Goal: Task Accomplishment & Management: Manage account settings

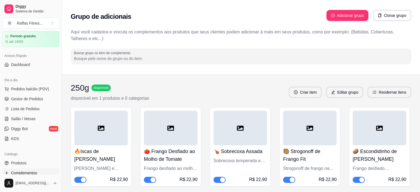
scroll to position [28, 0]
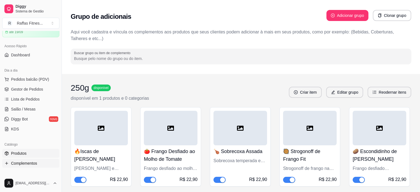
click at [23, 153] on span "Produtos" at bounding box center [18, 154] width 15 height 6
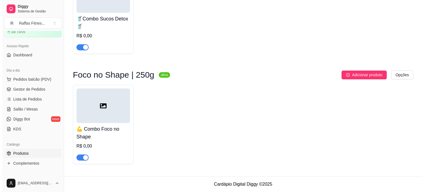
scroll to position [411, 0]
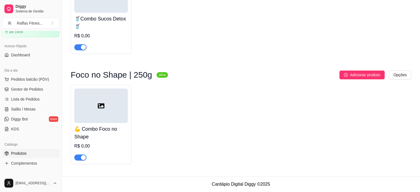
click at [118, 127] on h4 "💪 Combo Foco no Shape" at bounding box center [101, 132] width 54 height 15
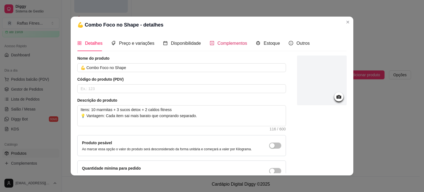
click at [228, 44] on span "Complementos" at bounding box center [233, 43] width 30 height 5
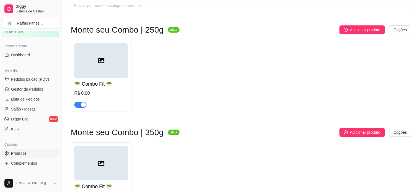
scroll to position [0, 0]
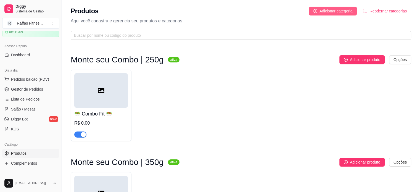
click at [317, 7] on button "Adicionar categoria" at bounding box center [333, 11] width 48 height 9
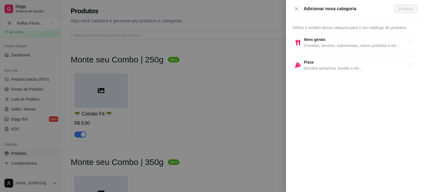
click at [355, 46] on span "Comidas, lanches, sobremesas, outros produtos e etc..." at bounding box center [356, 46] width 104 height 6
radio input "true"
click at [400, 12] on button "Próximo" at bounding box center [406, 8] width 23 height 9
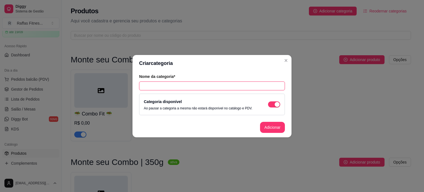
click at [211, 84] on input "text" at bounding box center [212, 85] width 146 height 9
paste input "💪 Combo Foco no Shape | 250g"
type input "💪 Combo Foco no Shape | 250g"
click at [269, 129] on button "Adicionar" at bounding box center [272, 127] width 24 height 11
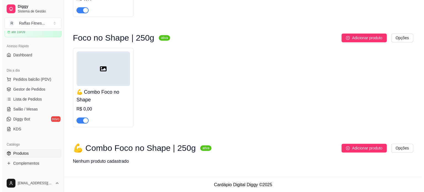
scroll to position [449, 0]
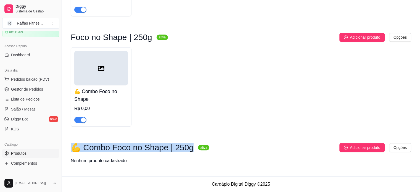
drag, startPoint x: 73, startPoint y: 149, endPoint x: 186, endPoint y: 147, distance: 113.2
click at [186, 147] on h3 "💪 Combo Foco no Shape | 250g" at bounding box center [132, 147] width 123 height 7
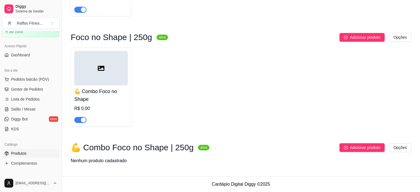
click at [174, 122] on div "💪 Combo Foco no Shape R$ 0,00" at bounding box center [241, 86] width 341 height 79
drag, startPoint x: 113, startPoint y: 150, endPoint x: 187, endPoint y: 149, distance: 74.0
click at [187, 149] on h3 "💪 Combo Foco no Shape | 250g" at bounding box center [132, 147] width 123 height 7
copy h3 "oco no Shape | 250g"
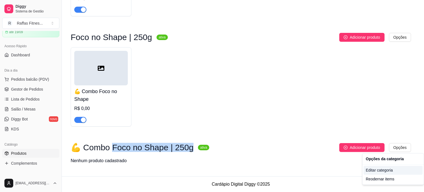
click at [389, 169] on div "Editar categoria" at bounding box center [393, 170] width 59 height 9
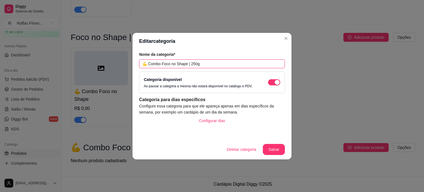
drag, startPoint x: 163, startPoint y: 63, endPoint x: 135, endPoint y: 58, distance: 28.2
click at [135, 58] on div "Nome da categoria* 💪 Combo Foco no Shape | 250g Categoria disponível Ao pausar …" at bounding box center [212, 94] width 159 height 90
click at [174, 63] on input "Foco no Shape | 250g" at bounding box center [212, 63] width 146 height 9
type input "Foco no Shape | 350g"
click at [276, 146] on button "Salvar" at bounding box center [274, 149] width 22 height 11
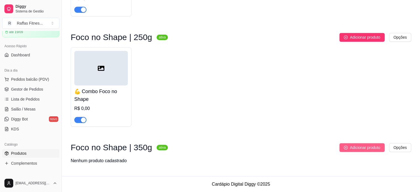
click at [350, 149] on span "Adicionar produto" at bounding box center [365, 147] width 30 height 6
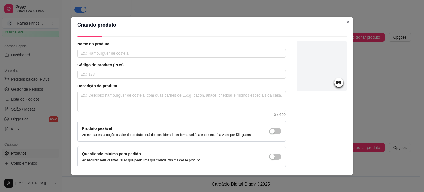
scroll to position [0, 0]
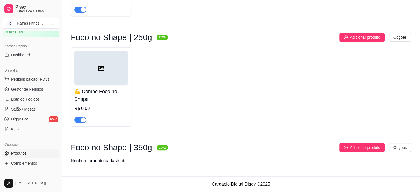
click at [102, 68] on icon at bounding box center [101, 68] width 7 height 7
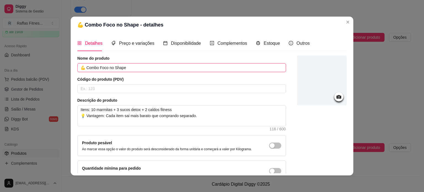
click at [176, 71] on input "💪 Combo Foco no Shape" at bounding box center [181, 67] width 209 height 9
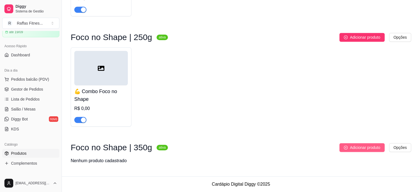
click at [360, 143] on button "Adicionar produto" at bounding box center [361, 147] width 45 height 9
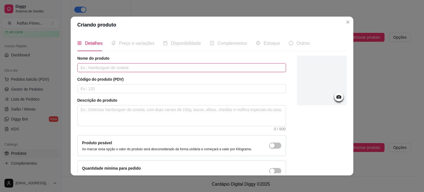
click at [129, 66] on input "text" at bounding box center [181, 67] width 209 height 9
paste input "💪 Combo Foco no Shape"
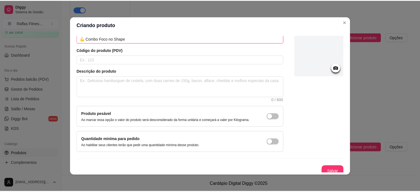
scroll to position [32, 0]
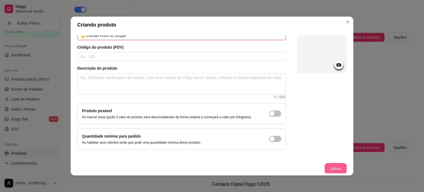
type input "💪 Combo Foco no Shape"
click at [331, 171] on button "Salvar" at bounding box center [336, 168] width 22 height 11
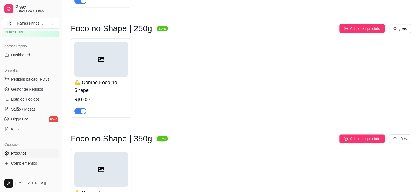
click at [107, 69] on div at bounding box center [101, 59] width 54 height 35
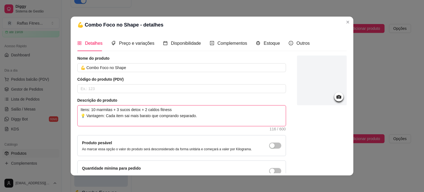
drag, startPoint x: 78, startPoint y: 108, endPoint x: 199, endPoint y: 117, distance: 121.6
click at [199, 117] on textarea "Itens: 10 marmitas + 3 sucos detox + 2 caldos fitness 💡 Vantagem: Cada item sai…" at bounding box center [182, 116] width 208 height 20
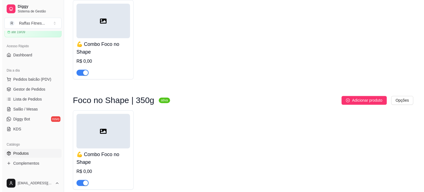
scroll to position [522, 0]
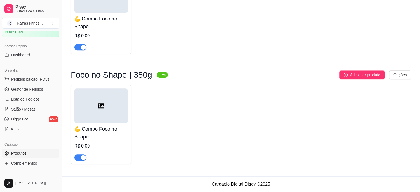
click at [127, 105] on div at bounding box center [101, 105] width 54 height 35
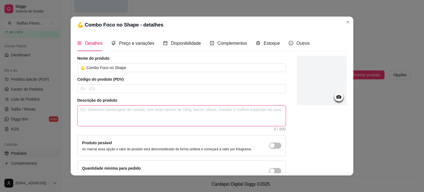
click at [137, 121] on textarea at bounding box center [182, 116] width 208 height 20
paste textarea "Itens: 10 marmitas + 3 sucos detox + 2 caldos fitness 💡 Vantagem: Cada item sai…"
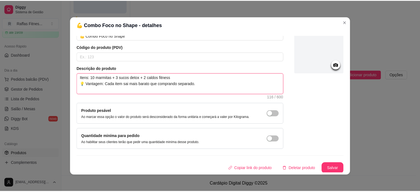
scroll to position [32, 0]
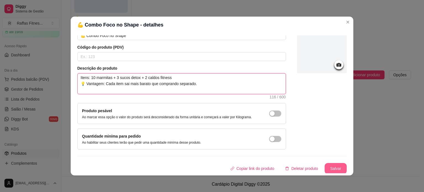
type textarea "Itens: 10 marmitas + 3 sucos detox + 2 caldos fitness 💡 Vantagem: Cada item sai…"
click at [325, 169] on button "Salvar" at bounding box center [336, 168] width 22 height 11
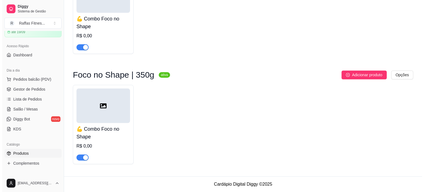
scroll to position [466, 0]
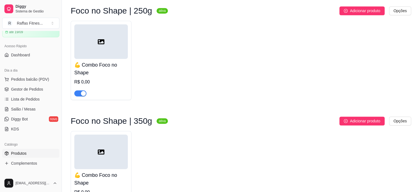
click at [124, 31] on div "💪 Combo Foco no Shape R$ 0,00" at bounding box center [101, 60] width 61 height 79
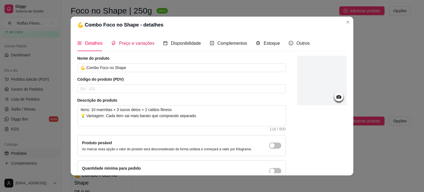
click at [143, 46] on span "Preço e variações" at bounding box center [136, 43] width 35 height 5
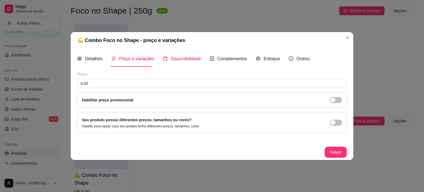
click at [175, 60] on span "Disponibilidade" at bounding box center [186, 58] width 30 height 5
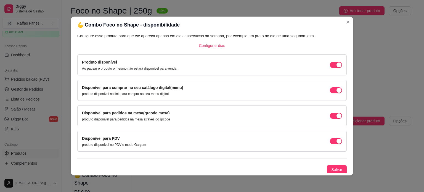
scroll to position [0, 0]
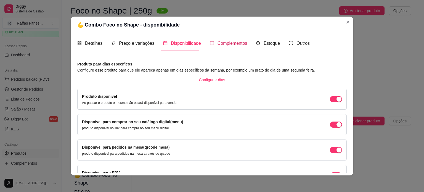
click at [218, 42] on span "Complementos" at bounding box center [233, 43] width 30 height 5
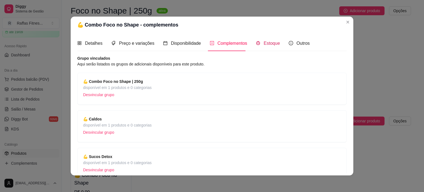
click at [264, 41] on span "Estoque" at bounding box center [272, 43] width 16 height 5
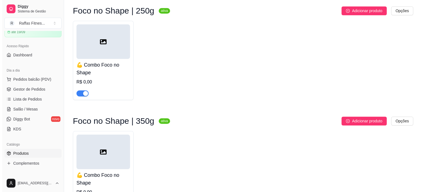
scroll to position [522, 0]
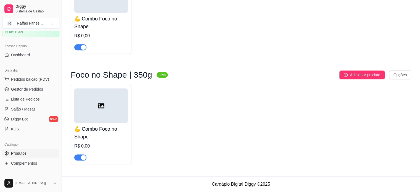
click at [109, 101] on div at bounding box center [101, 105] width 54 height 35
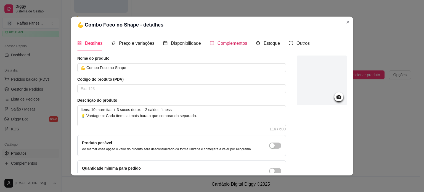
click at [210, 41] on icon "plus-square" at bounding box center [212, 43] width 4 height 4
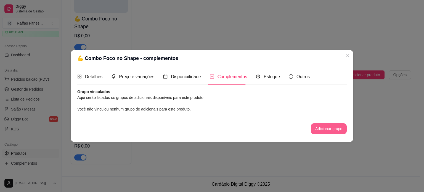
click at [331, 128] on button "Adicionar grupo" at bounding box center [329, 128] width 36 height 11
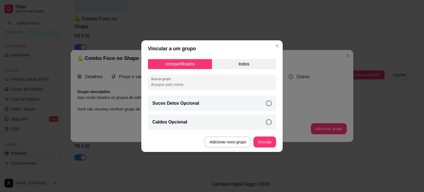
click at [228, 62] on p "todos" at bounding box center [244, 64] width 64 height 10
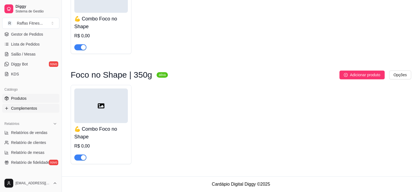
scroll to position [83, 0]
click at [29, 106] on span "Complementos" at bounding box center [24, 108] width 26 height 6
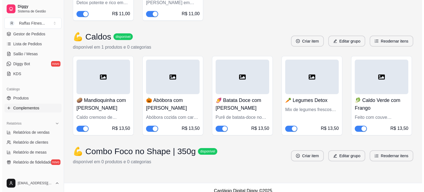
scroll to position [1765, 0]
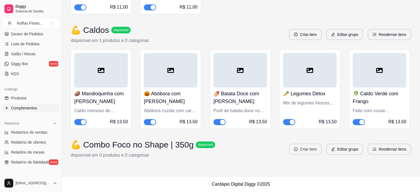
click at [313, 149] on button "Criar item" at bounding box center [305, 149] width 33 height 11
click at [348, 151] on button "Editar grupo" at bounding box center [345, 149] width 36 height 11
click at [129, 142] on h3 "💪 Combo Foco no Shape | 350g" at bounding box center [132, 145] width 123 height 10
click at [309, 152] on button "Criar item" at bounding box center [305, 149] width 33 height 11
click at [316, 149] on button "Criar item" at bounding box center [305, 149] width 33 height 11
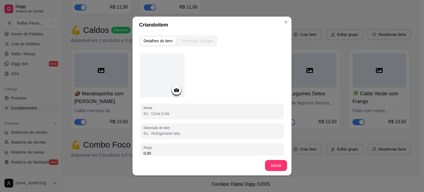
scroll to position [36, 0]
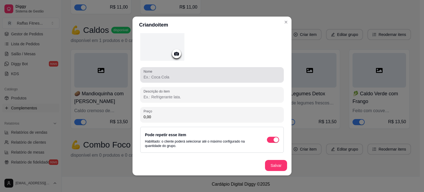
click at [192, 72] on div at bounding box center [212, 74] width 137 height 11
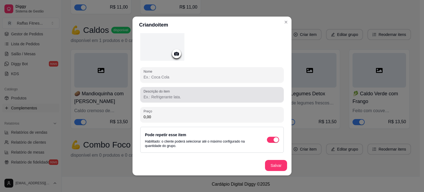
paste input "🔥Iscas de [PERSON_NAME]"
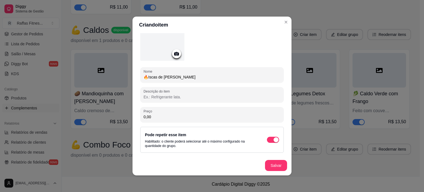
type input "🔥Iscas de [PERSON_NAME]"
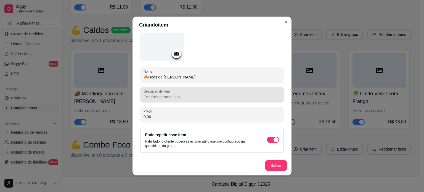
click at [164, 100] on div at bounding box center [212, 94] width 137 height 11
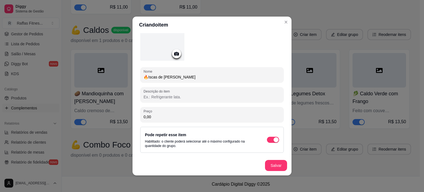
paste input "[PERSON_NAME] e suculento, acompanhado de arroz integral soltinho, couve-flor l…"
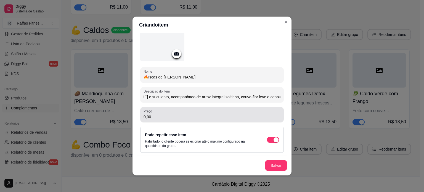
type input "[PERSON_NAME] e suculento, acompanhado de arroz integral soltinho, couve-flor l…"
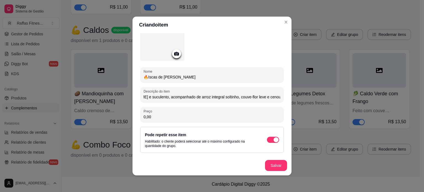
click at [167, 114] on input "0,00" at bounding box center [212, 117] width 137 height 6
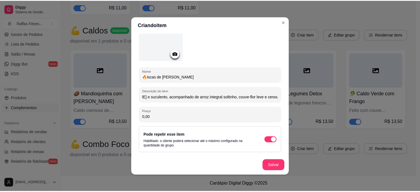
scroll to position [0, 0]
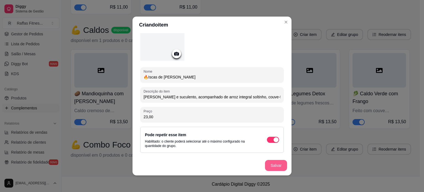
type input "23,00"
click at [271, 167] on button "Salvar" at bounding box center [276, 165] width 22 height 11
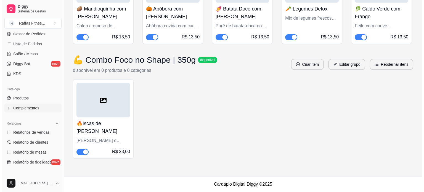
scroll to position [1850, 0]
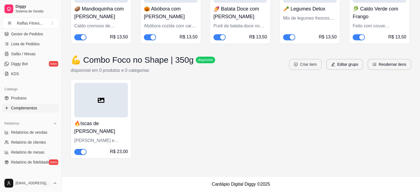
click at [298, 68] on button "Criar item" at bounding box center [305, 64] width 33 height 11
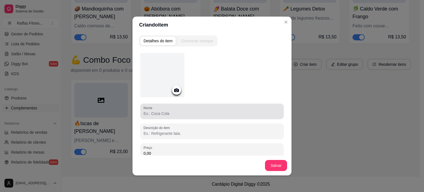
click at [169, 117] on div "Nome" at bounding box center [212, 111] width 144 height 15
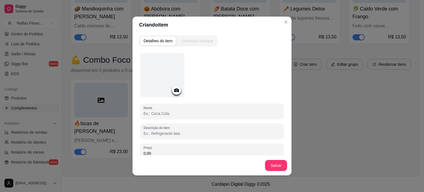
paste input "🍅 Frango Desfiado ao Molho de Tomate"
type input "🍅 Frango Desfiado ao Molho de Tomate"
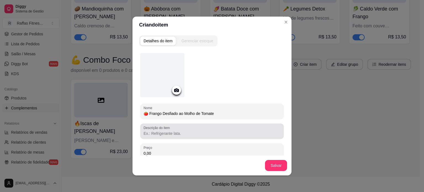
click at [150, 136] on div at bounding box center [212, 131] width 137 height 11
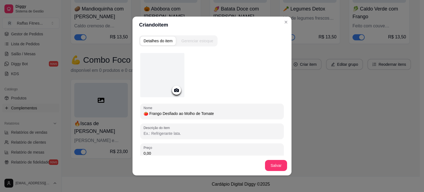
paste input "Frango desfiado ao molho caseiro de tomate, servido com arroz integral, brócoli…"
type input "Frango desfiado ao molho caseiro de tomate, servido com arroz integral, brócoli…"
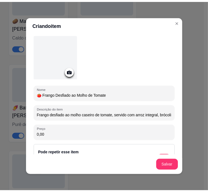
scroll to position [36, 0]
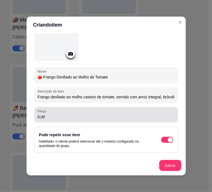
click at [61, 121] on div "Preço 0,00" at bounding box center [106, 114] width 144 height 15
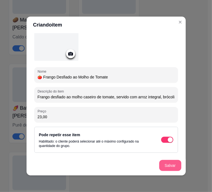
type input "23,00"
click at [168, 167] on button "Salvar" at bounding box center [170, 165] width 22 height 11
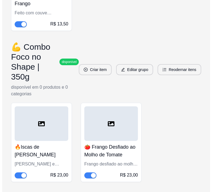
scroll to position [3849, 0]
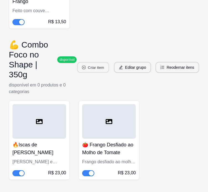
click at [94, 62] on button "Criar item" at bounding box center [93, 67] width 32 height 11
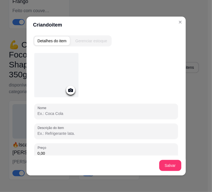
click at [62, 115] on input "Nome" at bounding box center [106, 114] width 137 height 6
paste input "🍗 Sobrecoxa Assada"
type input "🍗 Sobrecoxa Assada"
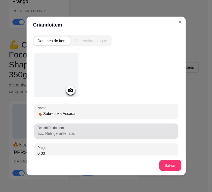
click at [80, 133] on input "Descrição do item" at bounding box center [106, 134] width 137 height 6
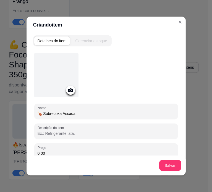
paste input "Sobrecoxa temperada e assada lentamente, com arroz integral, mix de legumes col…"
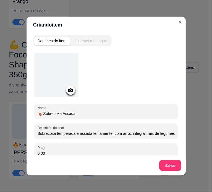
scroll to position [0, 57]
type input "Sobrecoxa temperada e assada lentamente, com arroz integral, mix de legumes col…"
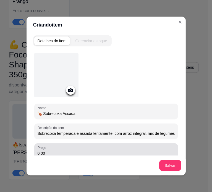
click at [84, 146] on div "0,00" at bounding box center [106, 151] width 137 height 11
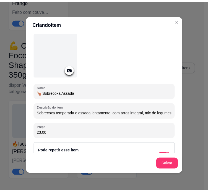
scroll to position [36, 0]
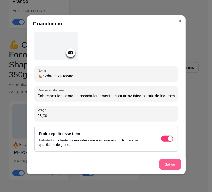
type input "23,00"
click at [165, 162] on button "Salvar" at bounding box center [170, 164] width 22 height 11
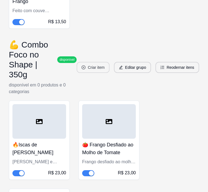
click at [103, 62] on button "Criar item" at bounding box center [93, 67] width 33 height 11
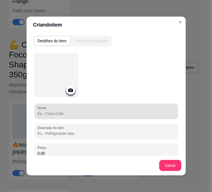
click at [81, 115] on input "Nome" at bounding box center [106, 114] width 137 height 6
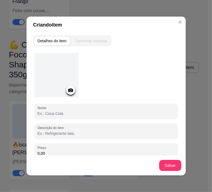
paste input "🥘 Strogonoff de Frango Fit"
type input "🥘 Strogonoff de Frango Fit"
click at [72, 131] on input "Descrição do item" at bounding box center [106, 134] width 137 height 6
paste input "Strogonoff de frango na versão leve e saborosa, com arroz integral e brócolis."
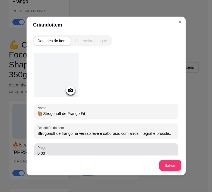
type input "Strogonoff de frango na versão leve e saborosa, com arroz integral e brócolis."
click at [67, 148] on div "0,00" at bounding box center [106, 151] width 137 height 11
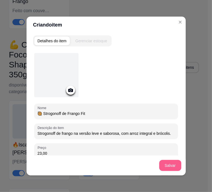
type input "23,00"
click at [167, 165] on button "Salvar" at bounding box center [170, 165] width 22 height 11
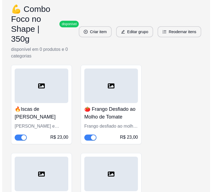
scroll to position [3882, 0]
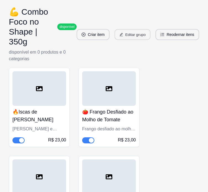
click at [139, 29] on button "Editar grupo" at bounding box center [132, 34] width 36 height 11
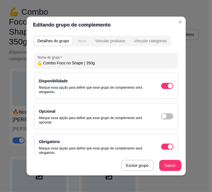
click at [86, 44] on button "Itens" at bounding box center [82, 40] width 15 height 9
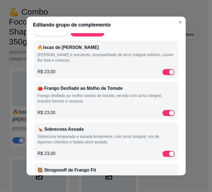
scroll to position [0, 0]
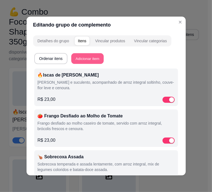
click at [80, 59] on button "Adicionar item" at bounding box center [87, 58] width 32 height 11
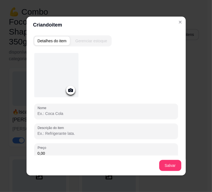
click at [54, 115] on input "Nome" at bounding box center [106, 114] width 137 height 6
paste input "🥔 Escondidinho de [PERSON_NAME]"
type input "🥔 Escondidinho de [PERSON_NAME]"
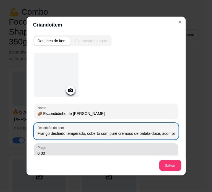
type input "Frango desfiado temperado, coberto com purê cremoso de batata-doce, acompanhado…"
click at [68, 151] on input "0,00" at bounding box center [106, 154] width 137 height 6
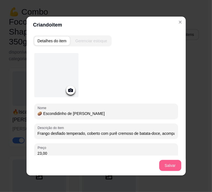
type input "23,00"
click at [161, 167] on button "Salvar" at bounding box center [170, 165] width 22 height 11
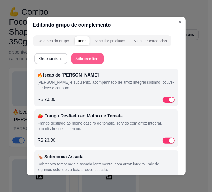
click at [89, 57] on button "Adicionar item" at bounding box center [87, 58] width 32 height 11
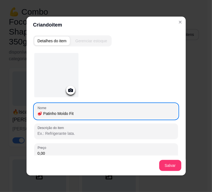
type input "🥩 Patinho Moído Fit"
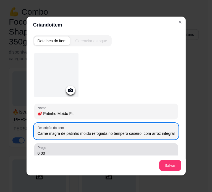
type input "Carne magra de patinho moído refogada no tempero caseiro, com arroz integral, c…"
click at [62, 146] on div "0,00" at bounding box center [106, 151] width 137 height 11
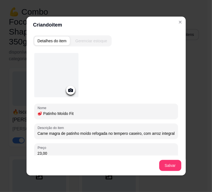
type input "23,00"
click at [171, 161] on button "Salvar" at bounding box center [170, 165] width 22 height 11
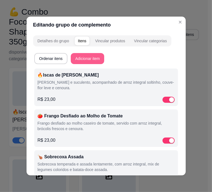
click at [72, 58] on button "Adicionar item" at bounding box center [87, 58] width 33 height 11
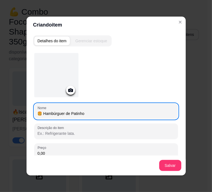
type input "🍔 Hambúrguer de Patinho"
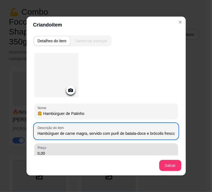
type input "Hambúrguer de carne magra, servido com purê de batata-doce e brócolis frescos."
click at [63, 151] on input "0,00" at bounding box center [106, 154] width 137 height 6
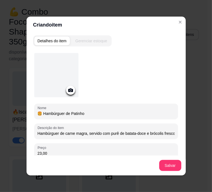
type input "23,00"
click at [167, 167] on button "Salvar" at bounding box center [170, 165] width 22 height 11
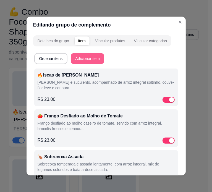
click at [77, 60] on button "Adicionar item" at bounding box center [87, 58] width 33 height 11
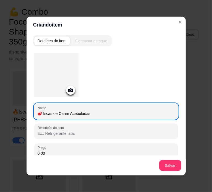
type input "🥩 Iscas de Carne Aceboladas"
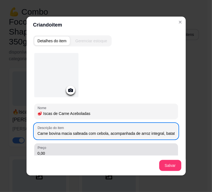
type input "Carne bovina macia salteada com cebola, acompanhada de arroz integral, batata-d…"
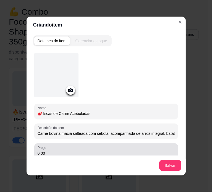
click at [59, 149] on div "0,00" at bounding box center [106, 151] width 137 height 11
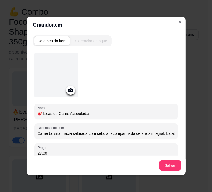
type input "23,00"
click at [170, 163] on button "Salvar" at bounding box center [170, 165] width 22 height 11
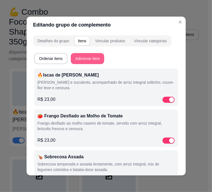
click at [92, 56] on button "Adicionar item" at bounding box center [87, 58] width 33 height 11
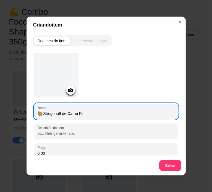
type input "🥘 Strogonoff de Carne Fit"
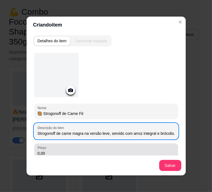
type input "Strogonoff de carne magra na versão leve, servido com arroz integral e brócolis."
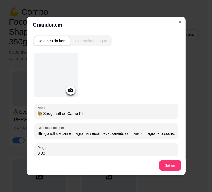
click at [68, 154] on input "0,00" at bounding box center [106, 154] width 137 height 6
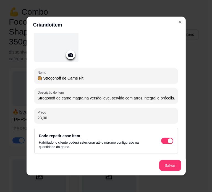
scroll to position [36, 0]
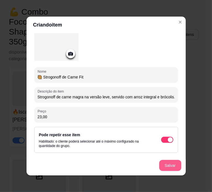
type input "23,00"
click at [177, 169] on button "Salvar" at bounding box center [170, 165] width 22 height 11
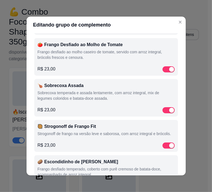
scroll to position [0, 0]
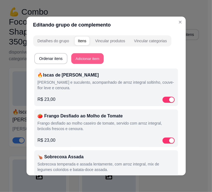
click at [83, 54] on button "Adicionar item" at bounding box center [87, 58] width 32 height 11
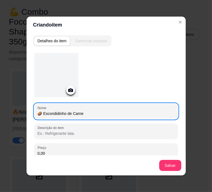
type input "🥔 Escondidinho de Carne"
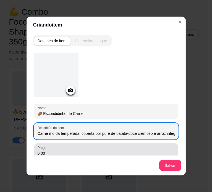
type input "Carne moída temperada, coberta por purê de batata-doce cremoso e arroz integral…"
click at [57, 151] on input "0,00" at bounding box center [106, 154] width 137 height 6
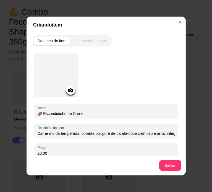
type input "23,00"
click at [174, 170] on button "Salvar" at bounding box center [170, 165] width 22 height 11
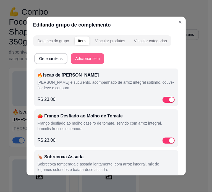
click at [78, 61] on button "Adicionar item" at bounding box center [87, 58] width 33 height 11
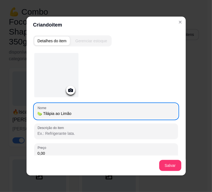
type input "🍋‍🟩 Tilápia ao Limão"
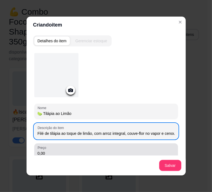
type input "Filé de tilápia ao toque de limão, com arroz integral, couve-flor no vapor e ce…"
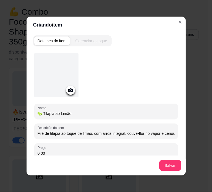
click at [62, 153] on input "0,00" at bounding box center [106, 154] width 137 height 6
type input "23,00"
click at [167, 163] on button "Salvar" at bounding box center [170, 165] width 22 height 11
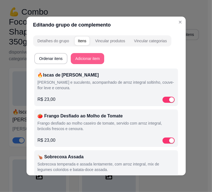
click at [91, 62] on button "Adicionar item" at bounding box center [87, 58] width 33 height 11
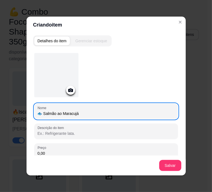
type input "🐟 Salmão ao Maracujá"
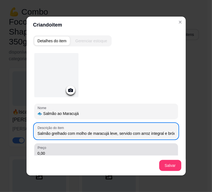
type input "Salmão grelhado com molho de maracujá leve, servido com arroz integral e brócol…"
click at [68, 148] on div "0,00" at bounding box center [106, 151] width 137 height 11
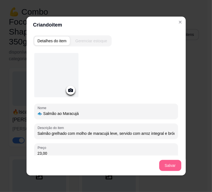
type input "23,00"
click at [175, 166] on button "Salvar" at bounding box center [170, 165] width 22 height 11
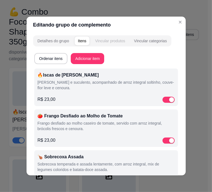
click at [116, 43] on div "Vincular produtos" at bounding box center [110, 41] width 30 height 6
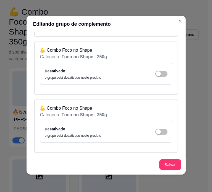
scroll to position [1, 0]
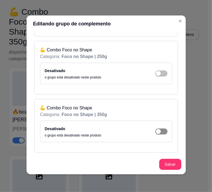
click at [156, 131] on span "button" at bounding box center [161, 131] width 12 height 6
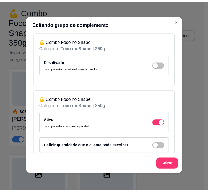
scroll to position [294, 0]
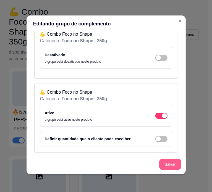
click at [164, 163] on button "Salvar" at bounding box center [170, 164] width 22 height 11
click at [173, 167] on button "Salvar" at bounding box center [170, 164] width 22 height 11
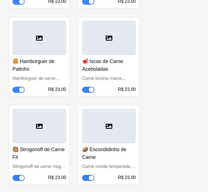
scroll to position [4289, 0]
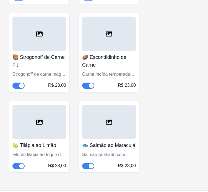
click at [35, 151] on div "Filé de tilápia ao toque de limão, com arroz integral, couve-flor no vapor e ce…" at bounding box center [39, 154] width 54 height 7
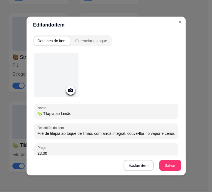
click at [57, 152] on input "23,00" at bounding box center [106, 154] width 137 height 6
type input "25,00"
click at [168, 171] on div "Excluir item Salvar" at bounding box center [106, 165] width 159 height 20
click at [165, 167] on button "Salvar" at bounding box center [170, 165] width 22 height 11
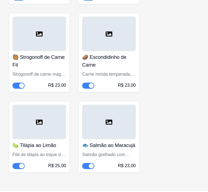
click at [117, 141] on h4 "🐟 Salmão ao Maracujá" at bounding box center [109, 145] width 54 height 8
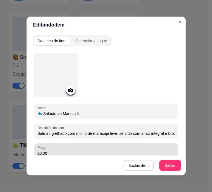
click at [117, 153] on input "23,00" at bounding box center [106, 154] width 137 height 6
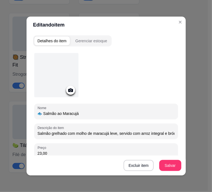
click at [117, 153] on input "23,00" at bounding box center [106, 154] width 137 height 6
type input "25,00"
click at [168, 166] on button "Salvar" at bounding box center [170, 165] width 22 height 11
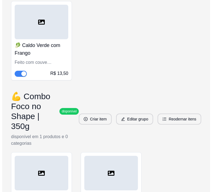
scroll to position [3792, 0]
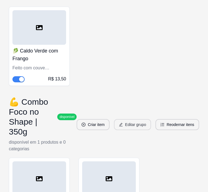
click at [121, 123] on icon "edit" at bounding box center [121, 125] width 4 height 4
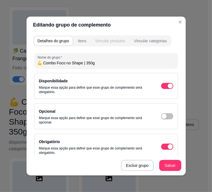
click at [106, 38] on button "Vincular produtos" at bounding box center [110, 40] width 37 height 9
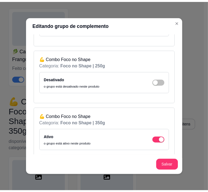
scroll to position [294, 0]
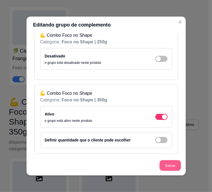
click at [170, 168] on button "Salvar" at bounding box center [170, 165] width 22 height 11
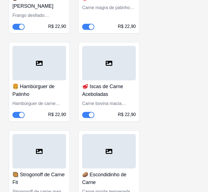
scroll to position [0, 0]
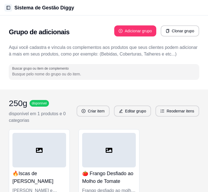
click at [8, 10] on button "Toggle Sidebar" at bounding box center [8, 8] width 8 height 8
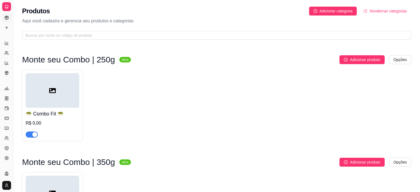
drag, startPoint x: 13, startPoint y: 27, endPoint x: 34, endPoint y: 29, distance: 20.6
click at [14, 32] on button "Toggle Sidebar" at bounding box center [13, 96] width 4 height 192
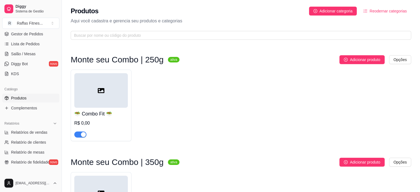
scroll to position [138, 0]
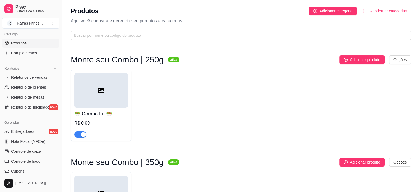
click at [14, 32] on div "Catálogo Produtos Complementos" at bounding box center [31, 44] width 62 height 32
click at [23, 55] on span "Complementos" at bounding box center [24, 53] width 26 height 6
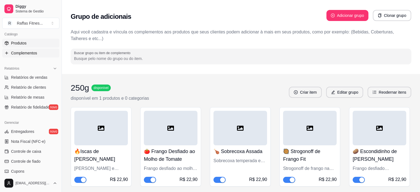
click at [30, 45] on link "Produtos" at bounding box center [30, 43] width 57 height 9
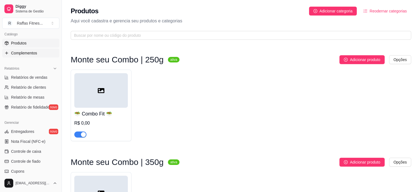
click at [24, 53] on span "Complementos" at bounding box center [24, 53] width 26 height 6
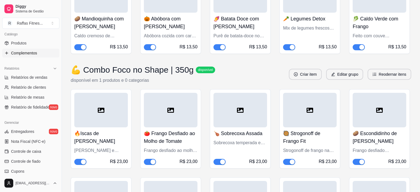
scroll to position [1833, 0]
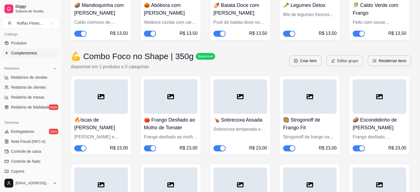
click at [348, 66] on button "Editar grupo" at bounding box center [344, 60] width 37 height 11
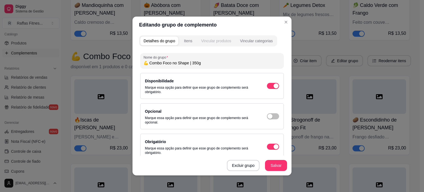
click at [215, 39] on div "Vincular produtos" at bounding box center [216, 41] width 30 height 6
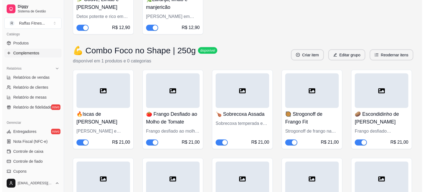
scroll to position [1198, 0]
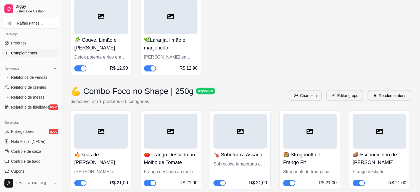
click at [347, 101] on button "Editar grupo" at bounding box center [344, 95] width 37 height 11
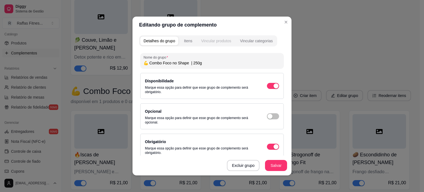
click at [228, 39] on div "Vincular produtos" at bounding box center [216, 41] width 30 height 6
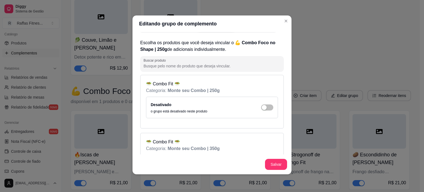
scroll to position [0, 0]
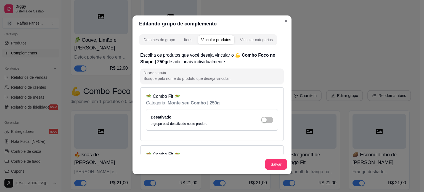
click at [188, 44] on div "Detalhes do grupo Itens Vincular produtos Vincular categorias" at bounding box center [208, 39] width 138 height 11
click at [187, 42] on div "Itens" at bounding box center [188, 40] width 8 height 6
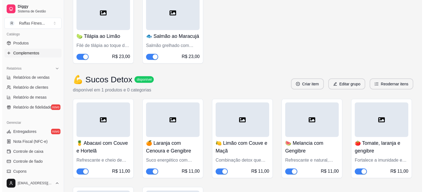
scroll to position [1529, 0]
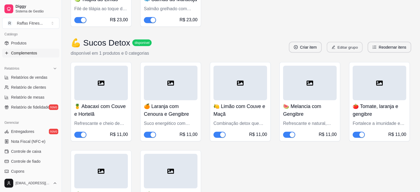
click at [347, 53] on button "Editar grupo" at bounding box center [345, 47] width 36 height 11
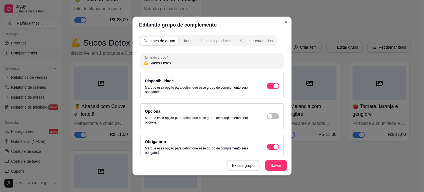
click at [208, 43] on div "Vincular produtos" at bounding box center [216, 41] width 30 height 6
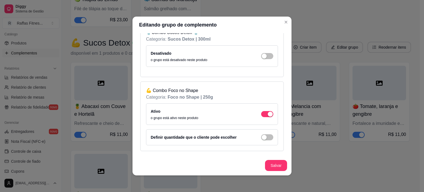
scroll to position [294, 0]
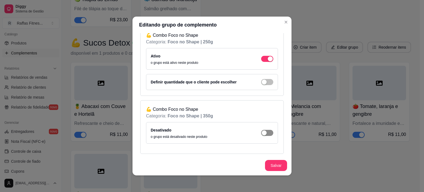
click at [262, 131] on div "button" at bounding box center [264, 132] width 5 height 5
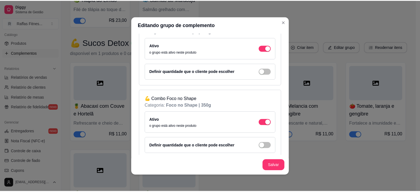
scroll to position [310, 0]
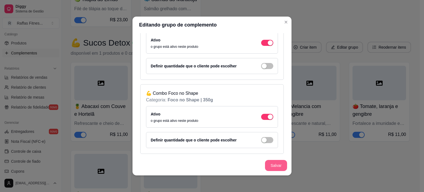
click at [278, 165] on button "Salvar" at bounding box center [276, 165] width 22 height 11
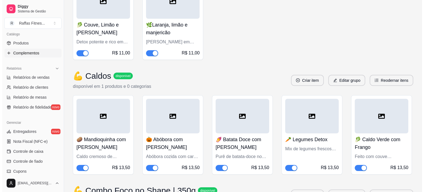
scroll to position [1722, 0]
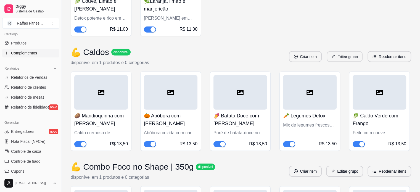
click at [342, 62] on button "Editar grupo" at bounding box center [345, 56] width 36 height 11
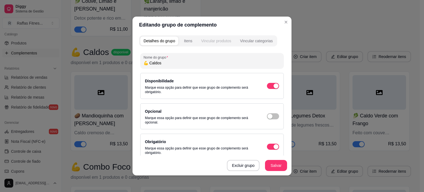
click at [215, 43] on div "Vincular produtos" at bounding box center [216, 41] width 30 height 6
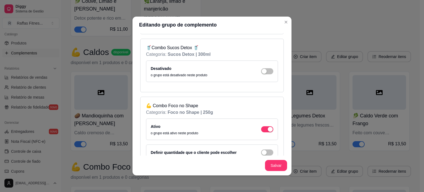
scroll to position [294, 0]
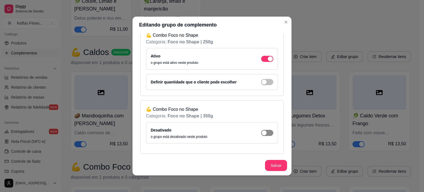
click at [262, 131] on div "button" at bounding box center [264, 132] width 5 height 5
click at [277, 167] on button "Salvar" at bounding box center [276, 165] width 22 height 11
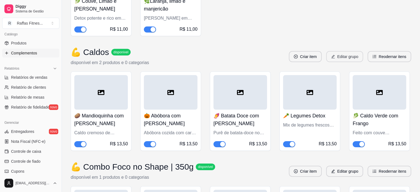
click at [353, 62] on button "Editar grupo" at bounding box center [344, 56] width 37 height 11
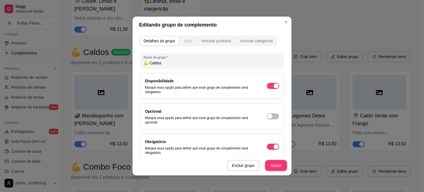
click at [188, 42] on div "Itens" at bounding box center [188, 41] width 8 height 6
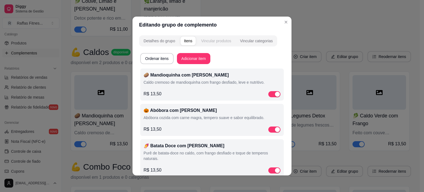
click at [217, 40] on div "Vincular produtos" at bounding box center [216, 41] width 30 height 6
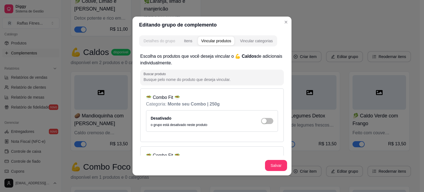
click at [155, 40] on div "Detalhes do grupo" at bounding box center [159, 41] width 31 height 6
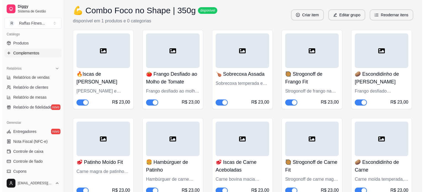
scroll to position [1888, 0]
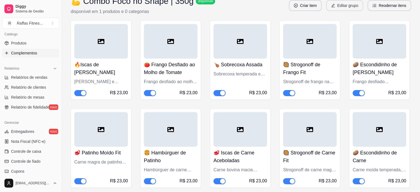
click at [341, 11] on button "Editar grupo" at bounding box center [344, 5] width 37 height 11
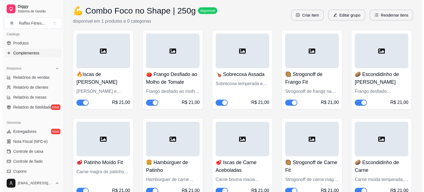
scroll to position [1225, 0]
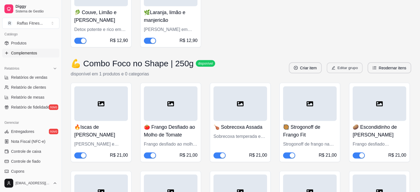
click at [339, 73] on button "Editar grupo" at bounding box center [345, 68] width 36 height 11
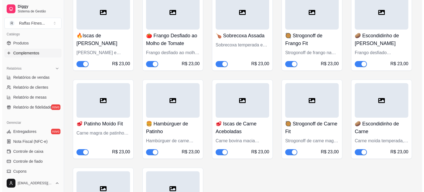
scroll to position [1860, 0]
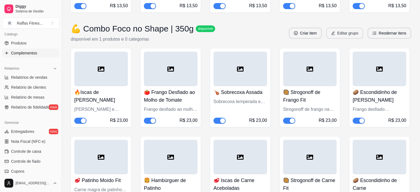
click at [334, 39] on button "Editar grupo" at bounding box center [344, 33] width 37 height 11
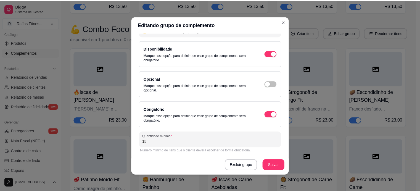
scroll to position [60, 0]
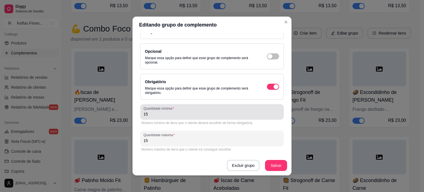
click at [172, 114] on input "15" at bounding box center [212, 114] width 137 height 6
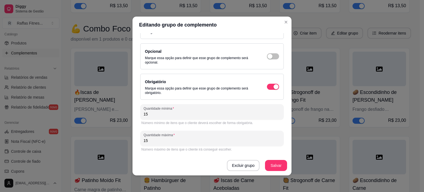
click at [172, 114] on input "15" at bounding box center [212, 114] width 137 height 6
type input "10"
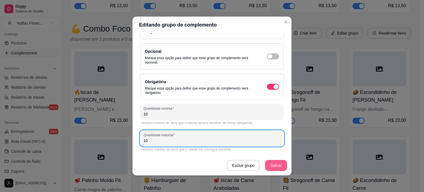
type input "10"
click at [268, 165] on button "Salvar" at bounding box center [276, 165] width 22 height 11
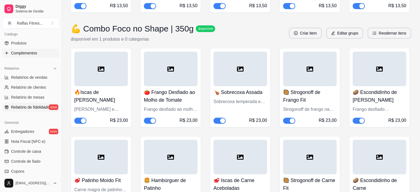
scroll to position [0, 0]
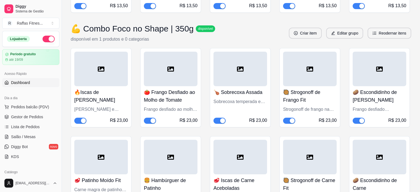
click at [19, 80] on span "Dashboard" at bounding box center [20, 83] width 19 height 6
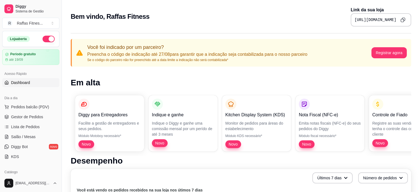
click at [401, 20] on icon "Copy to clipboard" at bounding box center [402, 20] width 3 height 3
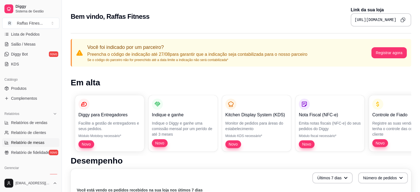
scroll to position [110, 0]
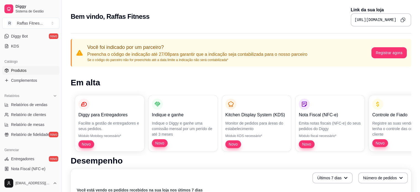
drag, startPoint x: 30, startPoint y: 71, endPoint x: 31, endPoint y: 74, distance: 3.3
click at [30, 71] on link "Produtos" at bounding box center [30, 70] width 57 height 9
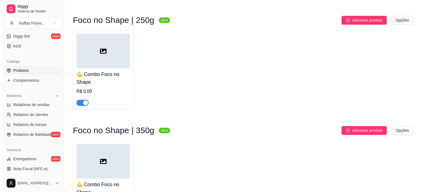
scroll to position [522, 0]
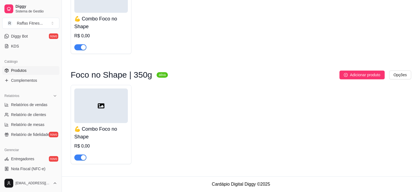
click at [87, 105] on div at bounding box center [101, 105] width 54 height 35
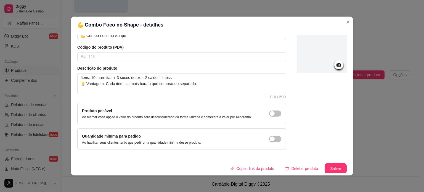
scroll to position [0, 0]
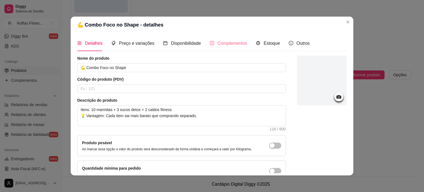
click at [223, 47] on div "Complementos" at bounding box center [229, 43] width 38 height 16
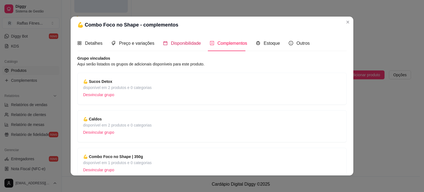
click at [180, 42] on span "Disponibilidade" at bounding box center [186, 43] width 30 height 5
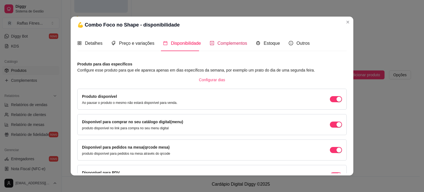
click at [233, 44] on span "Complementos" at bounding box center [233, 43] width 30 height 5
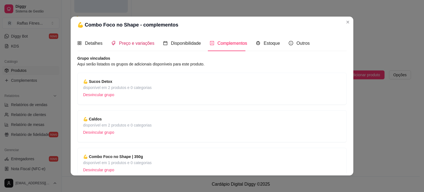
click at [131, 45] on span "Preço e variações" at bounding box center [136, 43] width 35 height 5
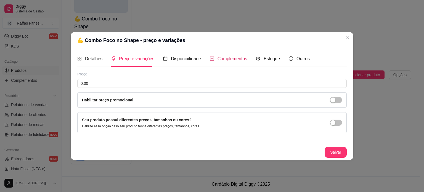
click at [210, 60] on icon "plus-square" at bounding box center [212, 59] width 4 height 4
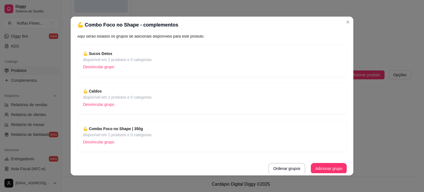
scroll to position [28, 0]
click at [279, 168] on button "Ordenar grupos" at bounding box center [286, 168] width 37 height 11
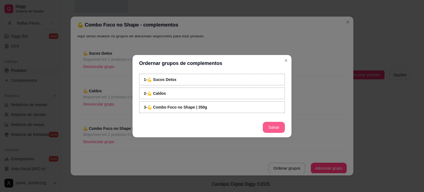
click at [276, 128] on button "Salvar" at bounding box center [274, 127] width 22 height 11
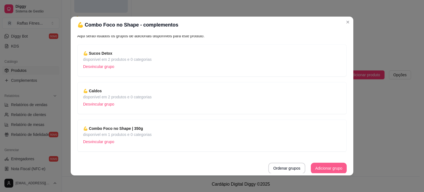
click at [321, 169] on button "Adicionar grupo" at bounding box center [329, 168] width 36 height 11
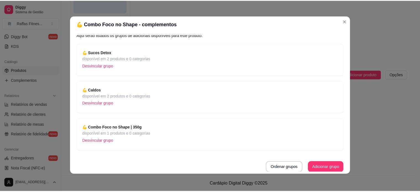
scroll to position [1, 0]
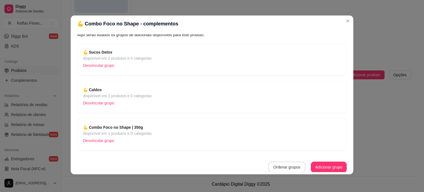
click at [277, 170] on button "Ordenar grupos" at bounding box center [286, 167] width 37 height 11
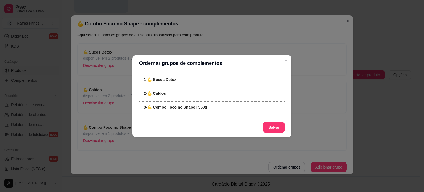
click at [191, 108] on strong "3 - 💪 Combo Foco no Shape | 350g" at bounding box center [175, 107] width 63 height 4
click at [269, 128] on button "Salvar" at bounding box center [274, 127] width 22 height 11
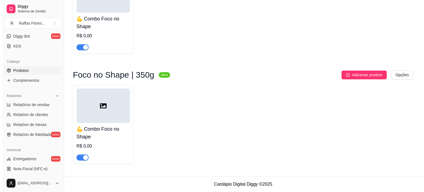
scroll to position [466, 0]
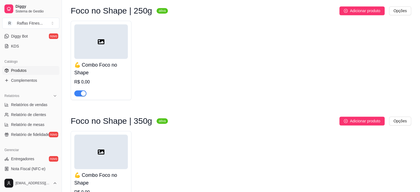
click at [113, 38] on div at bounding box center [101, 41] width 54 height 35
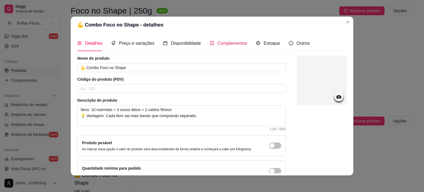
click at [213, 46] on div "Complementos" at bounding box center [229, 43] width 38 height 7
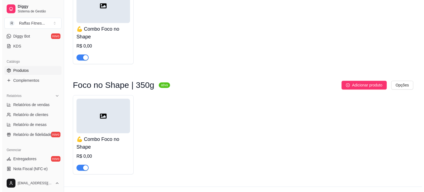
scroll to position [522, 0]
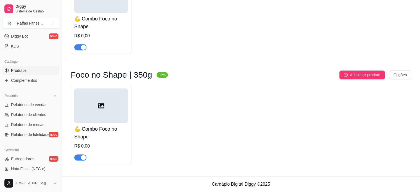
click at [109, 101] on div at bounding box center [101, 105] width 54 height 35
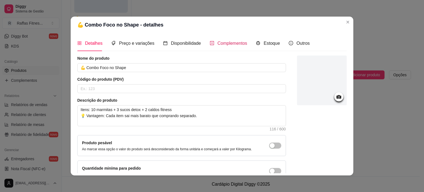
click at [234, 43] on span "Complementos" at bounding box center [233, 43] width 30 height 5
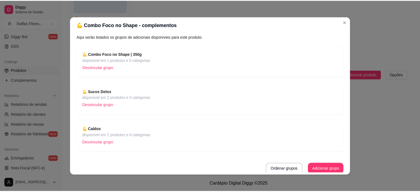
scroll to position [28, 0]
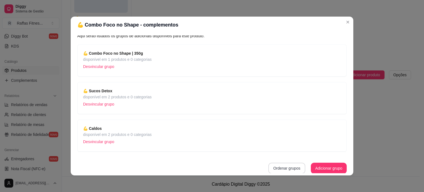
click at [278, 168] on button "Ordenar grupos" at bounding box center [286, 168] width 37 height 11
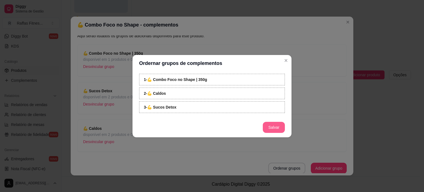
click at [271, 128] on button "Salvar" at bounding box center [274, 127] width 22 height 11
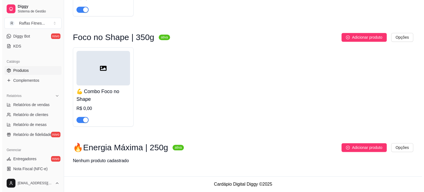
scroll to position [559, 0]
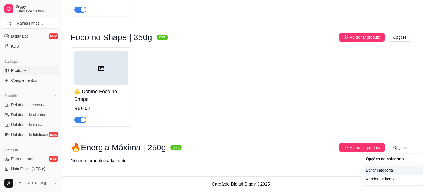
click at [382, 170] on div "Editar categoria" at bounding box center [393, 170] width 59 height 9
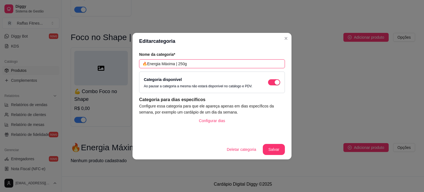
click at [149, 64] on input "🔥Energia Máxima | 250g" at bounding box center [212, 63] width 146 height 9
drag, startPoint x: 148, startPoint y: 64, endPoint x: 164, endPoint y: 64, distance: 15.5
click at [149, 64] on input "🔥Energia Máxima | 250g" at bounding box center [212, 63] width 146 height 9
type input "Energia Máxima | 250g"
click at [270, 148] on button "Salvar" at bounding box center [274, 149] width 22 height 11
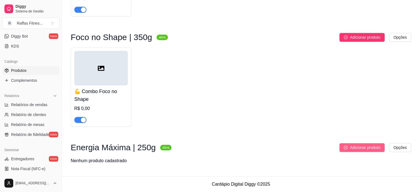
click at [362, 149] on span "Adicionar produto" at bounding box center [365, 147] width 30 height 6
click at [110, 65] on div at bounding box center [101, 68] width 54 height 35
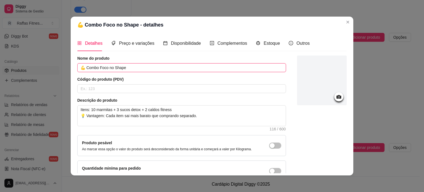
click at [117, 68] on input "💪 Combo Foco no Shape" at bounding box center [181, 67] width 209 height 9
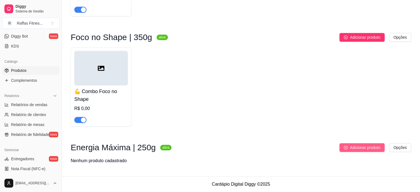
click at [372, 149] on span "Adicionar produto" at bounding box center [365, 147] width 30 height 6
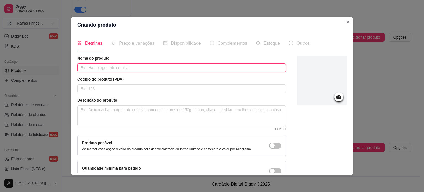
click at [84, 69] on input "text" at bounding box center [181, 67] width 209 height 9
paste input "💪 Combo Foco no Shape"
click at [117, 70] on input "💪 Combo Foco no Shape" at bounding box center [181, 67] width 209 height 9
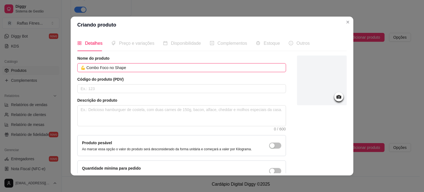
paste input "Combo Energia Máxima"
type input "🔥 Combo Energia Máxima"
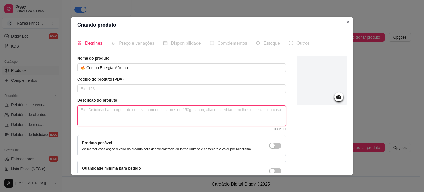
click at [106, 112] on textarea at bounding box center [182, 116] width 208 height 20
paste textarea "Itens: 14 marmitas + 5 sucos detox + 3 caldos fitness"
type textarea "Itens: 14 marmitas + 5 sucos detox + 3 caldos fitness"
type textarea "Itens: 14 marmitas + 5 sucos detox + 3 caldos fitness."
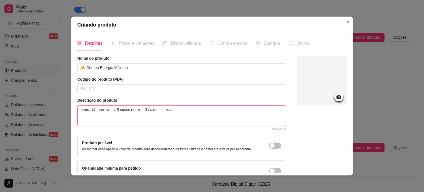
paste textarea "💡 Vantagem: Cliente economiza até R$50 em relação ao valor unitário."
type textarea "Itens: 14 marmitas + 5 sucos detox + 3 caldos fitness. 💡 Vantagem: Cliente econ…"
drag, startPoint x: 135, startPoint y: 116, endPoint x: 104, endPoint y: 116, distance: 30.1
click at [104, 116] on textarea "Itens: 14 marmitas + 5 sucos detox + 3 caldos fitness. 💡 Vantagem: Cliente econ…" at bounding box center [182, 116] width 208 height 20
type textarea "Itens: 14 marmitas + 5 sucos detox + 3 caldos fitness. 💡 Vantagem: E até R$50 e…"
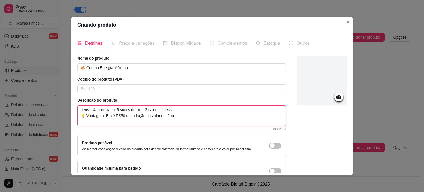
type textarea "Itens: 14 marmitas + 5 sucos detox + 3 caldos fitness. 💡 Vantagem: Ec até R$50 …"
type textarea "Itens: 14 marmitas + 5 sucos detox + 3 caldos fitness. 💡 Vantagem: Eco até R$50…"
type textarea "Itens: 14 marmitas + 5 sucos detox + 3 caldos fitness. 💡 Vantagem: Econ até R$5…"
type textarea "Itens: 14 marmitas + 5 sucos detox + 3 caldos fitness. 💡 Vantagem: Econo até R$…"
type textarea "Itens: 14 marmitas + 5 sucos detox + 3 caldos fitness. 💡 Vantagem: Econom até R…"
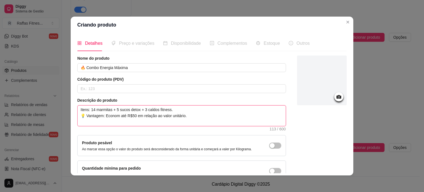
type textarea "Itens: 14 marmitas + 5 sucos detox + 3 caldos fitness. 💡 Vantagem: Economi até …"
type textarea "Itens: 14 marmitas + 5 sucos detox + 3 caldos fitness. 💡 Vantagem: Economiz até…"
type textarea "Itens: 14 marmitas + 5 sucos detox + 3 caldos fitness. 💡 Vantagem: Economize at…"
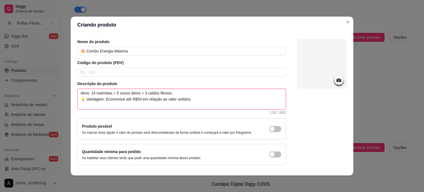
scroll to position [32, 0]
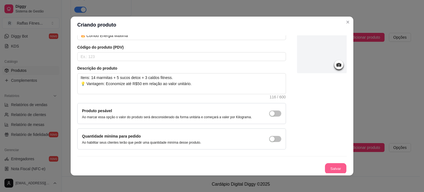
click at [328, 168] on button "Salvar" at bounding box center [336, 168] width 22 height 11
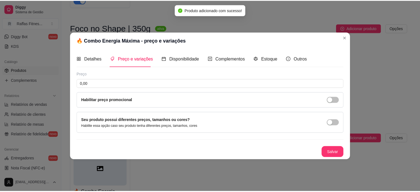
scroll to position [0, 0]
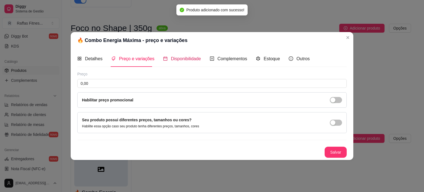
click at [189, 59] on span "Disponibilidade" at bounding box center [186, 58] width 30 height 5
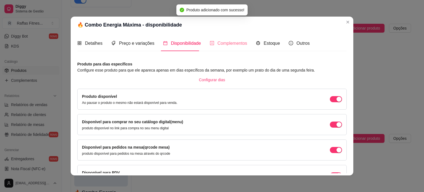
click at [217, 49] on div "Complementos" at bounding box center [229, 43] width 38 height 16
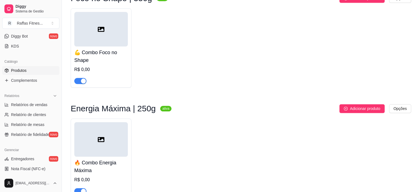
scroll to position [632, 0]
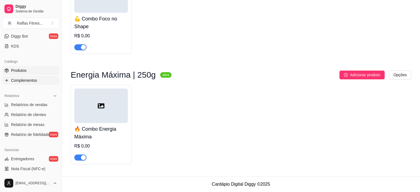
click at [22, 80] on span "Complementos" at bounding box center [24, 81] width 26 height 6
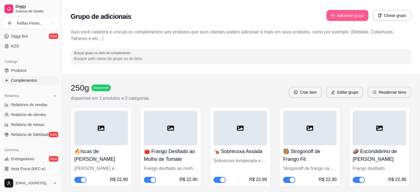
click at [329, 15] on button "Adicionar grupo" at bounding box center [347, 15] width 42 height 11
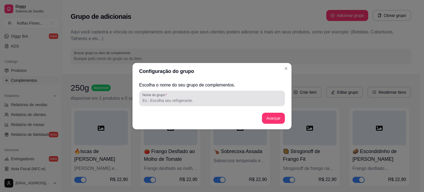
click at [193, 101] on input "Nome do grupo" at bounding box center [212, 101] width 139 height 6
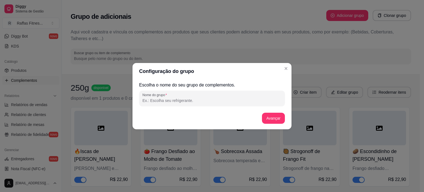
click at [175, 104] on div at bounding box center [212, 98] width 139 height 11
paste input "🔥 Combo Energia Máxima"
type input "🔥 Combo Energia Máxima"
click at [265, 121] on button "Avançar" at bounding box center [273, 118] width 23 height 11
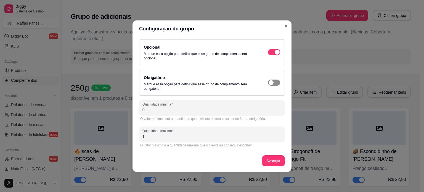
click at [271, 83] on div "button" at bounding box center [271, 82] width 5 height 5
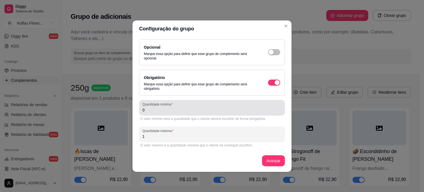
click at [225, 106] on div "0" at bounding box center [212, 107] width 139 height 11
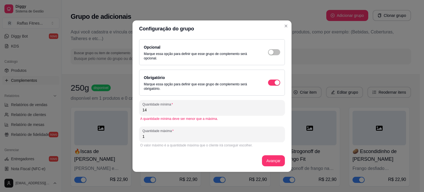
type input "14"
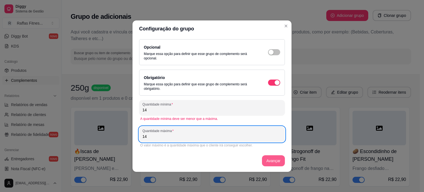
type input "14"
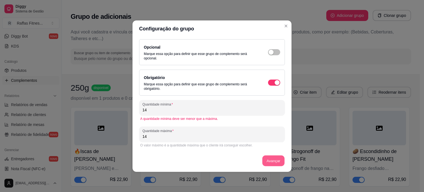
click at [271, 161] on button "Avançar" at bounding box center [273, 160] width 22 height 11
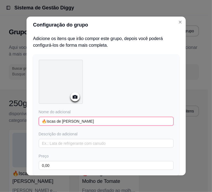
type input "🔥Iscas de [PERSON_NAME]"
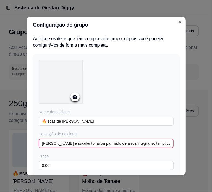
type input "[PERSON_NAME] e suculento, acompanhado de arroz integral soltinho, couve-flor l…"
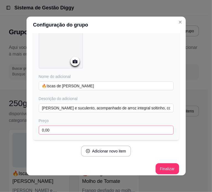
scroll to position [39, 0]
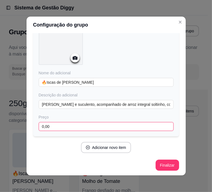
click at [56, 123] on input "0,00" at bounding box center [106, 126] width 135 height 9
type input "20,00"
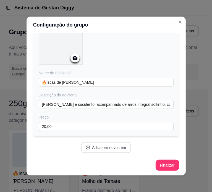
click at [95, 149] on button "Adicionar novo item" at bounding box center [106, 147] width 50 height 11
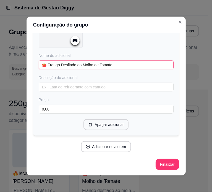
scroll to position [198, 0]
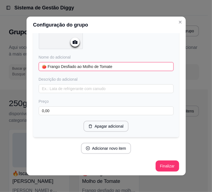
type input "🍅 Frango Desfiado ao Molho de Tomate"
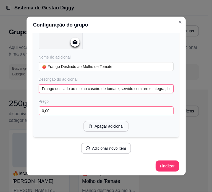
type input "Frango desfiado ao molho caseiro de tomate, servido com arroz integral, brócoli…"
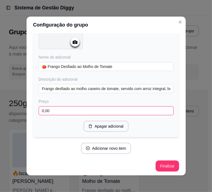
click at [56, 107] on input "0,00" at bounding box center [106, 110] width 135 height 9
type input "20,00"
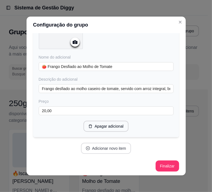
click at [90, 149] on button "Adicionar novo item" at bounding box center [106, 148] width 50 height 11
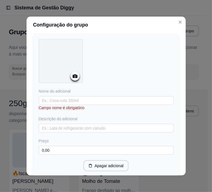
scroll to position [309, 0]
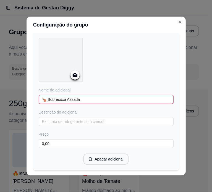
type input "🍗 Sobrecoxa Assada"
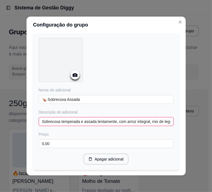
type input "Sobrecoxa temperada e assada lentamente, com arroz integral, mix de legumes col…"
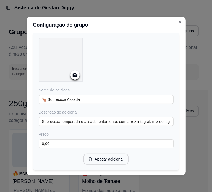
click at [73, 146] on div "Nome do adicional 🍗 Sobrecoxa Assada Descrição do adicional Sobrecoxa temperada…" at bounding box center [106, 101] width 135 height 127
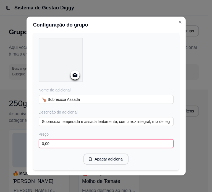
click at [73, 144] on input "0,00" at bounding box center [106, 143] width 135 height 9
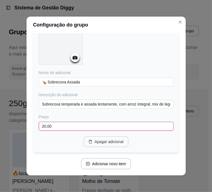
scroll to position [341, 0]
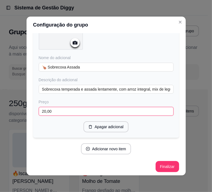
type input "20,00"
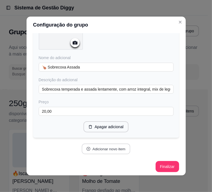
click at [105, 147] on button "Adicionar novo item" at bounding box center [106, 149] width 49 height 11
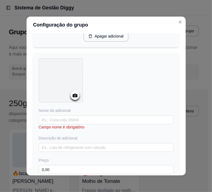
scroll to position [433, 0]
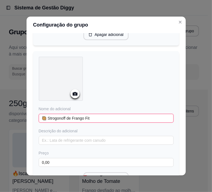
type input "🥘 Strogonoff de Frango Fit"
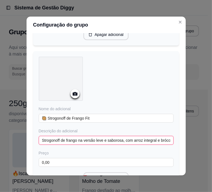
type input "Strogonoff de frango na versão leve e saborosa, com arroz integral e brócolis."
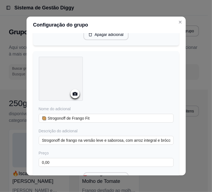
click at [74, 155] on div "Preço 0,00" at bounding box center [106, 158] width 135 height 17
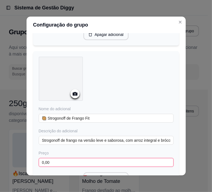
click at [76, 158] on input "0,00" at bounding box center [106, 162] width 135 height 9
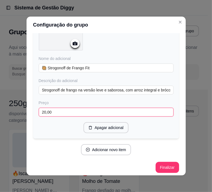
scroll to position [1, 0]
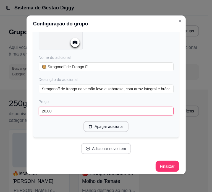
type input "20,00"
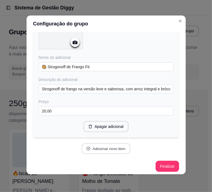
click at [101, 149] on button "Adicionar novo item" at bounding box center [106, 148] width 49 height 11
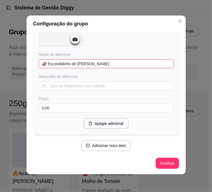
scroll to position [626, 0]
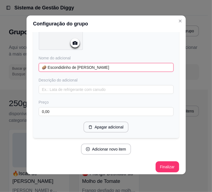
type input "🥔 Escondidinho de [PERSON_NAME]"
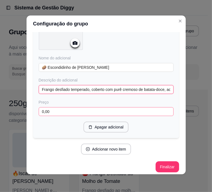
type input "Frango desfiado temperado, coberto com purê cremoso de batata-doce, acompanhado…"
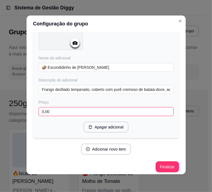
click at [64, 111] on input "0,00" at bounding box center [106, 111] width 135 height 9
type input "20,00"
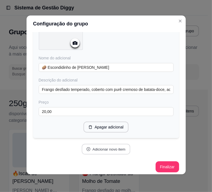
click at [104, 144] on button "Adicionar novo item" at bounding box center [106, 149] width 49 height 11
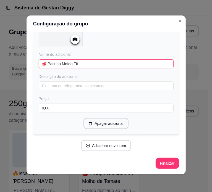
scroll to position [769, 0]
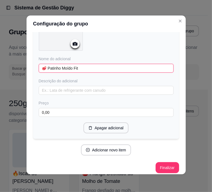
type input "🥩 Patinho Moído Fit"
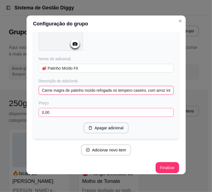
type input "Carne magra de patinho moído refogada no tempero caseiro, com arroz integral, c…"
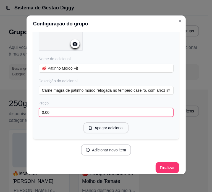
click at [59, 109] on input "0,00" at bounding box center [106, 112] width 135 height 9
type input "20,00"
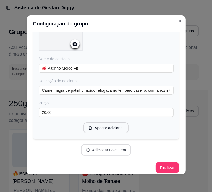
click at [117, 149] on button "Adicionar novo item" at bounding box center [106, 149] width 50 height 11
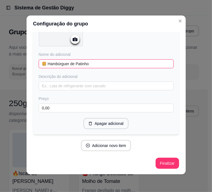
scroll to position [911, 0]
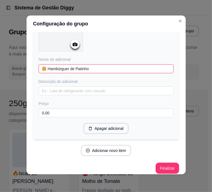
type input "🍔 Hambúrguer de Patinho"
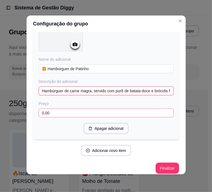
type input "Hambúrguer de carne magra, servido com purê de batata-doce e brócolis frescos."
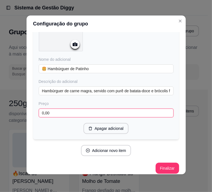
click at [62, 109] on input "0,00" at bounding box center [106, 113] width 135 height 9
type input "20,00"
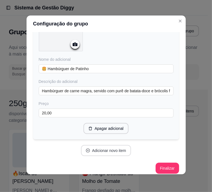
click at [97, 146] on button "Adicionar novo item" at bounding box center [106, 150] width 50 height 11
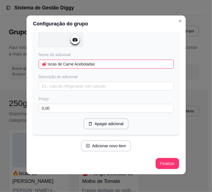
scroll to position [1054, 0]
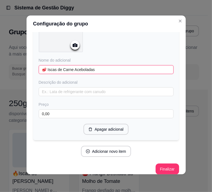
type input "🥩 Iscas de Carne Aceboladas"
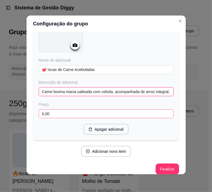
type input "Carne bovina macia salteada com cebola, acompanhada de arroz integral, batata-d…"
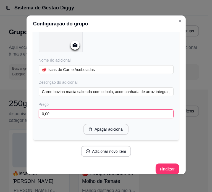
click at [66, 109] on input "0,00" at bounding box center [106, 113] width 135 height 9
type input "20,00"
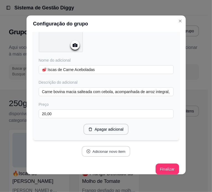
click at [91, 148] on button "Adicionar novo item" at bounding box center [106, 151] width 49 height 11
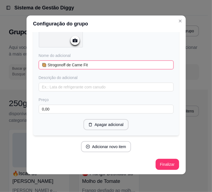
scroll to position [1196, 0]
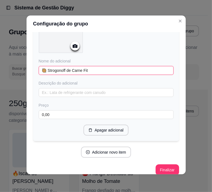
type input "🥘 Strogonoff de Carne Fit"
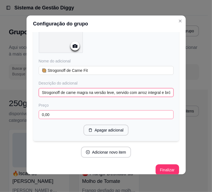
type input "Strogonoff de carne magra na versão leve, servido com arroz integral e brócolis."
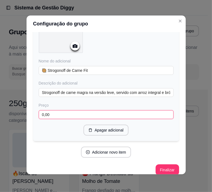
click at [47, 110] on input "0,00" at bounding box center [106, 114] width 135 height 9
type input "20,00"
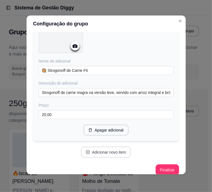
click at [100, 147] on button "Adicionar novo item" at bounding box center [106, 152] width 50 height 11
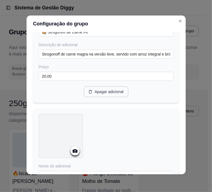
scroll to position [1335, 0]
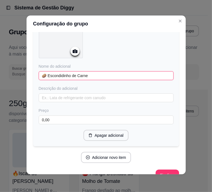
type input "🥔 Escondidinho de Carne"
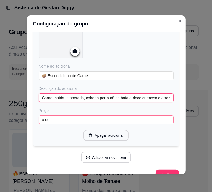
type input "Carne moída temperada, coberta por purê de batata-doce cremoso e arroz integral…"
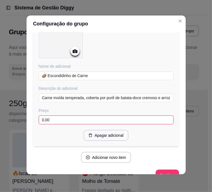
click at [56, 115] on input "0,00" at bounding box center [106, 119] width 135 height 9
type input "20,00"
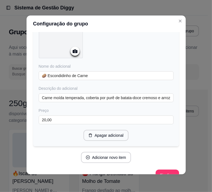
scroll to position [1339, 0]
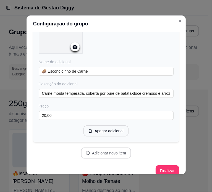
click at [109, 147] on button "Adicionar novo item" at bounding box center [106, 152] width 50 height 11
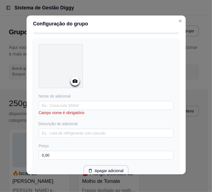
scroll to position [1452, 0]
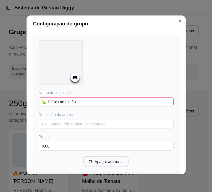
type input "🍋‍🟩 Tilápia ao Limão"
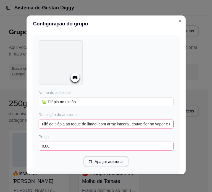
type input "Filé de tilápia ao toque de limão, com arroz integral, couve-flor no vapor e ce…"
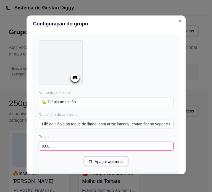
click at [60, 142] on input "0,00" at bounding box center [106, 146] width 135 height 9
type input "22,00"
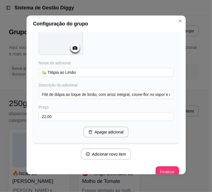
scroll to position [1482, 0]
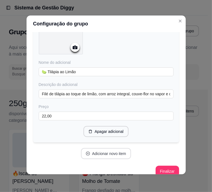
click at [92, 148] on button "Adicionar novo item" at bounding box center [106, 153] width 50 height 11
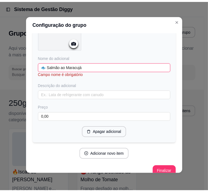
scroll to position [1624, 0]
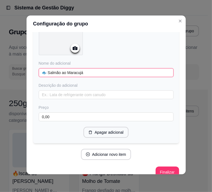
type input "🐟 Salmão ao Maracujá"
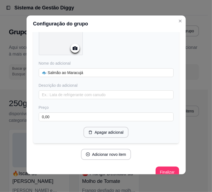
click at [52, 90] on div "Nome do adicional 🐟 Salmão ao Maracujá Descrição do adicional Preço 0,00" at bounding box center [106, 90] width 135 height 61
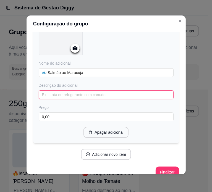
click at [51, 90] on input "text" at bounding box center [106, 94] width 135 height 9
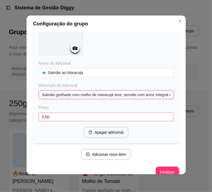
type input "Salmão grelhado com molho de maracujá leve, servido com arroz integral e brócol…"
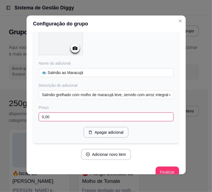
click at [61, 112] on input "0,00" at bounding box center [106, 116] width 135 height 9
type input "22,00"
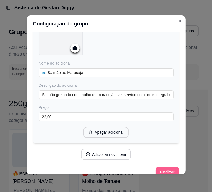
click at [158, 167] on button "Finalizar" at bounding box center [166, 172] width 23 height 11
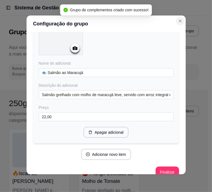
click at [180, 19] on button "Close" at bounding box center [180, 21] width 9 height 9
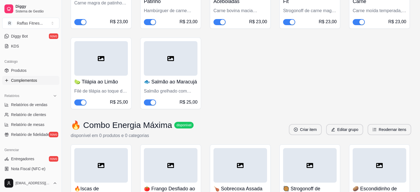
scroll to position [2087, 0]
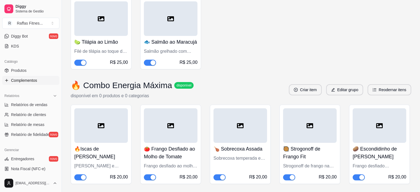
click at [75, 90] on h3 "🔥 Combo Energia Máxima" at bounding box center [121, 85] width 101 height 10
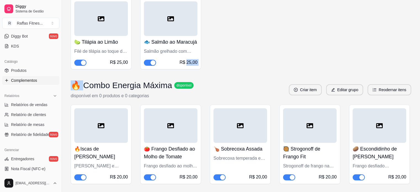
click at [80, 90] on h3 "🔥 Combo Energia Máxima" at bounding box center [121, 85] width 101 height 10
drag, startPoint x: 80, startPoint y: 114, endPoint x: 76, endPoint y: 115, distance: 4.5
click at [76, 90] on h3 "🔥 Combo Energia Máxima" at bounding box center [121, 85] width 101 height 10
drag, startPoint x: 73, startPoint y: 116, endPoint x: 78, endPoint y: 117, distance: 5.3
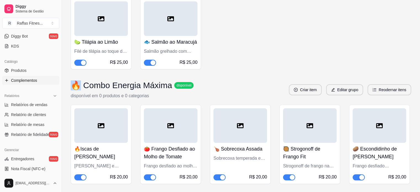
click at [78, 90] on h3 "🔥 Combo Energia Máxima" at bounding box center [121, 85] width 101 height 10
copy h3 "🔥"
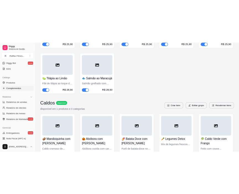
scroll to position [0, 0]
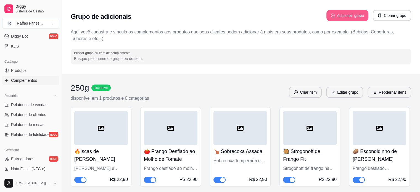
click at [337, 13] on button "Adicionar grupo" at bounding box center [347, 15] width 42 height 11
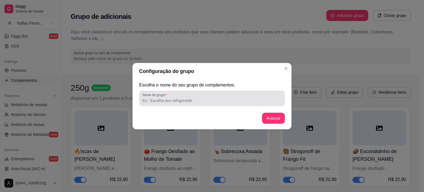
click at [197, 101] on input "Nome do grupo" at bounding box center [212, 101] width 139 height 6
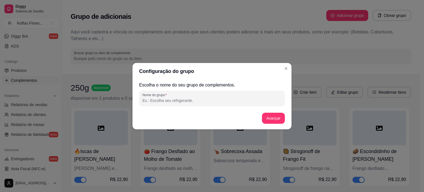
paste input "🔥"
click at [250, 102] on input "🔥" at bounding box center [212, 101] width 139 height 6
type input "🔥 Sucos Detox"
click at [263, 116] on button "Avançar" at bounding box center [273, 118] width 23 height 11
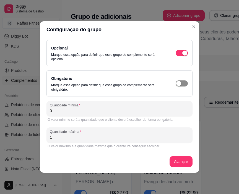
click at [181, 83] on span "button" at bounding box center [181, 83] width 12 height 6
click at [59, 109] on input "0" at bounding box center [119, 111] width 139 height 6
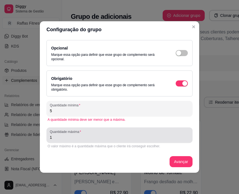
type input "5"
click at [55, 139] on input "1" at bounding box center [119, 138] width 139 height 6
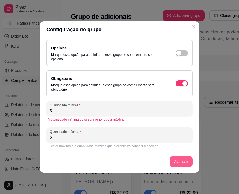
type input "5"
click at [174, 158] on button "Avançar" at bounding box center [181, 161] width 22 height 11
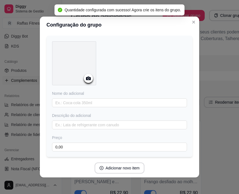
scroll to position [28, 0]
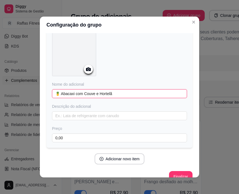
type input "🍍 Abacaxi com Couve e Hortelã"
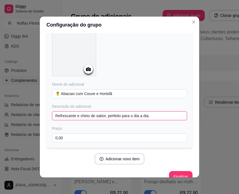
type input "Refrescante e cheio de sabor, perfeito para o dia a dia."
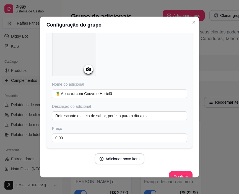
click at [83, 141] on div "Nome do adicional 🍍 Abacaxi com Couve e Hortelã Descrição do adicional Refresca…" at bounding box center [119, 87] width 146 height 121
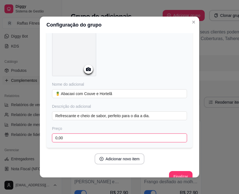
click at [80, 138] on input "0,00" at bounding box center [119, 137] width 135 height 9
type input "10,00"
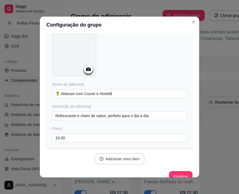
click at [109, 159] on button "Adicionar novo item" at bounding box center [119, 158] width 50 height 11
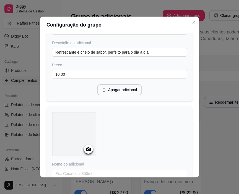
scroll to position [166, 0]
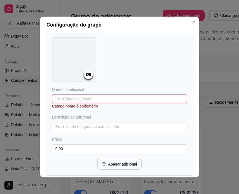
click at [92, 98] on input "text" at bounding box center [119, 98] width 135 height 9
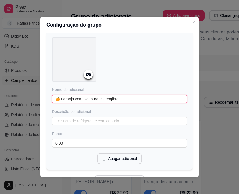
type input "🍊 Laranja com Cenoura e Gengibre"
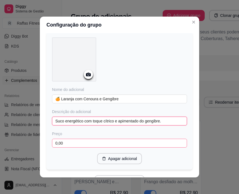
type input "Suco energético com toque cítrico e apimentado do gengibre."
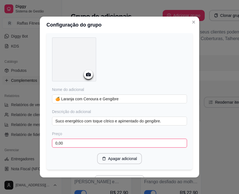
click at [67, 139] on input "0,00" at bounding box center [119, 143] width 135 height 9
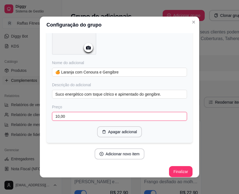
scroll to position [196, 0]
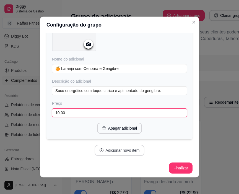
type input "10,00"
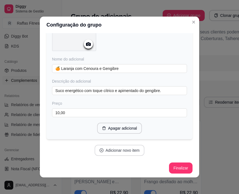
click at [113, 146] on button "Adicionar novo item" at bounding box center [119, 150] width 50 height 11
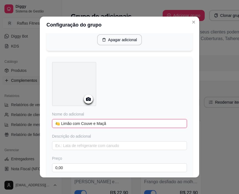
scroll to position [324, 0]
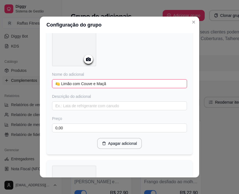
type input "🍋 Limão com Couve e Maçã"
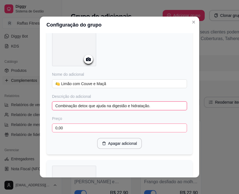
type input "Combinação detox que ajuda na digestão e hidratação."
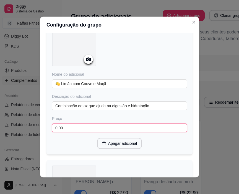
click at [73, 125] on input "0,00" at bounding box center [119, 127] width 135 height 9
type input "10,00"
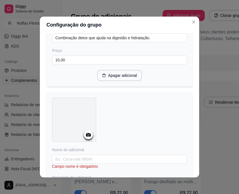
scroll to position [407, 0]
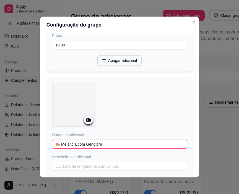
type input "🍉 Melancia com Gengibre"
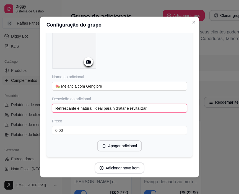
scroll to position [481, 0]
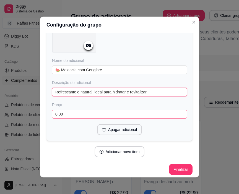
type input "Refrescante e natural, ideal para hidratar e revitalizar."
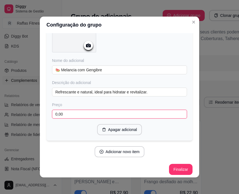
click at [67, 112] on input "0,00" at bounding box center [119, 114] width 135 height 9
type input "10,00"
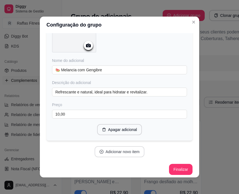
click at [107, 153] on button "Adicionar novo item" at bounding box center [119, 151] width 50 height 11
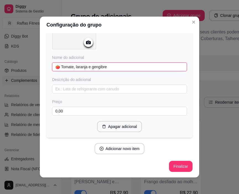
scroll to position [624, 0]
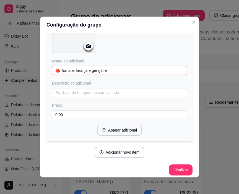
type input "🍅 Tomate, laranja e gengibre"
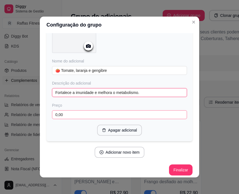
type input "Fortalece a imunidade e melhora o metabolismo."
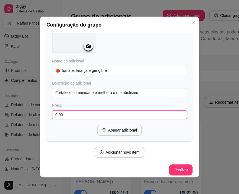
click at [75, 110] on input "0,00" at bounding box center [119, 114] width 135 height 9
type input "10,00"
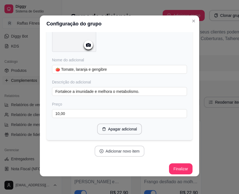
click at [116, 152] on button "Adicionar novo item" at bounding box center [119, 151] width 50 height 11
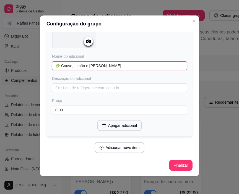
scroll to position [767, 0]
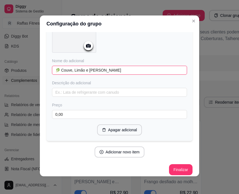
type input "🥬 Couve, Limão e [PERSON_NAME]"
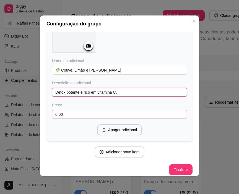
type input "Detox potente e rico em vitamina C."
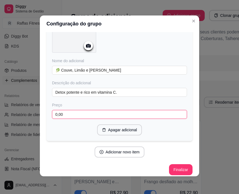
click at [74, 110] on input "0,00" at bounding box center [119, 114] width 135 height 9
type input "10,00"
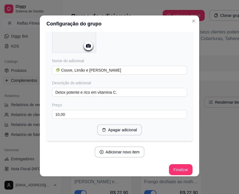
click at [165, 146] on div "Adicionar novo item" at bounding box center [119, 151] width 146 height 11
click at [109, 151] on button "Adicionar novo item" at bounding box center [119, 152] width 49 height 11
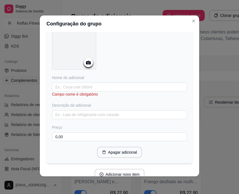
scroll to position [895, 0]
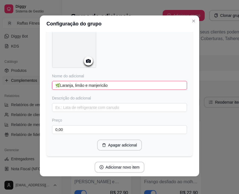
type input "🌿Laranja, limão e manjericão"
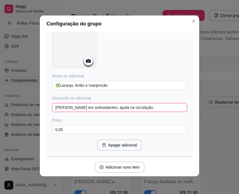
type input "[PERSON_NAME] em antioxidantes, ajuda na circulação."
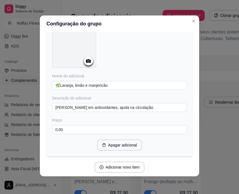
click at [79, 117] on div "Preço" at bounding box center [119, 120] width 135 height 6
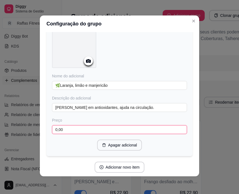
click at [83, 125] on input "0,00" at bounding box center [119, 129] width 135 height 9
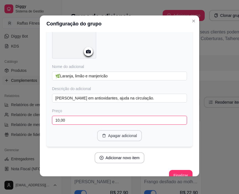
scroll to position [909, 0]
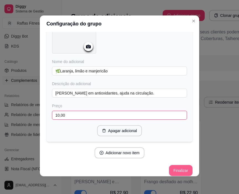
type input "10,00"
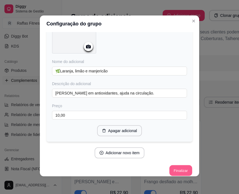
click at [172, 165] on button "Finalizar" at bounding box center [180, 170] width 23 height 11
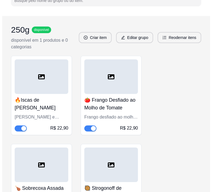
scroll to position [0, 0]
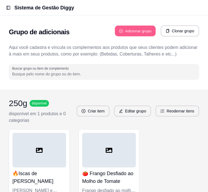
click at [136, 29] on button "Adicionar grupo" at bounding box center [135, 31] width 41 height 11
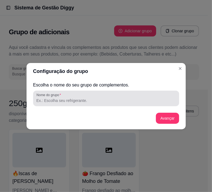
click at [62, 100] on input "Nome do grupo" at bounding box center [105, 101] width 139 height 6
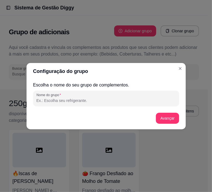
click at [57, 102] on input "Nome do grupo" at bounding box center [105, 101] width 139 height 6
paste input "🔥"
type input "🔥 Caldos"
click at [167, 118] on button "Avançar" at bounding box center [167, 118] width 22 height 11
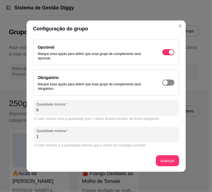
click at [169, 82] on span "button" at bounding box center [168, 83] width 12 height 6
click at [116, 111] on input "0" at bounding box center [105, 110] width 139 height 6
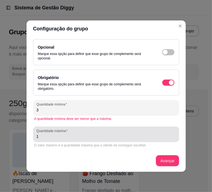
type input "3"
click at [87, 132] on div "1" at bounding box center [105, 134] width 139 height 11
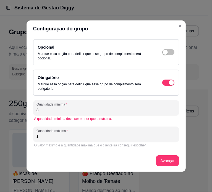
click at [91, 135] on input "1" at bounding box center [105, 137] width 139 height 6
type input "3"
click at [173, 165] on button "Avançar" at bounding box center [167, 160] width 22 height 11
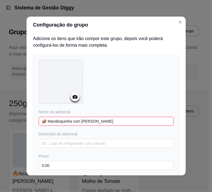
type input "🥔 Mandioquinha com [PERSON_NAME]"
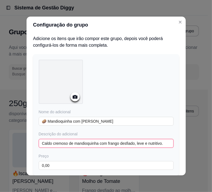
type input "Caldo cremoso de mandioquinha com frango desfiado, leve e nutritivo."
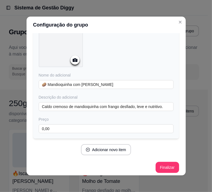
scroll to position [39, 0]
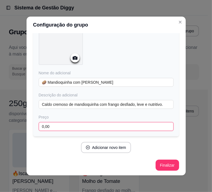
click at [72, 125] on input "0,00" at bounding box center [106, 126] width 135 height 9
type input "13,00"
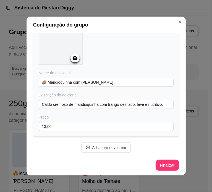
click at [106, 150] on button "Adicionar novo item" at bounding box center [106, 147] width 50 height 11
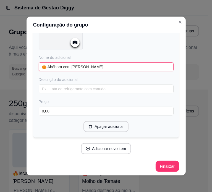
scroll to position [198, 0]
type input "🎃 Abóbora com [PERSON_NAME]"
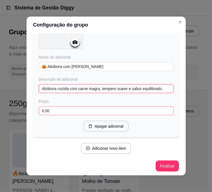
type input "Abóbora cozida com carne magra, tempero suave e sabor equilibrado."
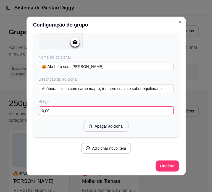
click at [49, 109] on input "0,00" at bounding box center [106, 110] width 135 height 9
type input "13,00"
click at [159, 110] on input "13,00" at bounding box center [106, 110] width 135 height 9
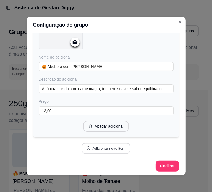
click at [96, 149] on button "Adicionar novo item" at bounding box center [106, 148] width 49 height 11
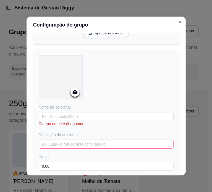
scroll to position [309, 0]
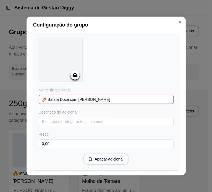
type input "🍠 Batata Doce com [PERSON_NAME]"
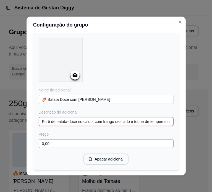
type input "Purê de batata-doce no caldo, com frango desfiado e toque de temperos naturais."
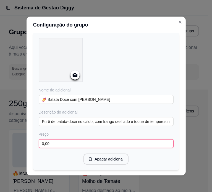
click at [57, 139] on input "0,00" at bounding box center [106, 143] width 135 height 9
paste input "13"
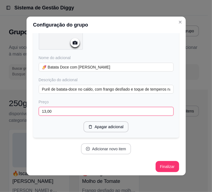
type input "13,00"
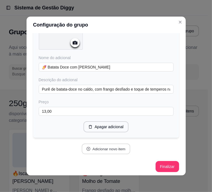
click at [97, 144] on button "Adicionar novo item" at bounding box center [106, 149] width 49 height 11
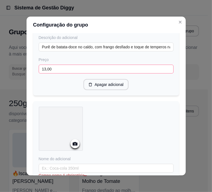
scroll to position [479, 0]
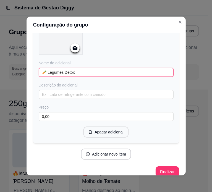
type input "🥕 Legumes Detox"
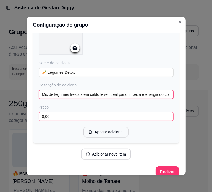
type input "Mix de legumes frescos em caldo leve, ideal para limpeza e energia do corpo."
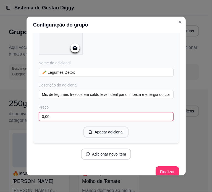
click at [64, 114] on input "0,00" at bounding box center [106, 116] width 135 height 9
paste input "13"
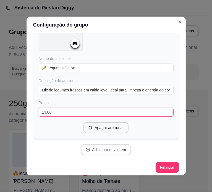
type input "13,00"
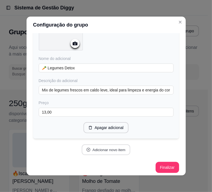
click at [91, 149] on button "Adicionar novo item" at bounding box center [106, 149] width 49 height 11
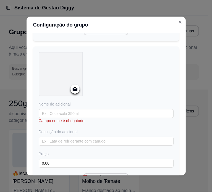
scroll to position [594, 0]
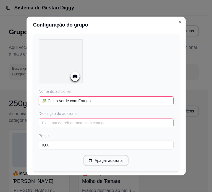
type input "🥬 Caldo Verde com Frango"
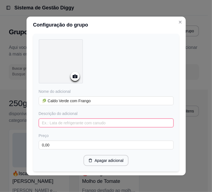
click at [60, 119] on input "text" at bounding box center [106, 122] width 135 height 9
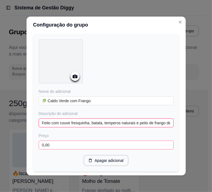
type input "Feito com couve fresquinha, batata, temperos naturais e peito de frango desfiad…"
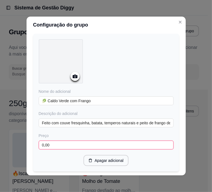
click at [67, 141] on input "0,00" at bounding box center [106, 145] width 135 height 9
paste input "13"
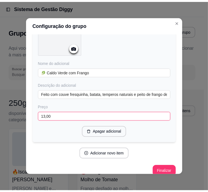
scroll to position [626, 0]
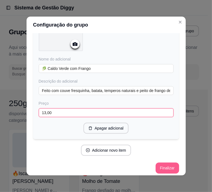
type input "13,00"
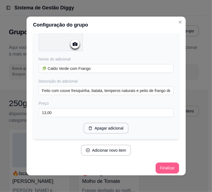
click at [157, 164] on button "Finalizar" at bounding box center [166, 167] width 23 height 11
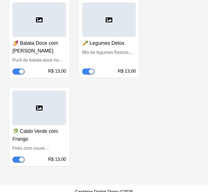
scroll to position [5544, 0]
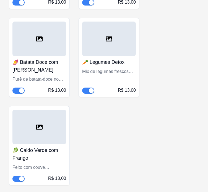
drag, startPoint x: 211, startPoint y: 7, endPoint x: 175, endPoint y: 26, distance: 40.8
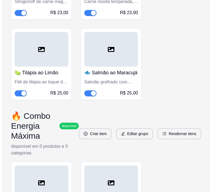
scroll to position [4383, 0]
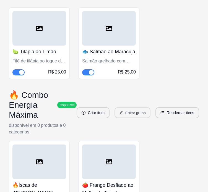
click at [139, 107] on button "Editar grupo" at bounding box center [132, 112] width 36 height 11
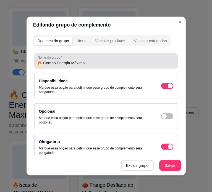
click at [93, 66] on div "🔥 Combo Energia Máxima" at bounding box center [106, 60] width 137 height 11
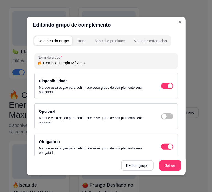
paste input "| 250g"
type input "🔥 Combo Energia Máxima | 250g"
click at [162, 165] on button "Salvar" at bounding box center [170, 165] width 22 height 11
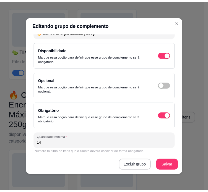
scroll to position [0, 0]
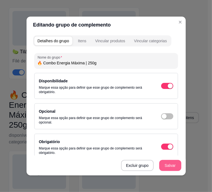
click at [161, 167] on button "Salvar" at bounding box center [170, 165] width 22 height 11
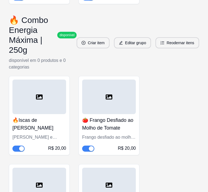
scroll to position [4440, 0]
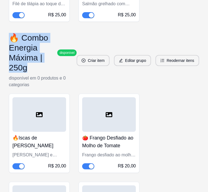
drag, startPoint x: 12, startPoint y: 26, endPoint x: 41, endPoint y: 55, distance: 41.0
click at [41, 55] on h3 "🔥 Combo Energia Máxima | 250g" at bounding box center [32, 53] width 46 height 40
copy h3 "🔥 Combo Energia Máxima | 250g"
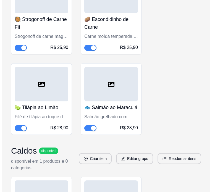
scroll to position [0, 0]
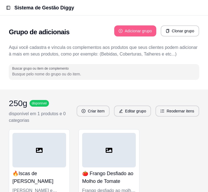
click at [118, 30] on button "Adicionar grupo" at bounding box center [135, 30] width 42 height 11
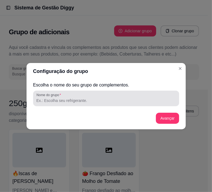
click at [68, 101] on input "Nome do grupo" at bounding box center [105, 101] width 139 height 6
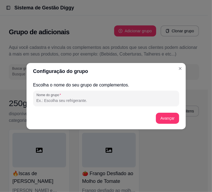
paste input "🔥 Combo Energia Máxima | 250g"
click at [89, 101] on input "🔥 Combo Energia Máxima | 250g" at bounding box center [105, 101] width 139 height 6
type input "🔥 Combo Energia Máxima | 350g"
click at [164, 122] on button "Avançar" at bounding box center [167, 118] width 22 height 11
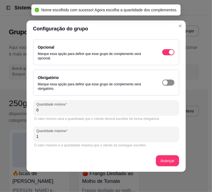
click at [166, 80] on div "button" at bounding box center [165, 82] width 5 height 5
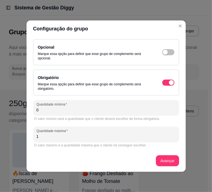
click at [103, 109] on input "0" at bounding box center [105, 110] width 139 height 6
type input "14"
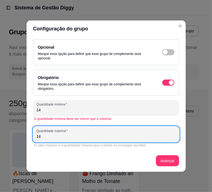
type input "14"
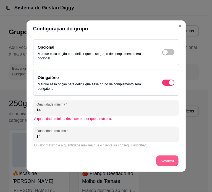
click at [172, 163] on button "Avançar" at bounding box center [167, 160] width 22 height 11
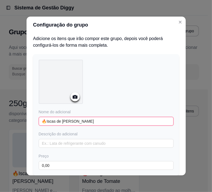
type input "🔥Iscas de [PERSON_NAME]"
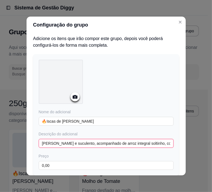
type input "[PERSON_NAME] e suculento, acompanhado de arroz integral soltinho, couve-flor l…"
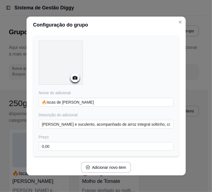
scroll to position [39, 0]
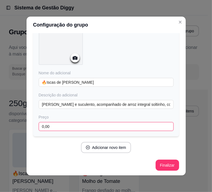
click at [55, 125] on input "0,00" at bounding box center [106, 126] width 135 height 9
click at [42, 128] on input "21,00" at bounding box center [106, 126] width 135 height 9
type input "21,00"
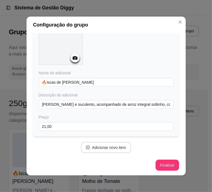
click at [116, 149] on button "Adicionar novo item" at bounding box center [106, 147] width 50 height 11
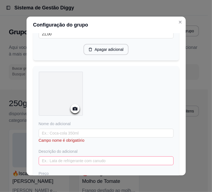
scroll to position [149, 0]
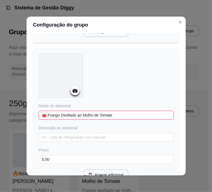
type input "🍅 Frango Desfiado ao Molho de Tomate"
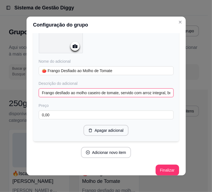
scroll to position [198, 0]
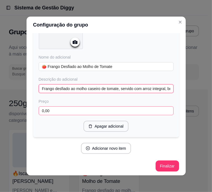
type input "Frango desfiado ao molho caseiro de tomate, servido com arroz integral, brócoli…"
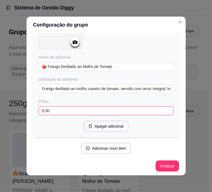
click at [68, 110] on input "0,00" at bounding box center [106, 110] width 135 height 9
paste input "21"
type input "21,00"
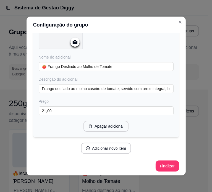
scroll to position [1, 0]
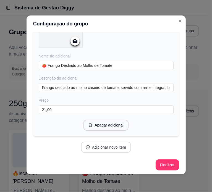
click at [100, 143] on button "Adicionar novo item" at bounding box center [106, 147] width 50 height 11
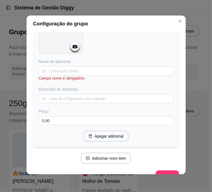
scroll to position [336, 0]
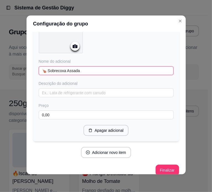
type input "🍗 Sobrecoxa Assada"
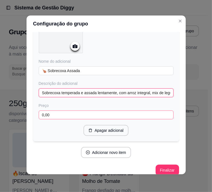
type input "Sobrecoxa temperada e assada lentamente, com arroz integral, mix de legumes col…"
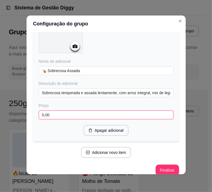
click at [64, 112] on input "0,00" at bounding box center [106, 114] width 135 height 9
paste input "21"
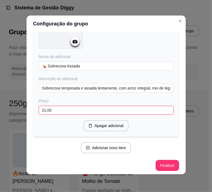
type input "21,00"
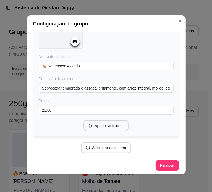
click at [91, 149] on button "Adicionar novo item" at bounding box center [106, 148] width 49 height 11
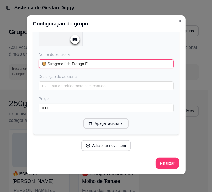
scroll to position [483, 0]
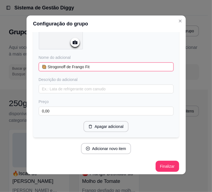
type input "🥘 Strogonoff de Frango Fit"
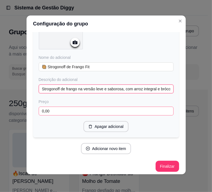
type input "Strogonoff de frango na versão leve e saborosa, com arroz integral e brócolis."
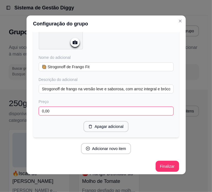
click at [66, 108] on input "0,00" at bounding box center [106, 111] width 135 height 9
paste input "21"
type input "21,00"
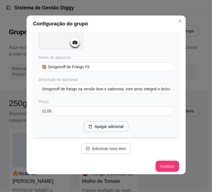
click at [102, 149] on button "Adicionar novo item" at bounding box center [106, 148] width 50 height 11
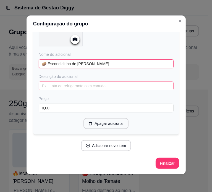
scroll to position [626, 0]
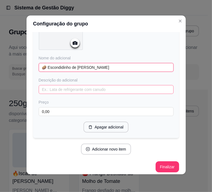
type input "🥔 Escondidinho de [PERSON_NAME]"
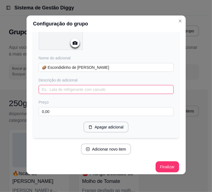
click at [63, 85] on input "text" at bounding box center [106, 89] width 135 height 9
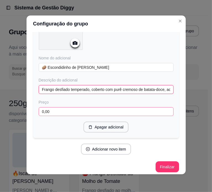
type input "Frango desfiado temperado, coberto com purê cremoso de batata-doce, acompanhado…"
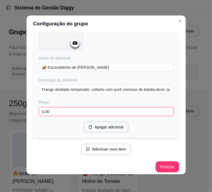
click at [57, 110] on input "0,00" at bounding box center [106, 111] width 135 height 9
paste input "21"
type input "21,00"
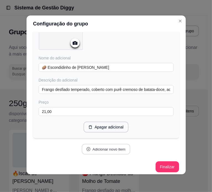
click at [102, 146] on button "Adicionar novo item" at bounding box center [106, 149] width 49 height 11
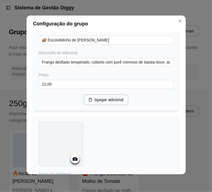
scroll to position [709, 0]
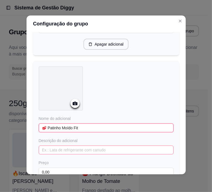
type input "🥩 Patinho Moído Fit"
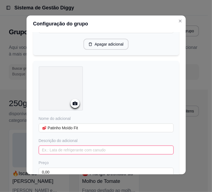
click at [59, 146] on input "text" at bounding box center [106, 150] width 135 height 9
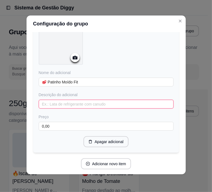
scroll to position [764, 0]
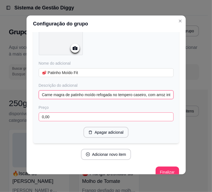
type input "Carne magra de patinho moído refogada no tempero caseiro, com arroz integral, c…"
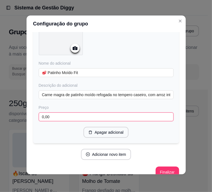
click at [65, 112] on input "0,00" at bounding box center [106, 116] width 135 height 9
paste input "21"
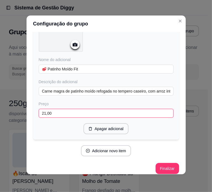
scroll to position [769, 0]
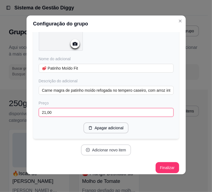
type input "21,00"
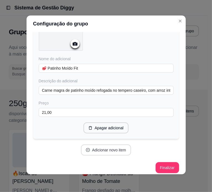
click at [85, 148] on button "Adicionar novo item" at bounding box center [106, 149] width 50 height 11
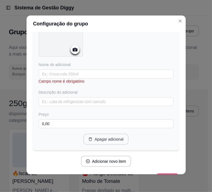
scroll to position [907, 0]
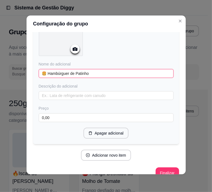
type input "🍔 Hambúrguer de Patinho"
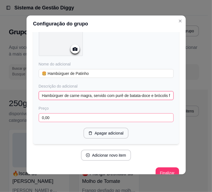
type input "Hambúrguer de carne magra, servido com purê de batata-doce e brócolis frescos."
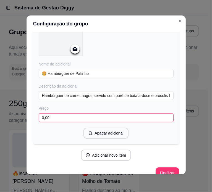
click at [78, 115] on input "0,00" at bounding box center [106, 117] width 135 height 9
paste input "21"
type input "21,00"
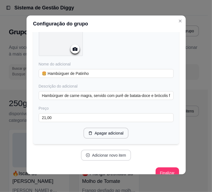
click at [98, 154] on button "Adicionar novo item" at bounding box center [106, 155] width 50 height 11
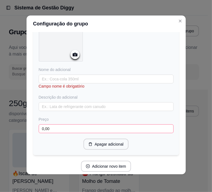
scroll to position [1045, 0]
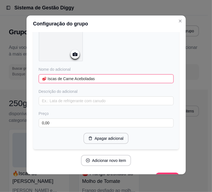
type input "🥩 Iscas de Carne Aceboladas"
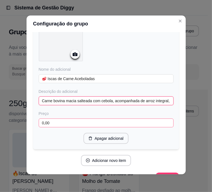
type input "Carne bovina macia salteada com cebola, acompanhada de arroz integral, batata-d…"
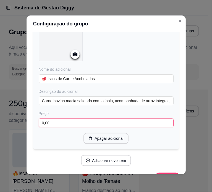
click at [71, 118] on input "0,00" at bounding box center [106, 122] width 135 height 9
paste input "21"
type input "21,00"
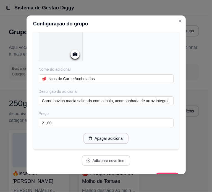
click at [104, 155] on button "Adicionar novo item" at bounding box center [106, 160] width 49 height 11
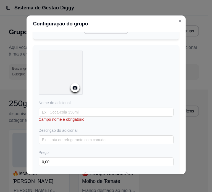
scroll to position [1155, 0]
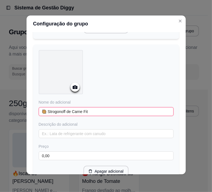
type input "🥘 Strogonoff de Carne Fit"
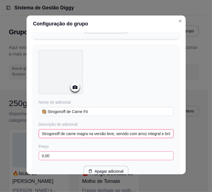
type input "Strogonoff de carne magra na versão leve, servido com arroz integral e brócolis."
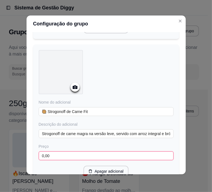
click at [50, 151] on input "0,00" at bounding box center [106, 155] width 135 height 9
paste input "21"
type input "21,00"
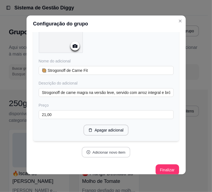
click at [98, 147] on button "Adicionar novo item" at bounding box center [106, 152] width 49 height 11
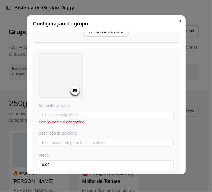
scroll to position [1307, 0]
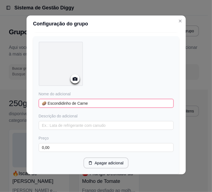
type input "🥔 Escondidinho de Carne"
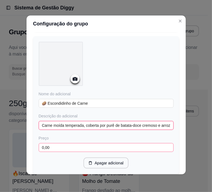
type input "Carne moída temperada, coberta por purê de batata-doce cremoso e arroz integral…"
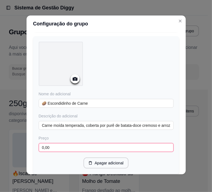
click at [59, 143] on input "0,00" at bounding box center [106, 147] width 135 height 9
paste input "21"
type input "21,00"
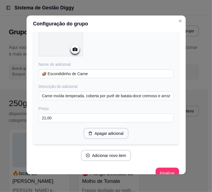
scroll to position [1339, 0]
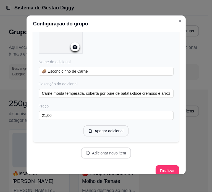
click at [102, 147] on button "Adicionar novo item" at bounding box center [106, 152] width 50 height 11
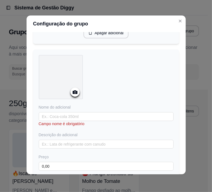
scroll to position [1449, 0]
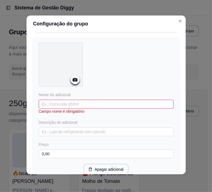
click at [55, 100] on input "text" at bounding box center [106, 104] width 135 height 9
paste input "🍋‍🟩 Tilápia ao Limão"
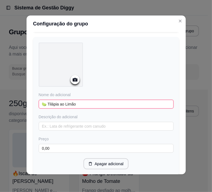
type input "🍋‍🟩 Tilápia ao Limão"
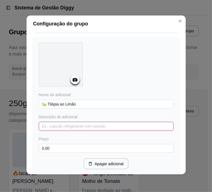
click at [50, 122] on input "text" at bounding box center [106, 126] width 135 height 9
paste input "Filé de tilápia ao toque de limão, com arroz integral, couve-flor no vapor e ce…"
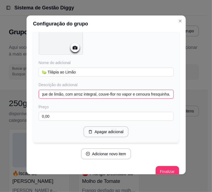
scroll to position [1482, 0]
type input "Filé de tilápia ao toque de limão, com arroz integral, couve-flor no vapor e ce…"
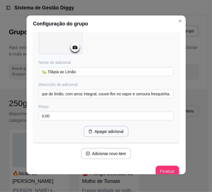
scroll to position [0, 0]
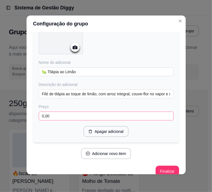
click at [63, 113] on div "Nome do adicional 🍋‍🟩 Tilápia ao Limão Descrição do adicional Filé de tilápia a…" at bounding box center [106, 73] width 135 height 127
click at [60, 112] on input "0,00" at bounding box center [106, 116] width 135 height 9
type input "23,00"
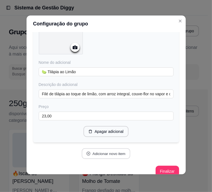
click at [100, 148] on button "Adicionar novo item" at bounding box center [106, 153] width 49 height 11
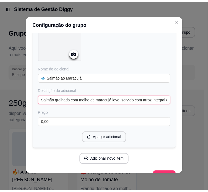
scroll to position [1624, 0]
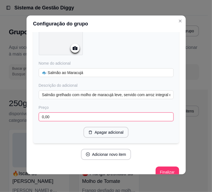
click at [60, 112] on input "0,00" at bounding box center [106, 116] width 135 height 9
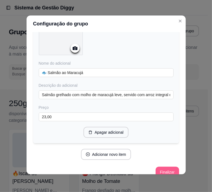
click at [157, 167] on button "Finalizar" at bounding box center [166, 172] width 23 height 11
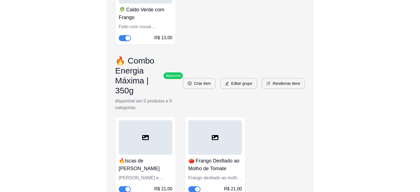
scroll to position [2755, 0]
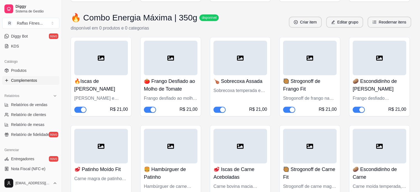
click at [27, 80] on span "Complementos" at bounding box center [24, 81] width 26 height 6
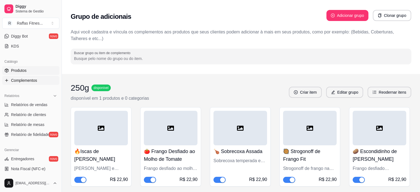
click at [28, 69] on link "Produtos" at bounding box center [30, 70] width 57 height 9
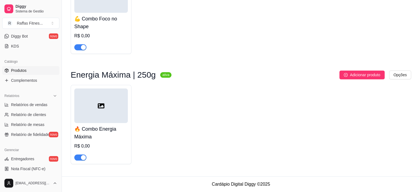
scroll to position [632, 0]
drag, startPoint x: 275, startPoint y: 126, endPoint x: 0, endPoint y: 205, distance: 286.3
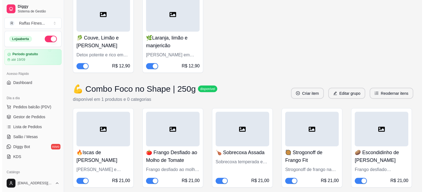
scroll to position [1270, 0]
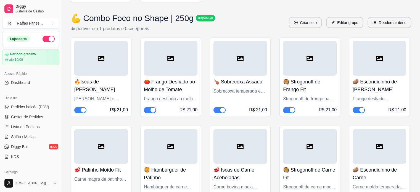
click at [96, 76] on div at bounding box center [101, 58] width 54 height 35
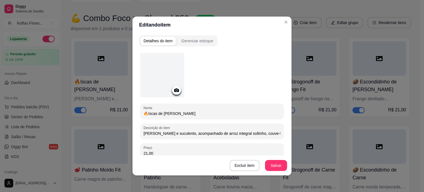
click at [182, 114] on input "🔥Iscas de [PERSON_NAME]" at bounding box center [212, 114] width 137 height 6
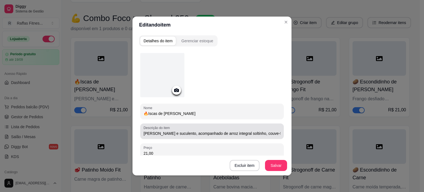
click at [163, 133] on input "[PERSON_NAME] e suculento, acompanhado de arroz integral soltinho, couve-flor l…" at bounding box center [212, 134] width 137 height 6
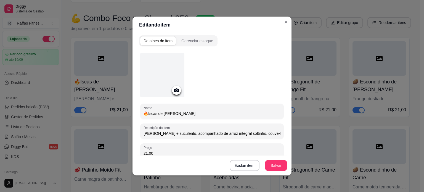
click at [163, 133] on input "[PERSON_NAME] e suculento, acompanhado de arroz integral soltinho, couve-flor l…" at bounding box center [212, 134] width 137 height 6
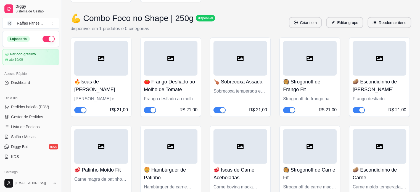
click at [175, 93] on h4 "🍅 Frango Desfiado ao Molho de Tomate" at bounding box center [171, 85] width 54 height 15
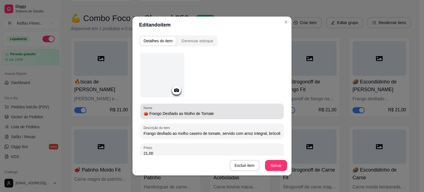
click at [164, 114] on input "🍅 Frango Desfiado ao Molho de Tomate" at bounding box center [212, 114] width 137 height 6
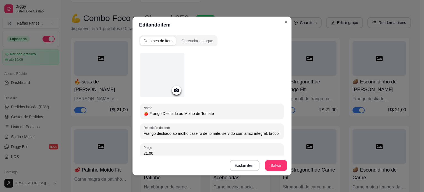
click at [164, 114] on input "🍅 Frango Desfiado ao Molho de Tomate" at bounding box center [212, 114] width 137 height 6
click at [178, 133] on input "Frango desfiado ao molho caseiro de tomate, servido com arroz integral, brócoli…" at bounding box center [212, 134] width 137 height 6
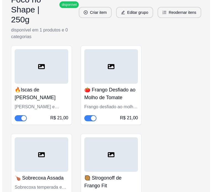
scroll to position [2655, 0]
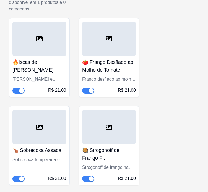
click at [36, 119] on div at bounding box center [39, 127] width 54 height 35
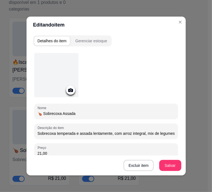
click at [106, 114] on input "🍗 Sobrecoxa Assada" at bounding box center [106, 114] width 137 height 6
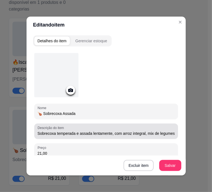
click at [66, 133] on input "Sobrecoxa temperada e assada lentamente, com arroz integral, mix de legumes col…" at bounding box center [106, 134] width 137 height 6
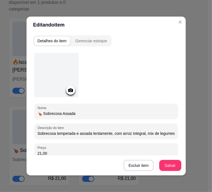
click at [66, 133] on input "Sobrecoxa temperada e assada lentamente, com arroz integral, mix de legumes col…" at bounding box center [106, 134] width 137 height 6
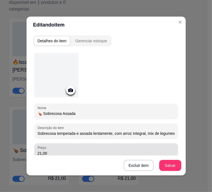
click at [81, 146] on div "21,00" at bounding box center [106, 151] width 137 height 11
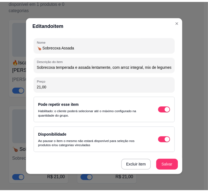
scroll to position [1, 0]
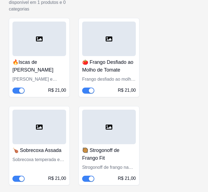
click at [97, 122] on div at bounding box center [109, 127] width 54 height 35
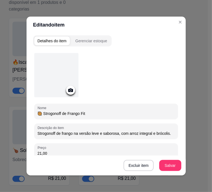
click at [79, 111] on input "🥘 Strogonoff de Frango Fit" at bounding box center [106, 114] width 137 height 6
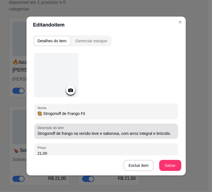
click at [106, 134] on input "Strogonoff de frango na versão leve e saborosa, com arroz integral e brócolis." at bounding box center [106, 134] width 137 height 6
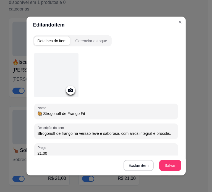
click at [106, 134] on input "Strogonoff de frango na versão leve e saborosa, com arroz integral e brócolis." at bounding box center [106, 134] width 137 height 6
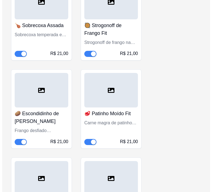
scroll to position [2793, 0]
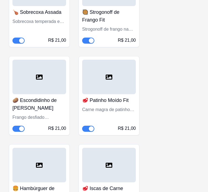
click at [31, 75] on div at bounding box center [39, 77] width 54 height 35
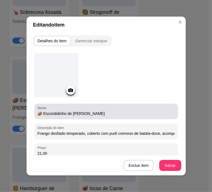
click at [55, 116] on div "🥔 Escondidinho de [PERSON_NAME]" at bounding box center [106, 111] width 137 height 11
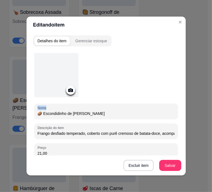
click at [55, 116] on div "🥔 Escondidinho de [PERSON_NAME]" at bounding box center [106, 111] width 137 height 11
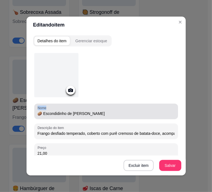
click at [55, 116] on div "🥔 Escondidinho de [PERSON_NAME]" at bounding box center [106, 111] width 137 height 11
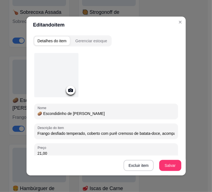
click at [56, 114] on input "🥔 Escondidinho de [PERSON_NAME]" at bounding box center [106, 114] width 137 height 6
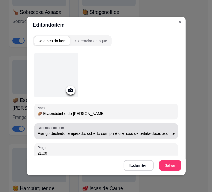
click at [54, 133] on input "Frango desfiado temperado, coberto com purê cremoso de batata-doce, acompanhado…" at bounding box center [106, 134] width 137 height 6
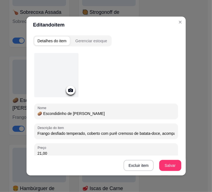
click at [54, 133] on input "Frango desfiado temperado, coberto com purê cremoso de batata-doce, acompanhado…" at bounding box center [106, 134] width 137 height 6
drag, startPoint x: 54, startPoint y: 133, endPoint x: 282, endPoint y: 135, distance: 227.6
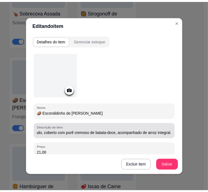
scroll to position [0, 0]
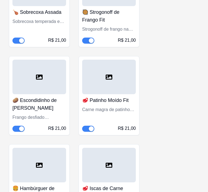
click at [106, 96] on h4 "🥩 Patinho Moído Fit" at bounding box center [109, 100] width 54 height 8
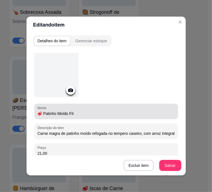
click at [62, 115] on input "🥩 Patinho Moído Fit" at bounding box center [106, 114] width 137 height 6
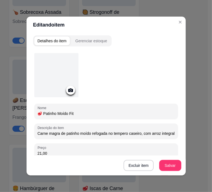
click at [62, 115] on input "🥩 Patinho Moído Fit" at bounding box center [106, 114] width 137 height 6
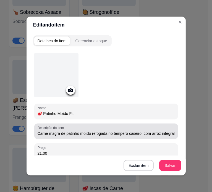
click at [114, 132] on input "Carne magra de patinho moído refogada no tempero caseiro, com arroz integral, c…" at bounding box center [106, 134] width 137 height 6
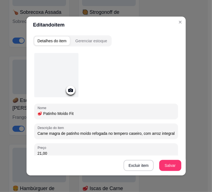
click at [114, 132] on input "Carne magra de patinho moído refogada no tempero caseiro, com arroz integral, c…" at bounding box center [106, 134] width 137 height 6
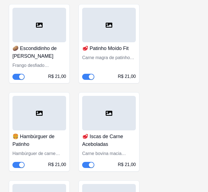
scroll to position [2848, 0]
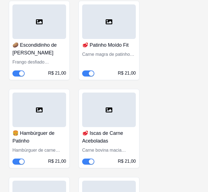
click at [43, 97] on div at bounding box center [39, 110] width 54 height 35
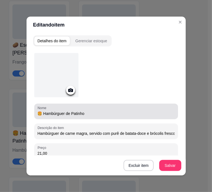
click at [78, 114] on input "🍔 Hambúrguer de Patinho" at bounding box center [106, 114] width 137 height 6
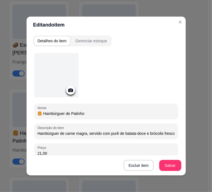
click at [78, 114] on input "🍔 Hambúrguer de Patinho" at bounding box center [106, 114] width 137 height 6
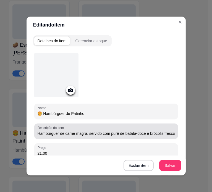
click at [135, 133] on input "Hambúrguer de carne magra, servido com purê de batata-doce e brócolis frescos." at bounding box center [106, 134] width 137 height 6
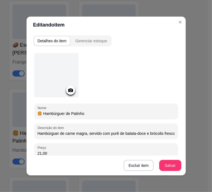
click at [135, 133] on input "Hambúrguer de carne magra, servido com purê de batata-doce e brócolis frescos." at bounding box center [106, 134] width 137 height 6
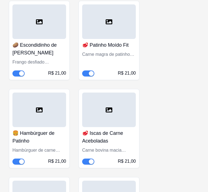
click at [107, 107] on div at bounding box center [109, 110] width 54 height 35
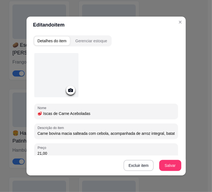
click at [66, 114] on input "🥩 Iscas de Carne Aceboladas" at bounding box center [106, 114] width 137 height 6
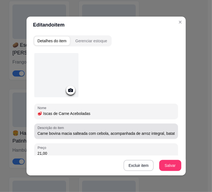
click at [127, 131] on input "Carne bovina macia salteada com cebola, acompanhada de arroz integral, batata-d…" at bounding box center [106, 134] width 137 height 6
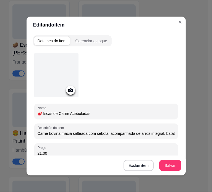
click at [127, 131] on input "Carne bovina macia salteada com cebola, acompanhada de arroz integral, batata-d…" at bounding box center [106, 134] width 137 height 6
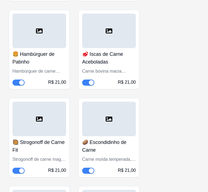
scroll to position [2931, 0]
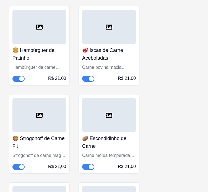
click at [53, 104] on div at bounding box center [39, 115] width 54 height 35
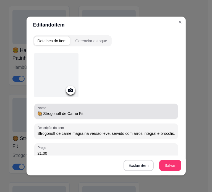
click at [51, 112] on input "🥘 Strogonoff de Carne Fit" at bounding box center [106, 114] width 137 height 6
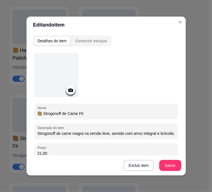
click at [51, 112] on input "🥘 Strogonoff de Carne Fit" at bounding box center [106, 114] width 137 height 6
drag, startPoint x: 51, startPoint y: 112, endPoint x: 268, endPoint y: 114, distance: 217.4
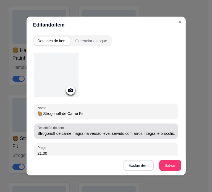
click at [96, 135] on input "Strogonoff de carne magra na versão leve, servido com arroz integral e brócolis." at bounding box center [106, 134] width 137 height 6
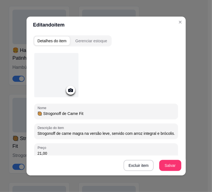
click at [96, 135] on input "Strogonoff de carne magra na versão leve, servido com arroz integral e brócolis." at bounding box center [106, 134] width 137 height 6
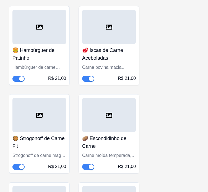
click at [108, 135] on h4 "🥔 Escondidinho de Carne" at bounding box center [109, 142] width 54 height 15
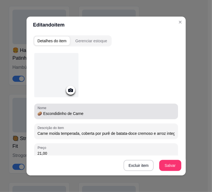
click at [61, 113] on input "🥔 Escondidinho de Carne" at bounding box center [106, 114] width 137 height 6
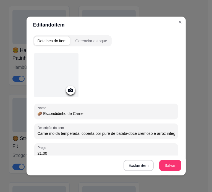
click at [61, 113] on input "🥔 Escondidinho de Carne" at bounding box center [106, 114] width 137 height 6
drag, startPoint x: 61, startPoint y: 113, endPoint x: 289, endPoint y: 116, distance: 227.6
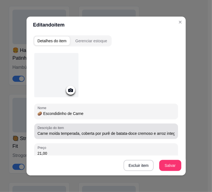
click at [98, 134] on input "Carne moída temperada, coberta por purê de batata-doce cremoso e arroz integral…" at bounding box center [106, 134] width 137 height 6
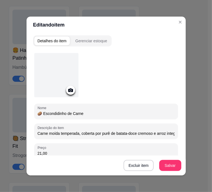
click at [98, 134] on input "Carne moída temperada, coberta por purê de batata-doce cremoso e arroz integral…" at bounding box center [106, 134] width 137 height 6
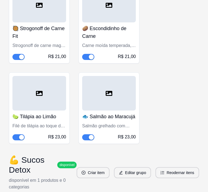
scroll to position [3042, 0]
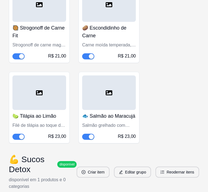
click at [47, 110] on div "🍋‍🟩 Tilápia ao Limão Filé de tilápia ao toque de limão, com arroz integral, cou…" at bounding box center [39, 125] width 54 height 30
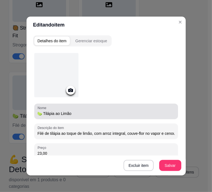
click at [50, 116] on input "🍋‍🟩 Tilápia ao Limão" at bounding box center [106, 114] width 137 height 6
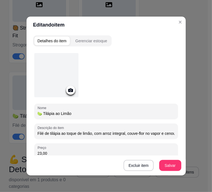
click at [50, 116] on input "🍋‍🟩 Tilápia ao Limão" at bounding box center [106, 114] width 137 height 6
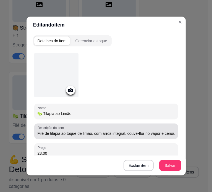
click at [87, 136] on input "Filé de tilápia ao toque de limão, com arroz integral, couve-flor no vapor e ce…" at bounding box center [106, 134] width 137 height 6
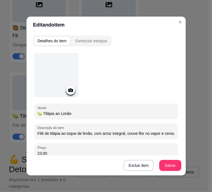
click at [87, 136] on input "Filé de tilápia ao toque de limão, com arroz integral, couve-flor no vapor e ce…" at bounding box center [106, 134] width 137 height 6
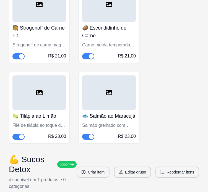
click at [108, 112] on h4 "🐟 Salmão ao Maracujá" at bounding box center [109, 116] width 54 height 8
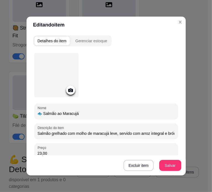
click at [65, 112] on input "🐟 Salmão ao Maracujá" at bounding box center [106, 114] width 137 height 6
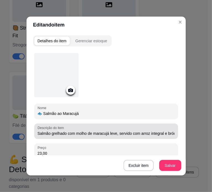
click at [122, 131] on input "Salmão grelhado com molho de maracujá leve, servido com arroz integral e brócol…" at bounding box center [106, 134] width 137 height 6
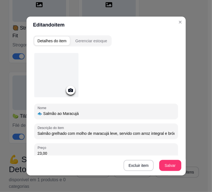
click at [122, 131] on input "Salmão grelhado com molho de maracujá leve, servido com arroz integral e brócol…" at bounding box center [106, 134] width 137 height 6
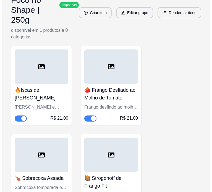
scroll to position [2545, 0]
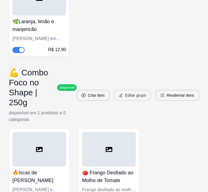
click at [130, 90] on button "Editar grupo" at bounding box center [132, 95] width 37 height 11
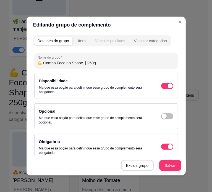
click at [106, 38] on div "Vincular produtos" at bounding box center [110, 41] width 30 height 6
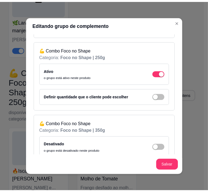
scroll to position [267, 0]
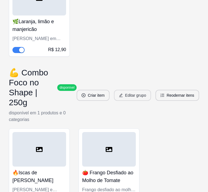
click at [131, 90] on button "Editar grupo" at bounding box center [132, 95] width 37 height 11
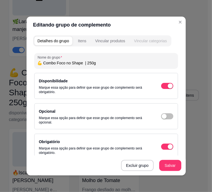
click at [150, 39] on div "Vincular categorias" at bounding box center [150, 41] width 33 height 6
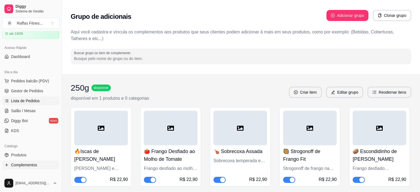
scroll to position [83, 0]
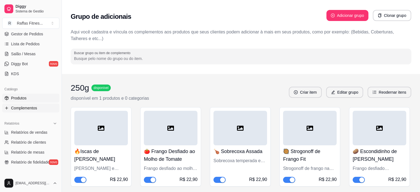
click at [14, 98] on span "Produtos" at bounding box center [18, 98] width 15 height 6
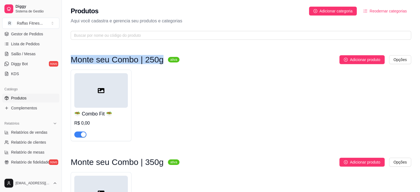
drag, startPoint x: 72, startPoint y: 60, endPoint x: 158, endPoint y: 57, distance: 85.7
click at [158, 57] on h3 "Monte seu Combo | 250g" at bounding box center [117, 59] width 93 height 7
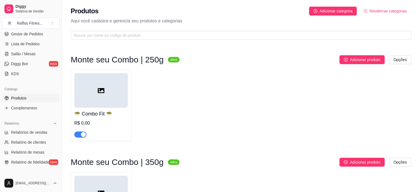
drag, startPoint x: 137, startPoint y: 62, endPoint x: 181, endPoint y: 56, distance: 44.1
click at [184, 55] on div "Adicionar produto Opções" at bounding box center [297, 59] width 227 height 9
click at [139, 60] on h3 "Monte seu Combo | 250g" at bounding box center [117, 59] width 93 height 7
click at [138, 60] on h3 "Monte seu Combo | 250g" at bounding box center [117, 59] width 93 height 7
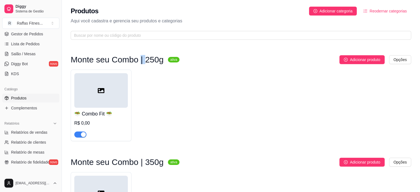
click at [138, 60] on h3 "Monte seu Combo | 250g" at bounding box center [117, 59] width 93 height 7
click at [335, 9] on span "Adicionar categoria" at bounding box center [336, 11] width 33 height 6
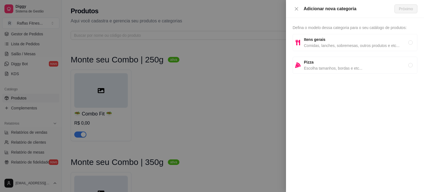
click at [329, 45] on span "Comidas, lanches, sobremesas, outros produtos e etc..." at bounding box center [356, 46] width 104 height 6
radio input "true"
click at [411, 12] on button "Próximo" at bounding box center [406, 8] width 23 height 9
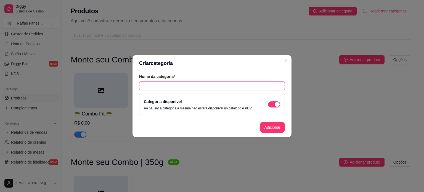
click at [170, 86] on input "text" at bounding box center [212, 85] width 146 height 9
paste input "🔥 Combo Energia Máxima"
drag, startPoint x: 162, startPoint y: 87, endPoint x: 149, endPoint y: 87, distance: 12.7
click at [149, 87] on input "🔥 Combo Energia Máxima" at bounding box center [212, 85] width 146 height 9
click at [185, 89] on input "🔥Energia Máxima" at bounding box center [212, 85] width 146 height 9
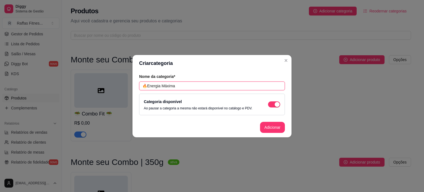
click at [144, 86] on input "🔥Energia Máxima" at bounding box center [212, 85] width 146 height 9
click at [180, 85] on input "🔥Energia Máxima" at bounding box center [212, 85] width 146 height 9
paste input "|"
type input "🔥Energia Máxima | 250g"
click at [270, 128] on button "Adicionar" at bounding box center [272, 127] width 25 height 11
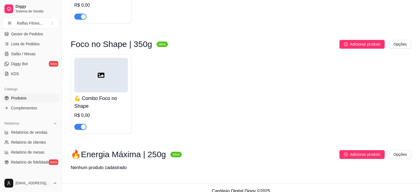
scroll to position [559, 0]
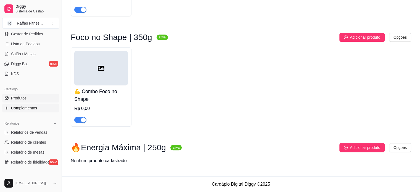
click at [29, 105] on span "Complementos" at bounding box center [24, 108] width 26 height 6
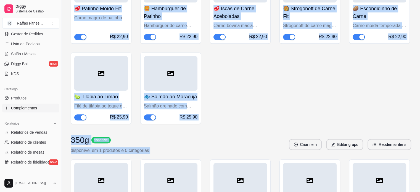
drag, startPoint x: 309, startPoint y: 127, endPoint x: 409, endPoint y: 205, distance: 126.7
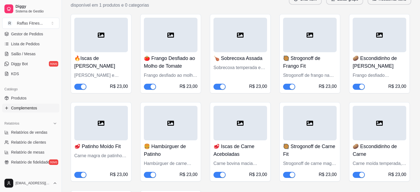
scroll to position [1888, 0]
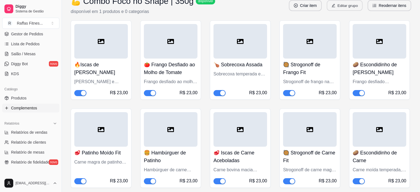
click at [350, 11] on button "Editar grupo" at bounding box center [345, 5] width 36 height 11
click at [24, 97] on span "Produtos" at bounding box center [18, 98] width 15 height 6
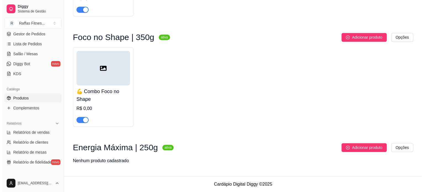
scroll to position [559, 0]
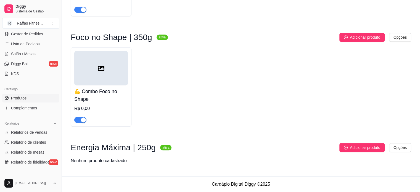
click at [104, 81] on div at bounding box center [101, 68] width 54 height 35
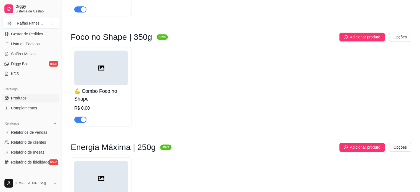
scroll to position [549, 0]
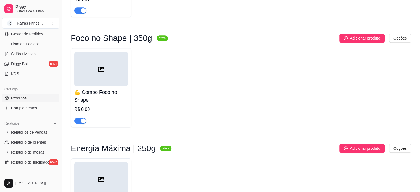
click at [113, 73] on div at bounding box center [101, 69] width 54 height 35
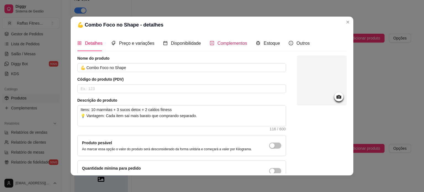
click at [213, 43] on div "Complementos" at bounding box center [229, 43] width 38 height 7
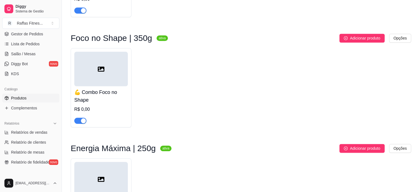
scroll to position [632, 0]
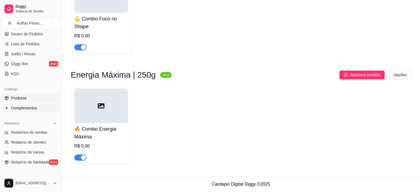
click at [21, 110] on span "Complementos" at bounding box center [24, 108] width 26 height 6
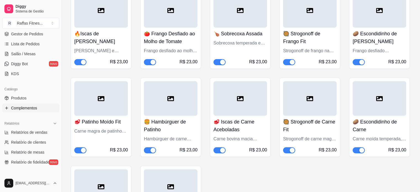
scroll to position [1823, 0]
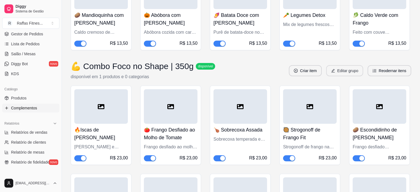
click at [346, 76] on button "Editar grupo" at bounding box center [344, 70] width 37 height 11
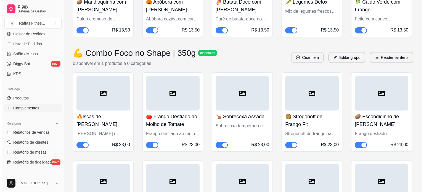
scroll to position [1833, 0]
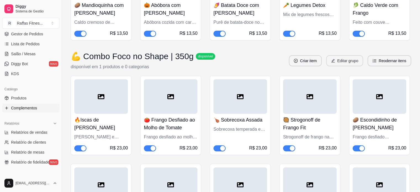
click at [342, 66] on button "Editar grupo" at bounding box center [344, 60] width 37 height 11
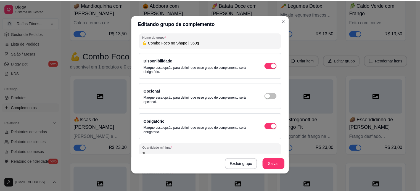
scroll to position [0, 0]
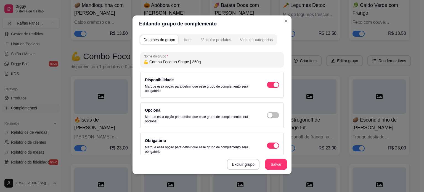
click at [184, 38] on div "Itens" at bounding box center [188, 40] width 8 height 6
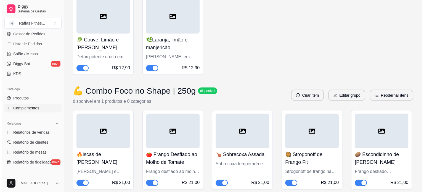
scroll to position [1198, 0]
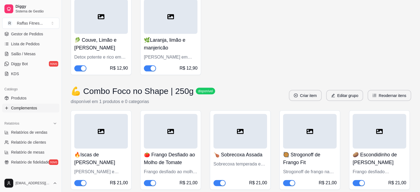
click at [104, 134] on icon at bounding box center [101, 131] width 7 height 5
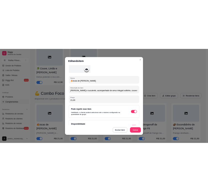
scroll to position [39, 0]
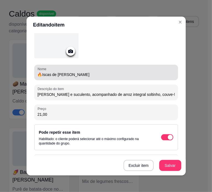
click at [73, 74] on input "🔥Iscas de [PERSON_NAME]" at bounding box center [106, 75] width 137 height 6
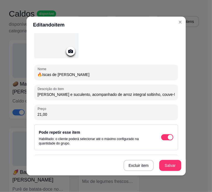
click at [73, 74] on input "🔥Iscas de [PERSON_NAME]" at bounding box center [106, 75] width 137 height 6
click at [71, 94] on input "[PERSON_NAME] e suculento, acompanhado de arroz integral soltinho, couve-flor l…" at bounding box center [106, 95] width 137 height 6
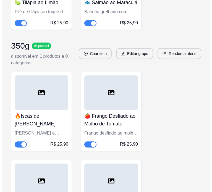
scroll to position [645, 0]
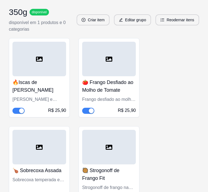
click at [110, 76] on div at bounding box center [109, 59] width 54 height 35
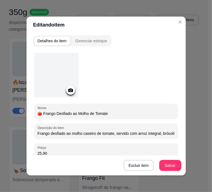
click at [69, 116] on input "🍅 Frango Desfiado ao Molho de Tomate" at bounding box center [106, 114] width 137 height 6
click at [84, 133] on input "Frango desfiado ao molho caseiro de tomate, servido com arroz integral, brócoli…" at bounding box center [106, 134] width 137 height 6
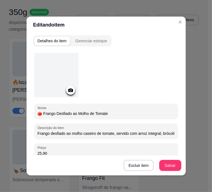
click at [84, 133] on input "Frango desfiado ao molho caseiro de tomate, servido com arroz integral, brócoli…" at bounding box center [106, 134] width 137 height 6
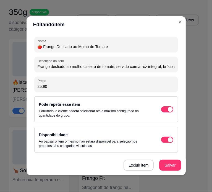
scroll to position [0, 0]
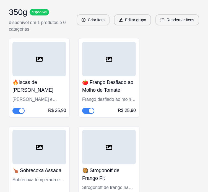
click at [46, 164] on div at bounding box center [39, 147] width 54 height 35
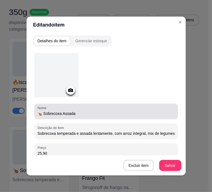
click at [46, 115] on input "🍗 Sobrecoxa Assada" at bounding box center [106, 114] width 137 height 6
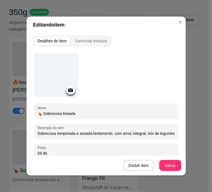
click at [46, 115] on input "🍗 Sobrecoxa Assada" at bounding box center [106, 114] width 137 height 6
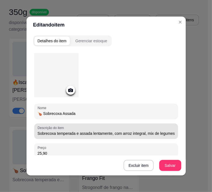
click at [110, 137] on div "Descrição do item Sobrecoxa temperada e assada lentamente, com arroz integral, …" at bounding box center [106, 130] width 144 height 15
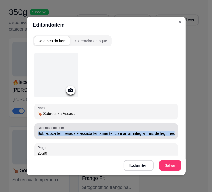
click at [110, 137] on div "Descrição do item Sobrecoxa temperada e assada lentamente, com arroz integral, …" at bounding box center [106, 130] width 144 height 15
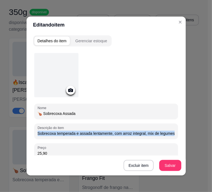
click at [110, 137] on div "Descrição do item Sobrecoxa temperada e assada lentamente, com arroz integral, …" at bounding box center [106, 130] width 144 height 15
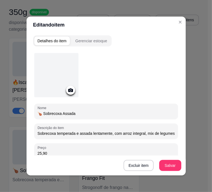
scroll to position [0, 57]
click at [106, 135] on input "Sobrecoxa temperada e assada lentamente, com arroz integral, mix de legumes col…" at bounding box center [106, 134] width 137 height 6
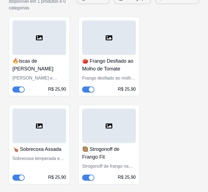
scroll to position [700, 0]
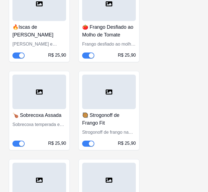
click at [105, 120] on h4 "🥘 Strogonoff de Frango Fit" at bounding box center [109, 118] width 54 height 15
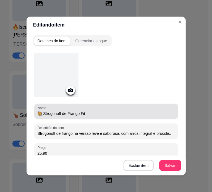
click at [81, 113] on input "🥘 Strogonoff de Frango Fit" at bounding box center [106, 114] width 137 height 6
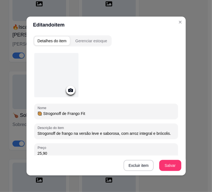
click at [81, 113] on input "🥘 Strogonoff de Frango Fit" at bounding box center [106, 114] width 137 height 6
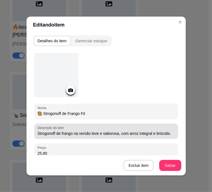
click at [120, 133] on input "Strogonoff de frango na versão leve e saborosa, com arroz integral e brócolis." at bounding box center [106, 134] width 137 height 6
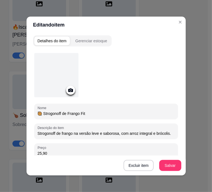
click at [120, 133] on input "Strogonoff de frango na versão leve e saborosa, com arroz integral e brócolis." at bounding box center [106, 134] width 137 height 6
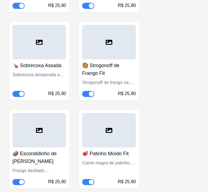
scroll to position [756, 0]
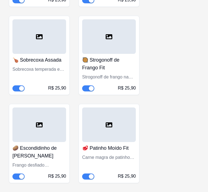
click at [57, 142] on div at bounding box center [39, 124] width 54 height 35
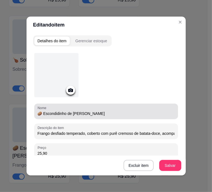
click at [68, 111] on input "🥔 Escondidinho de [PERSON_NAME]" at bounding box center [106, 114] width 137 height 6
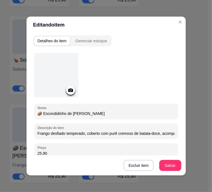
click at [69, 111] on input "🥔 Escondidinho de [PERSON_NAME]" at bounding box center [106, 114] width 137 height 6
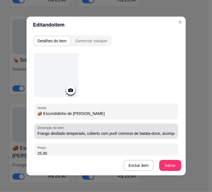
click at [117, 131] on input "Frango desfiado temperado, coberto com purê cremoso de batata-doce, acompanhado…" at bounding box center [106, 134] width 137 height 6
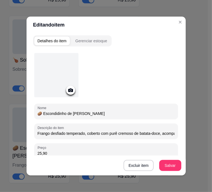
click at [116, 131] on input "Frango desfiado temperado, coberto com purê cremoso de batata-doce, acompanhado…" at bounding box center [106, 134] width 137 height 6
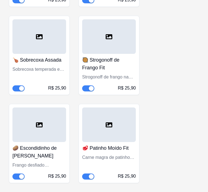
click at [101, 142] on div at bounding box center [109, 124] width 54 height 35
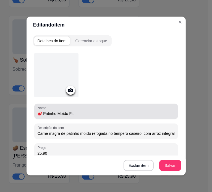
click at [58, 111] on input "🥩 Patinho Moído Fit" at bounding box center [106, 114] width 137 height 6
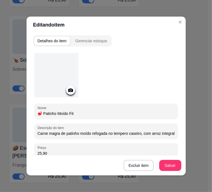
click at [58, 111] on input "🥩 Patinho Moído Fit" at bounding box center [106, 114] width 137 height 6
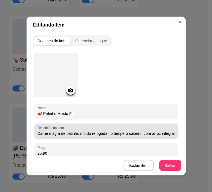
click at [82, 131] on input "Carne magra de patinho moído refogada no tempero caseiro, com arroz integral, c…" at bounding box center [106, 134] width 137 height 6
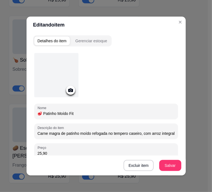
click at [82, 131] on input "Carne magra de patinho moído refogada no tempero caseiro, com arroz integral, c…" at bounding box center [106, 134] width 137 height 6
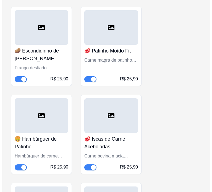
scroll to position [866, 0]
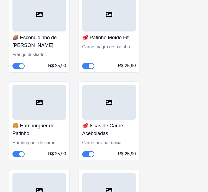
click at [33, 112] on div at bounding box center [39, 102] width 54 height 35
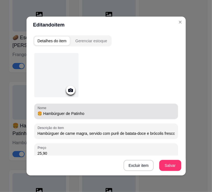
click at [71, 117] on div "Nome 🍔 Hambúrguer de Patinho" at bounding box center [106, 111] width 144 height 15
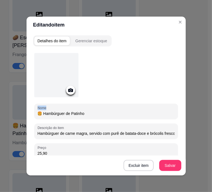
click at [71, 117] on div "Nome 🍔 Hambúrguer de Patinho" at bounding box center [106, 111] width 144 height 15
click at [57, 111] on input "🍔 Hambúrguer de Patinho" at bounding box center [106, 114] width 137 height 6
drag, startPoint x: 57, startPoint y: 111, endPoint x: 278, endPoint y: 61, distance: 226.3
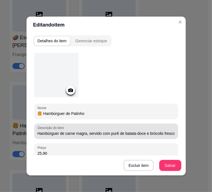
click at [139, 137] on div "Descrição do item Hambúrguer de carne magra, servido com purê de batata-doce e …" at bounding box center [106, 130] width 144 height 15
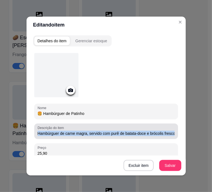
click at [139, 137] on div "Descrição do item Hambúrguer de carne magra, servido com purê de batata-doce e …" at bounding box center [106, 130] width 144 height 15
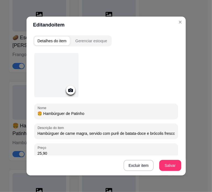
scroll to position [0, 7]
click at [140, 134] on input "Hambúrguer de carne magra, servido com purê de batata-doce e brócolis frescos." at bounding box center [106, 134] width 137 height 6
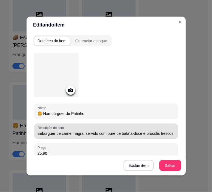
scroll to position [0, 0]
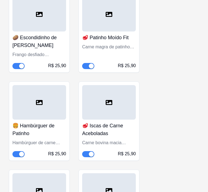
click at [95, 136] on h4 "🥩 Iscas de Carne Aceboladas" at bounding box center [109, 129] width 54 height 15
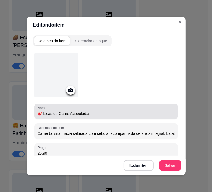
click at [78, 112] on input "🥩 Iscas de Carne Aceboladas" at bounding box center [106, 114] width 137 height 6
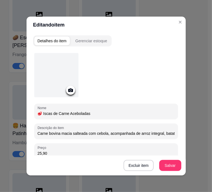
click at [78, 112] on input "🥩 Iscas de Carne Aceboladas" at bounding box center [106, 114] width 137 height 6
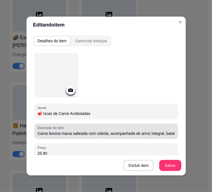
click at [94, 128] on div "Carne bovina macia salteada com cebola, acompanhada de arroz integral, batata-d…" at bounding box center [106, 131] width 137 height 11
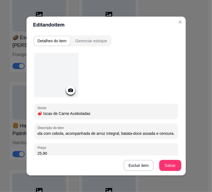
click at [94, 133] on input "Carne bovina macia salteada com cebola, acompanhada de arroz integral, batata-d…" at bounding box center [106, 134] width 137 height 6
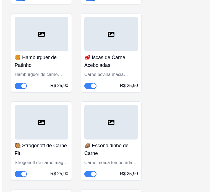
scroll to position [949, 0]
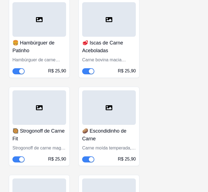
click at [30, 138] on h4 "🥘 Strogonoff de Carne Fit" at bounding box center [39, 134] width 54 height 15
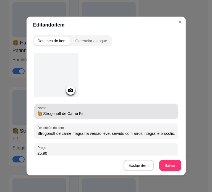
click at [56, 112] on input "🥘 Strogonoff de Carne Fit" at bounding box center [106, 114] width 137 height 6
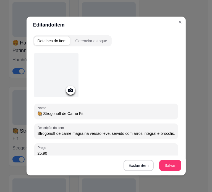
click at [56, 112] on input "🥘 Strogonoff de Carne Fit" at bounding box center [106, 114] width 137 height 6
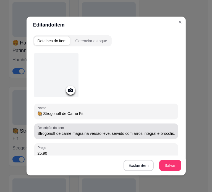
click at [99, 136] on div "Strogonoff de carne magra na versão leve, servido com arroz integral e brócolis." at bounding box center [106, 131] width 137 height 11
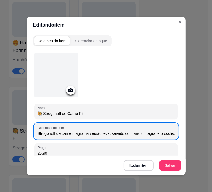
click at [99, 136] on input "Strogonoff de carne magra na versão leve, servido com arroz integral e brócolis." at bounding box center [106, 134] width 137 height 6
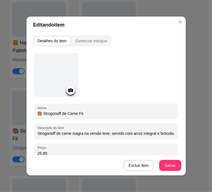
click at [99, 136] on input "Strogonoff de carne magra na versão leve, servido com arroz integral e brócolis." at bounding box center [106, 134] width 137 height 6
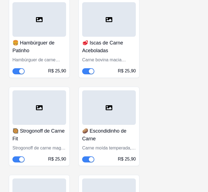
click at [101, 143] on h4 "🥔 Escondidinho de Carne" at bounding box center [109, 134] width 54 height 15
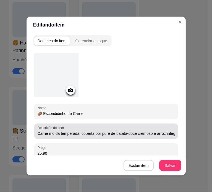
scroll to position [67, 0]
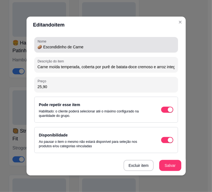
click at [48, 46] on input "🥔 Escondidinho de Carne" at bounding box center [106, 47] width 137 height 6
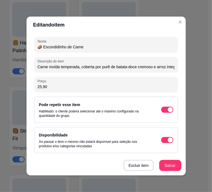
click at [50, 47] on input "🥔 Escondidinho de Carne" at bounding box center [106, 47] width 137 height 6
drag, startPoint x: 50, startPoint y: 47, endPoint x: 283, endPoint y: 68, distance: 234.1
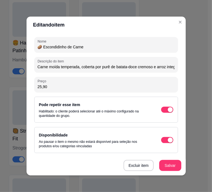
click at [77, 68] on input "Carne moída temperada, coberta por purê de batata-doce cremoso e arroz integral…" at bounding box center [106, 67] width 137 height 6
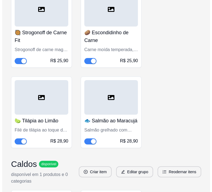
scroll to position [1059, 0]
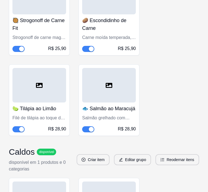
click at [43, 101] on div at bounding box center [39, 85] width 54 height 35
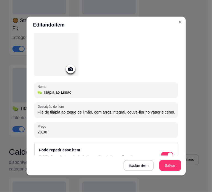
scroll to position [55, 0]
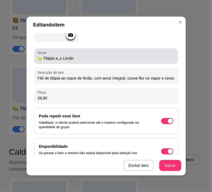
click at [56, 56] on input "🍋‍🟩 Tilápia a,,o Limão" at bounding box center [106, 59] width 137 height 6
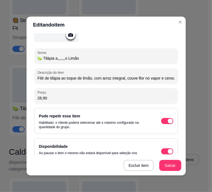
click at [56, 56] on input "🍋‍🟩 Tilápia a,,,,,,,o Limão" at bounding box center [106, 59] width 137 height 6
click at [56, 56] on input ",,," at bounding box center [106, 59] width 137 height 6
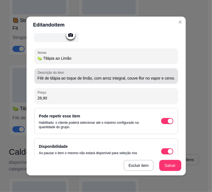
type input "🍋‍🟩 Tilápia ao Limão"
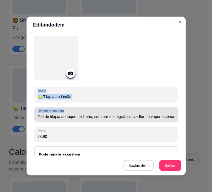
scroll to position [0, 0]
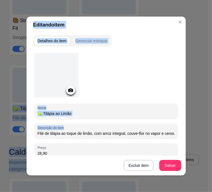
drag, startPoint x: 99, startPoint y: 68, endPoint x: 0, endPoint y: 114, distance: 109.5
click at [148, 68] on div at bounding box center [106, 76] width 144 height 46
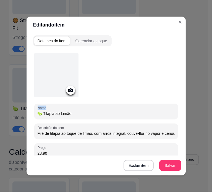
drag, startPoint x: 112, startPoint y: 85, endPoint x: 198, endPoint y: 144, distance: 104.4
click at [199, 115] on div "Editando item Detalhes do item Gerenciar estoque Nome 🍋‍🟩 Tilápia ao Limão Desc…" at bounding box center [106, 96] width 212 height 192
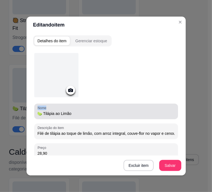
click at [65, 112] on input "🍋‍🟩 Tilápia ao Limão" at bounding box center [106, 114] width 137 height 6
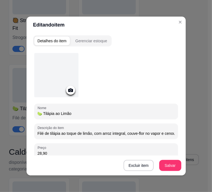
click at [65, 112] on input "🍋‍🟩 Tilápia ao Limão" at bounding box center [106, 114] width 137 height 6
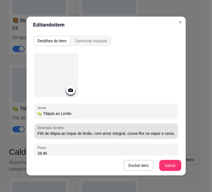
click at [73, 136] on div "Filé de tilápia ao toque de limão, com arroz integral, couve-flor no vapor e ce…" at bounding box center [106, 131] width 137 height 11
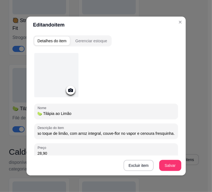
click at [75, 135] on input "Filé de tilápia ao toque de limão, com arroz integral, couve-flor no vapor e ce…" at bounding box center [106, 134] width 137 height 6
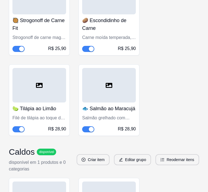
click at [96, 112] on h4 "🐟 Salmão ao Maracujá" at bounding box center [109, 109] width 54 height 8
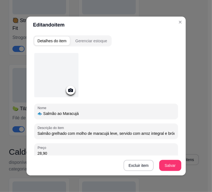
click at [63, 113] on input "🐟 Salmão ao Maracujá" at bounding box center [106, 114] width 137 height 6
click at [49, 114] on input "🐟 Salmão ao Maracujá" at bounding box center [106, 114] width 137 height 6
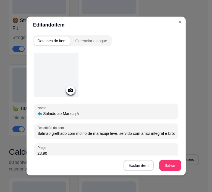
click at [49, 114] on input "🐟 Salmão ao Maracujá" at bounding box center [106, 114] width 137 height 6
drag, startPoint x: 49, startPoint y: 114, endPoint x: 170, endPoint y: 107, distance: 122.0
click at [170, 107] on div "Nome 🐟 Salmão ao Maracujá" at bounding box center [106, 111] width 144 height 15
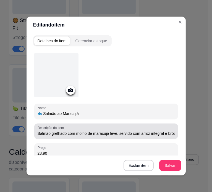
click at [60, 133] on input "Salmão grelhado com molho de maracujá leve, servido com arroz integral e brócol…" at bounding box center [106, 134] width 137 height 6
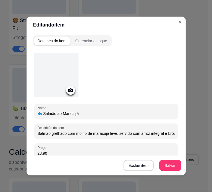
click at [60, 133] on input "Salmão grelhado com molho de maracujá leve, servido com arroz integral e brócol…" at bounding box center [106, 134] width 137 height 6
drag, startPoint x: 60, startPoint y: 133, endPoint x: 142, endPoint y: 127, distance: 82.8
click at [142, 127] on div "Salmão grelhado com molho de maracujá leve, servido com arroz integral e brócol…" at bounding box center [106, 131] width 137 height 11
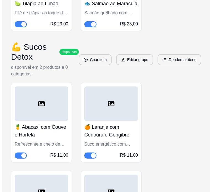
scroll to position [3186, 0]
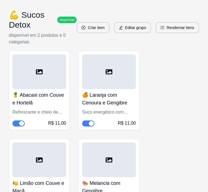
drag, startPoint x: 285, startPoint y: 72, endPoint x: 309, endPoint y: 76, distance: 24.3
click at [131, 22] on button "Editar grupo" at bounding box center [132, 27] width 36 height 11
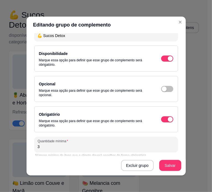
scroll to position [60, 0]
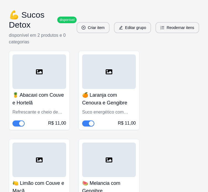
click at [35, 91] on h4 "🍍 Abacaxi com Couve e Hortelã" at bounding box center [39, 98] width 54 height 15
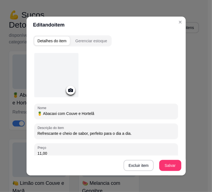
click at [77, 112] on input "🍍 Abacaxi com Couve e Hortelã" at bounding box center [106, 114] width 137 height 6
click at [95, 133] on input "Refrescante e cheio de sabor, perfeito para o dia a dia." at bounding box center [106, 134] width 137 height 6
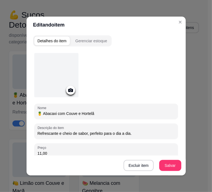
click at [95, 133] on input "Refrescante e cheio de sabor, perfeito para o dia a dia." at bounding box center [106, 134] width 137 height 6
drag, startPoint x: 95, startPoint y: 133, endPoint x: 314, endPoint y: 117, distance: 219.4
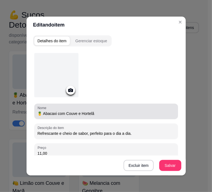
scroll to position [28, 0]
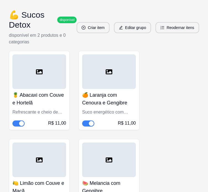
click at [103, 94] on h4 "🍊 Laranja com Cenoura e Gengibre" at bounding box center [109, 98] width 54 height 15
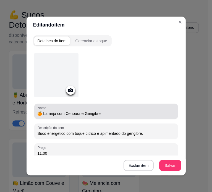
click at [74, 115] on input "🍊 Laranja com Cenoura e Gengibre" at bounding box center [106, 114] width 137 height 6
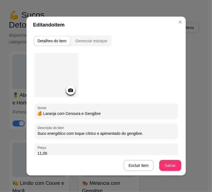
click at [74, 115] on input "🍊 Laranja com Cenoura e Gengibre" at bounding box center [106, 114] width 137 height 6
click at [74, 112] on input "🍊 Laranja com Cenoura e Gengibre" at bounding box center [106, 114] width 137 height 6
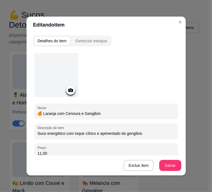
click at [74, 112] on input "🍊 Laranja com Cenoura e Gengibre" at bounding box center [106, 114] width 137 height 6
drag, startPoint x: 74, startPoint y: 112, endPoint x: 284, endPoint y: 95, distance: 210.9
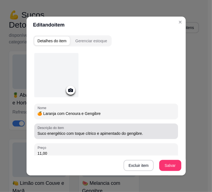
click at [84, 132] on input "Suco energético com toque cítrico e apimentado do gengibre." at bounding box center [106, 134] width 137 height 6
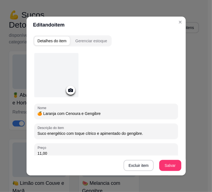
click at [84, 132] on input "Suco energético com toque cítrico e apimentado do gengibre." at bounding box center [106, 134] width 137 height 6
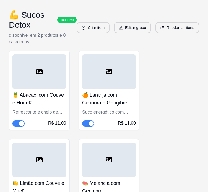
click at [48, 154] on div at bounding box center [39, 160] width 54 height 35
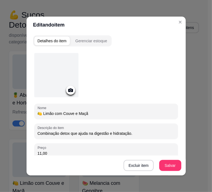
click at [72, 111] on input "🍋 Limão com Couve e Maçã" at bounding box center [106, 114] width 137 height 6
click at [86, 134] on input "Combinação detox que ajuda na digestão e hidratação." at bounding box center [106, 134] width 137 height 6
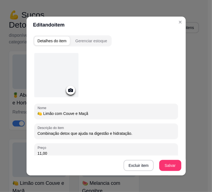
click at [86, 134] on input "Combinação detox que ajuda na digestão e hidratação." at bounding box center [106, 134] width 137 height 6
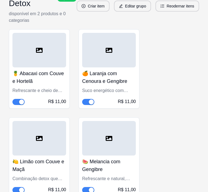
scroll to position [3241, 0]
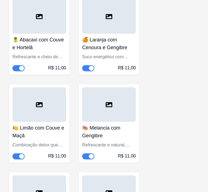
click at [108, 110] on div at bounding box center [109, 104] width 54 height 35
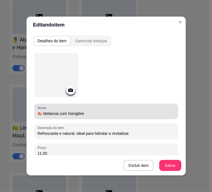
click at [63, 113] on input "🍉 Melancia com Gengibre" at bounding box center [106, 114] width 137 height 6
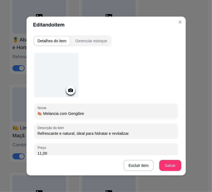
click at [63, 113] on input "🍉 Melancia com Gengibre" at bounding box center [106, 114] width 137 height 6
click at [114, 133] on input "Refrescante e natural, ideal para hidratar e revitalizar." at bounding box center [106, 134] width 137 height 6
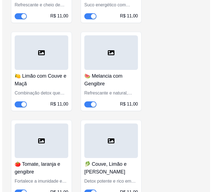
scroll to position [3324, 0]
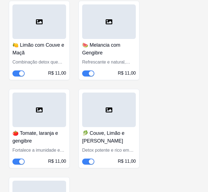
click at [48, 106] on div at bounding box center [39, 110] width 54 height 35
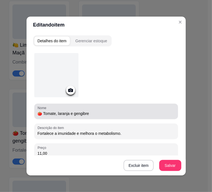
click at [72, 114] on input "🍅 Tomate, laranja e gengibre" at bounding box center [106, 114] width 137 height 6
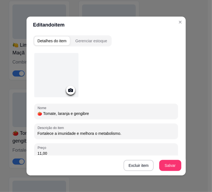
click at [72, 114] on input "🍅 Tomate, laranja e gengibre" at bounding box center [106, 114] width 137 height 6
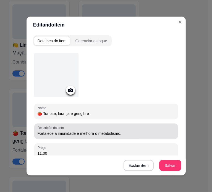
click at [83, 134] on input "Fortalece a imunidade e melhora o metabolismo." at bounding box center [106, 134] width 137 height 6
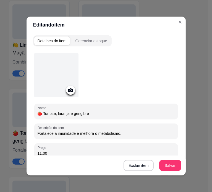
click at [83, 134] on input "Fortalece a imunidade e melhora o metabolismo." at bounding box center [106, 134] width 137 height 6
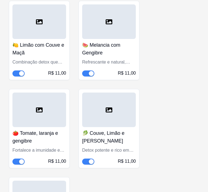
click at [121, 116] on div at bounding box center [109, 110] width 54 height 35
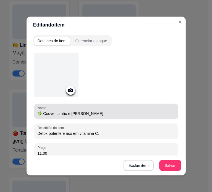
click at [65, 112] on input "🥬 Couve, Limão e [PERSON_NAME]" at bounding box center [106, 114] width 137 height 6
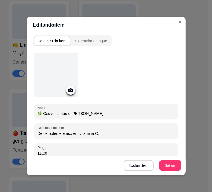
click at [65, 112] on input "🥬 Couve, Limão e [PERSON_NAME]" at bounding box center [106, 114] width 137 height 6
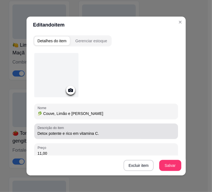
click at [85, 134] on input "Detox potente e rico em vitamina C." at bounding box center [106, 134] width 137 height 6
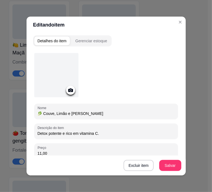
click at [85, 134] on input "Detox potente e rico em vitamina C." at bounding box center [106, 134] width 137 height 6
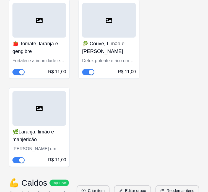
scroll to position [3435, 0]
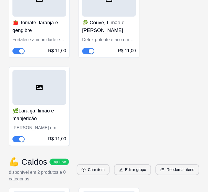
click at [38, 107] on h4 "🌿Laranja, limão e manjericão" at bounding box center [39, 114] width 54 height 15
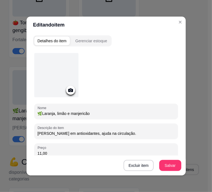
click at [64, 115] on input "🌿Laranja, limão e manjericão" at bounding box center [106, 114] width 137 height 6
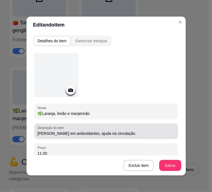
click at [100, 135] on input "[PERSON_NAME] em antioxidantes, ajuda na circulação." at bounding box center [106, 134] width 137 height 6
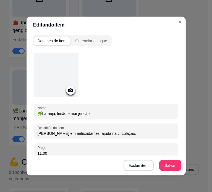
click at [100, 135] on input "[PERSON_NAME] em antioxidantes, ajuda na circulação." at bounding box center [106, 134] width 137 height 6
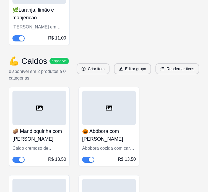
scroll to position [3545, 0]
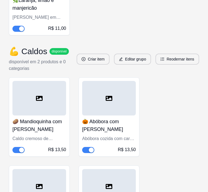
click at [44, 98] on div at bounding box center [39, 98] width 54 height 35
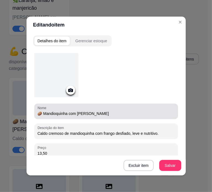
click at [71, 117] on div "Nome 🥔 Mandioquinha com Frango" at bounding box center [106, 111] width 144 height 15
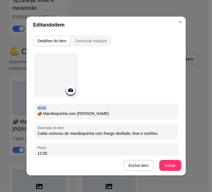
click at [71, 117] on div "Nome 🥔 Mandioquinha com Frango" at bounding box center [106, 111] width 144 height 15
click at [70, 116] on div "🥔 Mandioquinha com [PERSON_NAME]" at bounding box center [106, 111] width 137 height 11
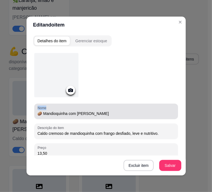
click at [70, 116] on div "🥔 Mandioquinha com [PERSON_NAME]" at bounding box center [106, 111] width 137 height 11
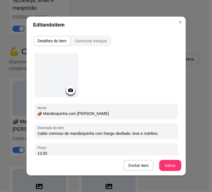
click at [66, 113] on input "🥔 Mandioquinha com [PERSON_NAME]" at bounding box center [106, 114] width 137 height 6
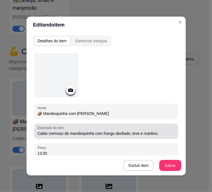
click at [85, 133] on input "Caldo cremoso de mandioquinha com frango desfiado, leve e nutritivo." at bounding box center [106, 134] width 137 height 6
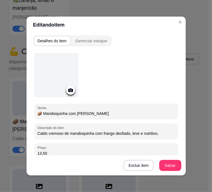
click at [85, 133] on input "Caldo cremoso de mandioquinha com frango desfiado, leve e nutritivo." at bounding box center [106, 134] width 137 height 6
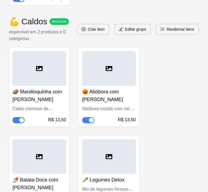
scroll to position [3573, 0]
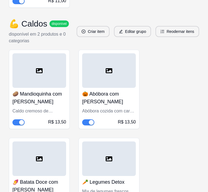
click at [103, 108] on div "Abóbora cozida com carne magra, tempero suave e sabor equilibrado." at bounding box center [109, 111] width 54 height 7
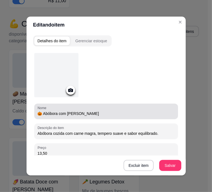
click at [71, 112] on input "🎃 Abóbora com [PERSON_NAME]" at bounding box center [106, 114] width 137 height 6
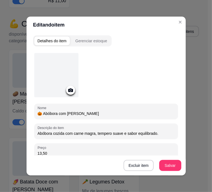
click at [71, 112] on input "🎃 Abóbora com [PERSON_NAME]" at bounding box center [106, 114] width 137 height 6
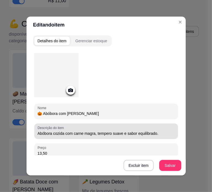
click at [69, 133] on input "Abóbora cozida com carne magra, tempero suave e sabor equilibrado." at bounding box center [106, 134] width 137 height 6
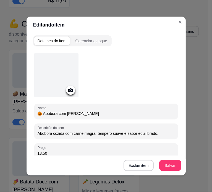
click at [69, 133] on input "Abóbora cozida com carne magra, tempero suave e sabor equilibrado." at bounding box center [106, 134] width 137 height 6
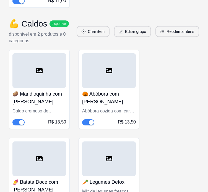
click at [39, 156] on icon at bounding box center [39, 158] width 7 height 5
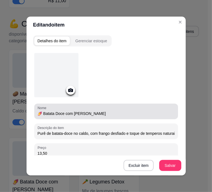
click at [53, 116] on div "🍠 Batata Doce com [PERSON_NAME]" at bounding box center [106, 111] width 137 height 11
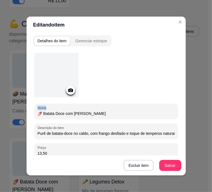
click at [53, 116] on div "🍠 Batata Doce com [PERSON_NAME]" at bounding box center [106, 111] width 137 height 11
click at [59, 112] on input "🍠 Batata Doce com [PERSON_NAME]" at bounding box center [106, 114] width 137 height 6
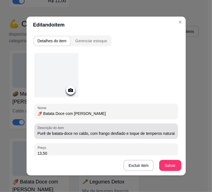
click at [73, 134] on input "Purê de batata-doce no caldo, com frango desfiado e toque de temperos naturais." at bounding box center [106, 134] width 137 height 6
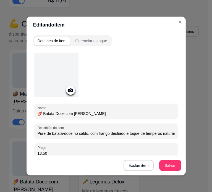
click at [73, 134] on input "Purê de batata-doce no caldo, com frango desfiado e toque de temperos naturais." at bounding box center [106, 134] width 137 height 6
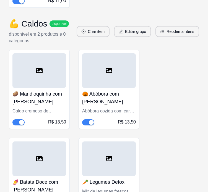
click at [113, 157] on div at bounding box center [109, 158] width 54 height 35
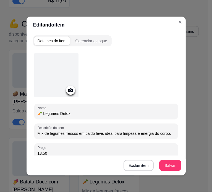
click at [56, 115] on input "🥕 Legumes Detox" at bounding box center [106, 114] width 137 height 6
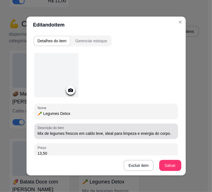
click at [100, 134] on input "Mix de legumes frescos em caldo leve, ideal para limpeza e energia do corpo." at bounding box center [106, 134] width 137 height 6
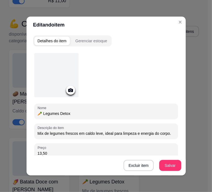
click at [100, 134] on input "Mix de legumes frescos em caldo leve, ideal para limpeza e energia do corpo." at bounding box center [106, 134] width 137 height 6
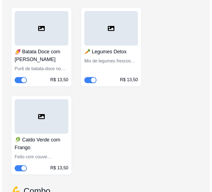
scroll to position [3711, 0]
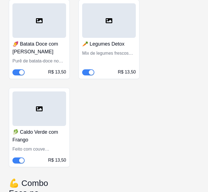
click at [36, 129] on h4 "🥬 Caldo Verde com Frango" at bounding box center [39, 135] width 54 height 15
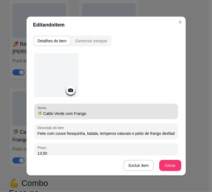
click at [74, 113] on input "🥬 Caldo Verde com Frango" at bounding box center [106, 114] width 137 height 6
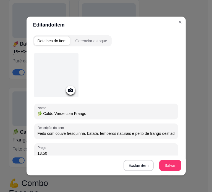
click at [74, 113] on input "🥬 Caldo Verde com Frango" at bounding box center [106, 114] width 137 height 6
click at [102, 133] on input "Feito com couve fresquinha, batata, temperos naturais e peito de frango desfiad…" at bounding box center [106, 134] width 137 height 6
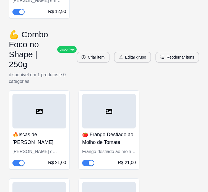
scroll to position [2523, 0]
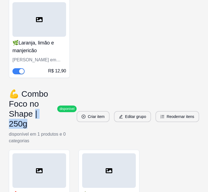
drag, startPoint x: 33, startPoint y: 107, endPoint x: 52, endPoint y: 108, distance: 19.6
click at [52, 108] on h3 "💪 Combo Foco no Shape | 250g" at bounding box center [32, 109] width 46 height 40
copy h3 "250g"
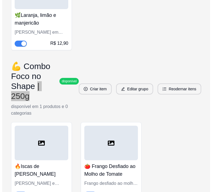
scroll to position [2606, 0]
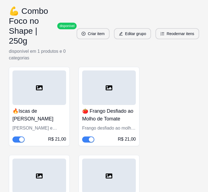
click at [26, 107] on h4 "🔥Iscas de [PERSON_NAME]" at bounding box center [39, 114] width 54 height 15
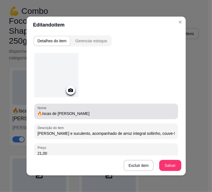
click at [56, 116] on div "🔥Iscas de [PERSON_NAME]" at bounding box center [106, 111] width 137 height 11
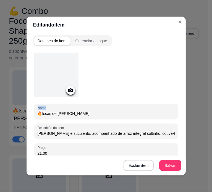
click at [56, 116] on div "🔥Iscas de [PERSON_NAME]" at bounding box center [106, 111] width 137 height 11
click at [54, 114] on input "🔥Iscas de [PERSON_NAME]" at bounding box center [106, 114] width 137 height 6
click at [110, 134] on input "[PERSON_NAME] e suculento, acompanhado de arroz integral soltinho, couve-flor l…" at bounding box center [106, 134] width 137 height 6
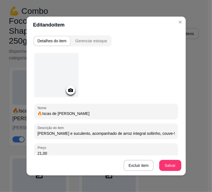
click at [110, 134] on input "[PERSON_NAME] e suculento, acompanhado de arroz integral soltinho, couve-flor l…" at bounding box center [106, 134] width 137 height 6
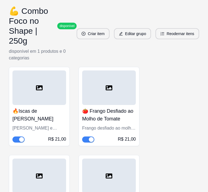
click at [108, 107] on h4 "🍅 Frango Desfiado ao Molho de Tomate" at bounding box center [109, 114] width 54 height 15
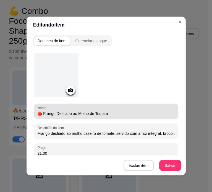
click at [80, 114] on input "🍅 Frango Desfiado ao Molho de Tomate" at bounding box center [106, 114] width 137 height 6
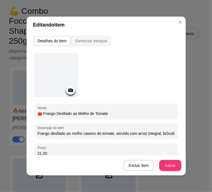
click at [80, 114] on input "🍅 Frango Desfiado ao Molho de Tomate" at bounding box center [106, 114] width 137 height 6
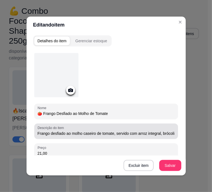
click at [65, 133] on input "Frango desfiado ao molho caseiro de tomate, servido com arroz integral, brócoli…" at bounding box center [106, 134] width 137 height 6
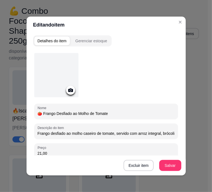
click at [65, 133] on input "Frango desfiado ao molho caseiro de tomate, servido com arroz integral, brócoli…" at bounding box center [106, 134] width 137 height 6
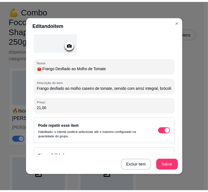
scroll to position [55, 0]
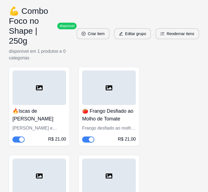
click at [47, 159] on div at bounding box center [39, 176] width 54 height 35
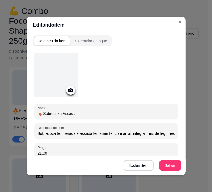
click at [59, 115] on input "🍗 Sobrecoxa Assada" at bounding box center [106, 114] width 137 height 6
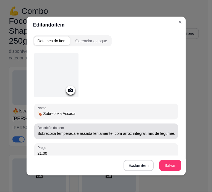
click at [96, 135] on input "Sobrecoxa temperada e assada lentamente, com arroz integral, mix de legumes col…" at bounding box center [106, 134] width 137 height 6
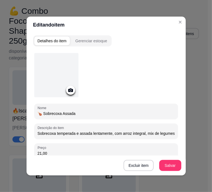
click at [96, 135] on input "Sobrecoxa temperada e assada lentamente, com arroz integral, mix de legumes col…" at bounding box center [106, 134] width 137 height 6
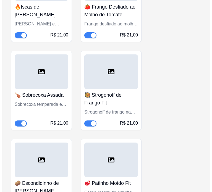
scroll to position [2717, 0]
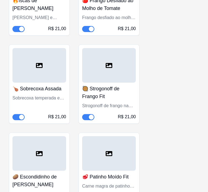
click at [115, 83] on div "🥘 Strogonoff de Frango Fit Strogonoff de frango na versão leve e saborosa, com …" at bounding box center [109, 102] width 54 height 38
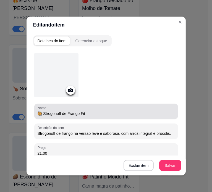
click at [55, 116] on div "🥘 Strogonoff de Frango Fit" at bounding box center [106, 111] width 137 height 11
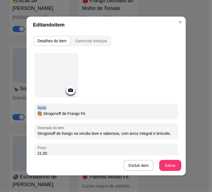
click at [55, 116] on div "🥘 Strogonoff de Frango Fit" at bounding box center [106, 111] width 137 height 11
click at [56, 114] on input "🥘 Strogonoff de Frango Fit" at bounding box center [106, 114] width 137 height 6
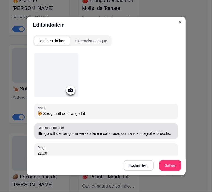
click at [75, 131] on input "Strogonoff de frango na versão leve e saborosa, com arroz integral e brócolis." at bounding box center [106, 134] width 137 height 6
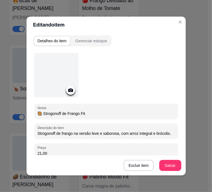
click at [75, 131] on input "Strogonoff de frango na versão leve e saborosa, com arroz integral e brócolis." at bounding box center [106, 134] width 137 height 6
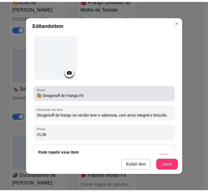
scroll to position [55, 0]
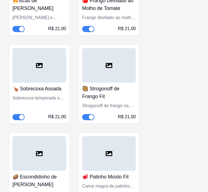
click at [54, 173] on h4 "🥔 Escondidinho de [PERSON_NAME]" at bounding box center [39, 180] width 54 height 15
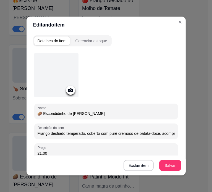
drag, startPoint x: 81, startPoint y: 114, endPoint x: 0, endPoint y: 99, distance: 82.0
click at [13, 106] on div "Editando item Detalhes do item Gerenciar estoque Nome 🥔 Escondidinho de Frango …" at bounding box center [106, 96] width 212 height 192
click at [75, 114] on input "🥔 Escondidinho de [PERSON_NAME]" at bounding box center [106, 114] width 137 height 6
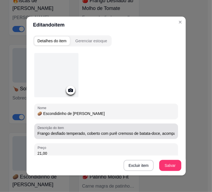
click at [99, 135] on input "Frango desfiado temperado, coberto com purê cremoso de batata-doce, acompanhado…" at bounding box center [106, 134] width 137 height 6
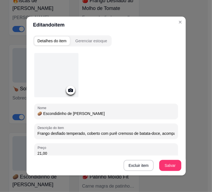
click at [99, 135] on input "Frango desfiado temperado, coberto com purê cremoso de batata-doce, acompanhado…" at bounding box center [106, 134] width 137 height 6
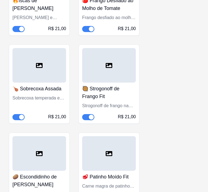
click at [120, 171] on div "🥩 Patinho Moído Fit Carne magra de patinho moído refogada no tempero caseiro, c…" at bounding box center [109, 190] width 54 height 38
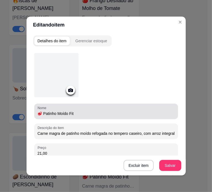
click at [58, 113] on input "🥩 Patinho Moído Fit" at bounding box center [106, 114] width 137 height 6
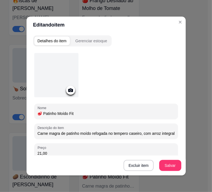
click at [58, 113] on input "🥩 Patinho Moído Fit" at bounding box center [106, 114] width 137 height 6
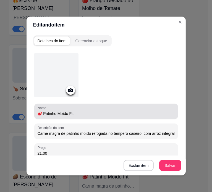
drag, startPoint x: 39, startPoint y: 118, endPoint x: 115, endPoint y: 133, distance: 77.7
click at [115, 133] on input "Carne magra de patinho moído refogada no tempero caseiro, com arroz integral, c…" at bounding box center [106, 134] width 137 height 6
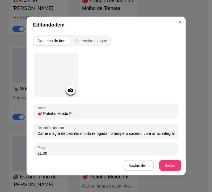
click at [115, 133] on input "Carne magra de patinho moído refogada no tempero caseiro, com arroz integral, c…" at bounding box center [106, 134] width 137 height 6
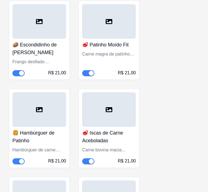
scroll to position [2855, 0]
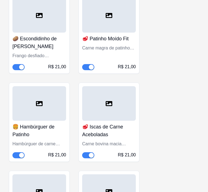
click at [26, 95] on div at bounding box center [39, 103] width 54 height 35
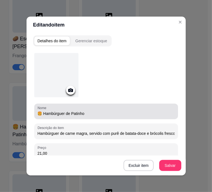
click at [52, 114] on input "🍔 Hambúrguer de Patinho" at bounding box center [106, 114] width 137 height 6
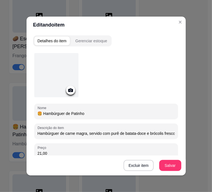
click at [52, 114] on input "🍔 Hambúrguer de Patinho" at bounding box center [106, 114] width 137 height 6
click at [63, 134] on input "Hambúrguer de carne magra, servido com purê de batata-doce e brócolis frescos." at bounding box center [106, 134] width 137 height 6
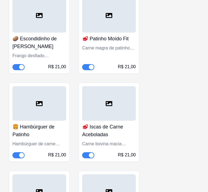
click at [96, 123] on h4 "🥩 Iscas de Carne Aceboladas" at bounding box center [109, 130] width 54 height 15
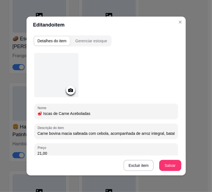
click at [71, 115] on input "🥩 Iscas de Carne Aceboladas" at bounding box center [106, 114] width 137 height 6
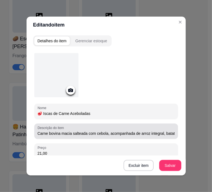
click at [104, 136] on input "Carne bovina macia salteada com cebola, acompanhada de arroz integral, batata-d…" at bounding box center [106, 134] width 137 height 6
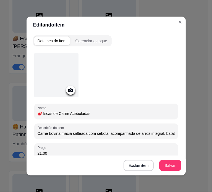
click at [104, 136] on input "Carne bovina macia salteada com cebola, acompanhada de arroz integral, batata-d…" at bounding box center [106, 134] width 137 height 6
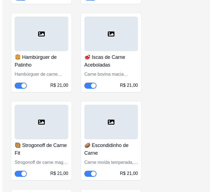
scroll to position [2938, 0]
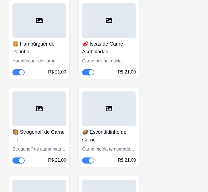
click at [51, 104] on div at bounding box center [39, 108] width 54 height 35
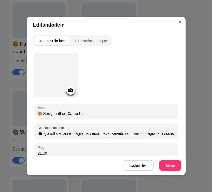
click at [55, 114] on input "🥘 Strogonoff de Carne Fit" at bounding box center [106, 114] width 137 height 6
click at [61, 132] on input "Strogonoff de carne magra na versão leve, servido com arroz integral e brócolis." at bounding box center [106, 134] width 137 height 6
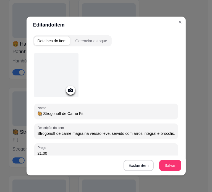
click at [61, 132] on input "Strogonoff de carne magra na versão leve, servido com arroz integral e brócolis." at bounding box center [106, 134] width 137 height 6
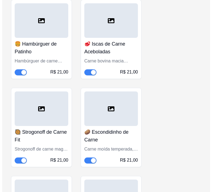
scroll to position [2965, 0]
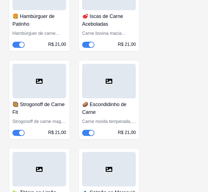
click at [99, 64] on div at bounding box center [109, 81] width 54 height 35
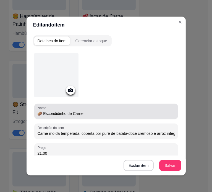
click at [55, 115] on input "🥔 Escondidinho de Carne" at bounding box center [106, 114] width 137 height 6
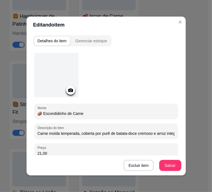
click at [55, 115] on input "🥔 Escondidinho de Carne" at bounding box center [106, 114] width 137 height 6
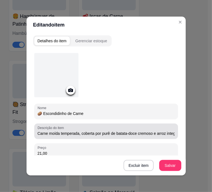
click at [67, 133] on input "Carne moída temperada, coberta por purê de batata-doce cremoso e arroz integral…" at bounding box center [106, 134] width 137 height 6
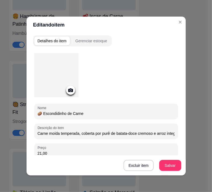
click at [67, 133] on input "Carne moída temperada, coberta por purê de batata-doce cremoso e arroz integral…" at bounding box center [106, 134] width 137 height 6
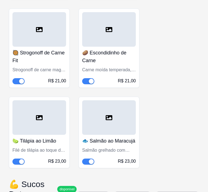
scroll to position [3020, 0]
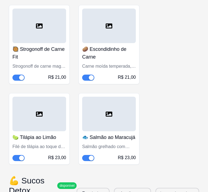
click at [49, 131] on div "🍋‍🟩 Tilápia ao Limão Filé de tilápia ao toque de limão, com arroz integral, cou…" at bounding box center [39, 146] width 54 height 30
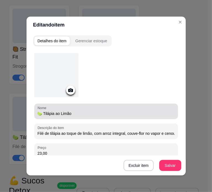
click at [61, 112] on input "🍋‍🟩 Tilápia ao Limão" at bounding box center [106, 114] width 137 height 6
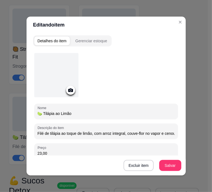
click at [61, 112] on input "🍋‍🟩 Tilápia ao Limão" at bounding box center [106, 114] width 137 height 6
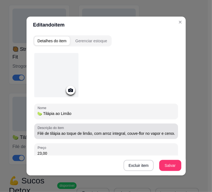
click at [64, 132] on input "Filé de tilápia ao toque de limão, com arroz integral, couve-flor no vapor e ce…" at bounding box center [106, 134] width 137 height 6
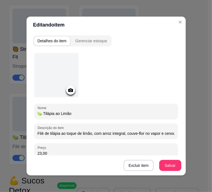
click at [64, 132] on input "Filé de tilápia ao toque de limão, com arroz integral, couve-flor no vapor e ce…" at bounding box center [106, 134] width 137 height 6
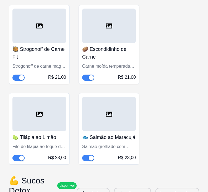
click at [95, 133] on h4 "🐟 Salmão ao Maracujá" at bounding box center [109, 137] width 54 height 8
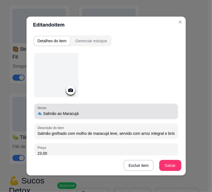
click at [59, 113] on input "🐟 Salmão ao Maracujá" at bounding box center [106, 114] width 137 height 6
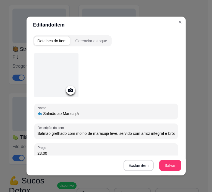
click at [59, 113] on input "🐟 Salmão ao Maracujá" at bounding box center [106, 114] width 137 height 6
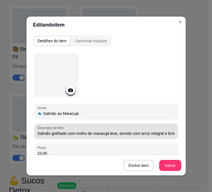
click at [93, 135] on input "Salmão grelhado com molho de maracujá leve, servido com arroz integral e brócol…" at bounding box center [106, 134] width 137 height 6
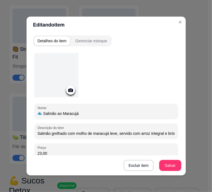
click at [93, 135] on input "Salmão grelhado com molho de maracujá leve, servido com arroz integral e brócol…" at bounding box center [106, 134] width 137 height 6
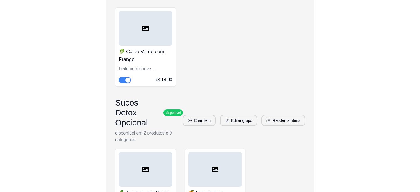
scroll to position [1082, 0]
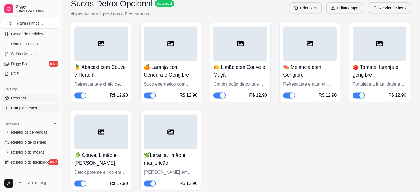
click at [27, 102] on link "Produtos" at bounding box center [30, 98] width 57 height 9
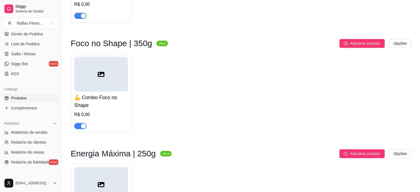
scroll to position [670, 0]
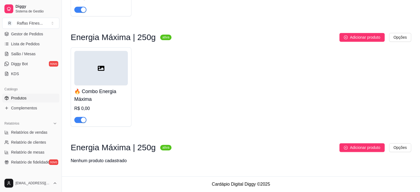
click at [118, 80] on div at bounding box center [101, 68] width 54 height 35
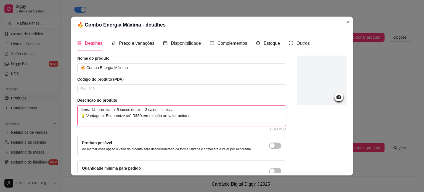
drag, startPoint x: 78, startPoint y: 109, endPoint x: 195, endPoint y: 116, distance: 117.0
click at [195, 116] on textarea "Itens: 14 marmitas + 5 sucos detox + 3 caldos fitness. 💡 Vantagem: Economize at…" at bounding box center [182, 116] width 208 height 20
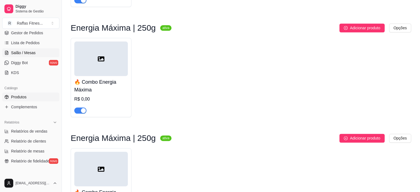
scroll to position [0, 0]
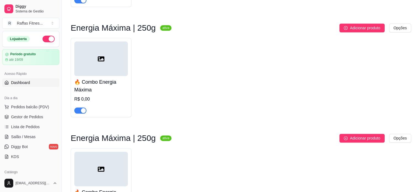
click at [23, 80] on span "Dashboard" at bounding box center [20, 83] width 19 height 6
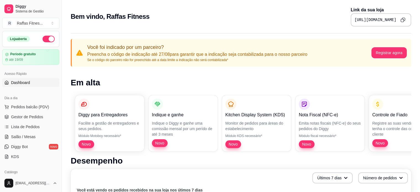
click at [402, 19] on icon "Copy to clipboard" at bounding box center [402, 19] width 5 height 5
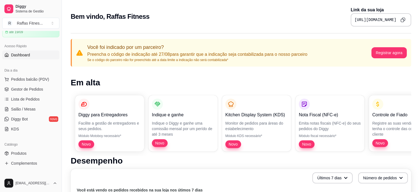
scroll to position [55, 0]
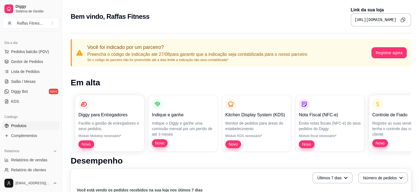
click at [35, 123] on link "Produtos" at bounding box center [30, 125] width 57 height 9
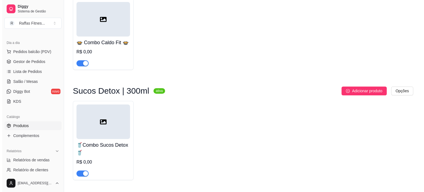
scroll to position [304, 0]
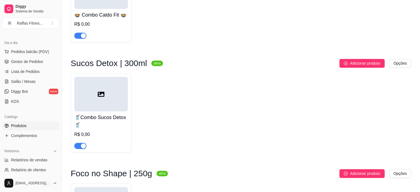
click at [113, 94] on div at bounding box center [101, 94] width 54 height 35
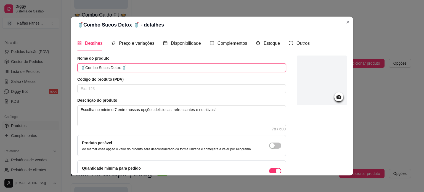
click at [80, 67] on input "🥤Combo Sucos Detox 🥤" at bounding box center [181, 67] width 209 height 9
click at [118, 68] on input "🥤Combo Sucos Detox 🥤" at bounding box center [181, 67] width 209 height 9
click at [120, 68] on input "🥤Combo Sucos Detox 🥤" at bounding box center [181, 67] width 209 height 9
click at [121, 68] on input "🥤Combo Sucos Detox 🥤" at bounding box center [181, 67] width 209 height 9
click at [85, 67] on input "🥤Combo Sucos Detox 🥤" at bounding box center [181, 67] width 209 height 9
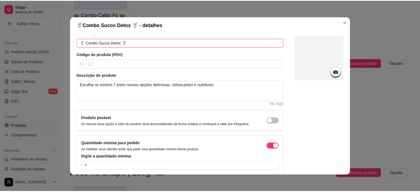
scroll to position [51, 0]
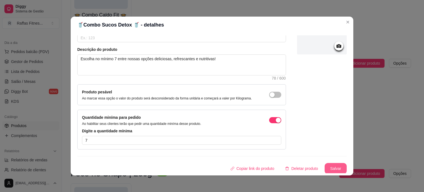
type input "🥤 Combo Sucos Detox 🥤"
click at [336, 169] on button "Salvar" at bounding box center [336, 168] width 22 height 11
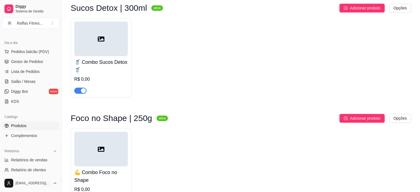
scroll to position [414, 0]
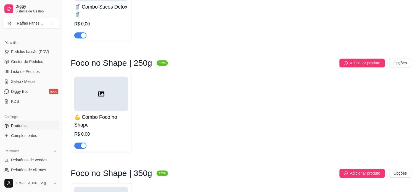
click at [117, 120] on div "💪 Combo Foco no Shape R$ 0,00" at bounding box center [101, 130] width 54 height 38
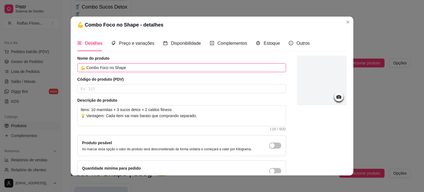
click at [84, 69] on input "💪 Combo Foco no Shape" at bounding box center [181, 67] width 209 height 9
click at [85, 67] on input "💪 Combo Foco no Shape" at bounding box center [181, 67] width 209 height 9
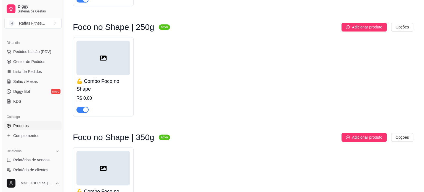
scroll to position [442, 0]
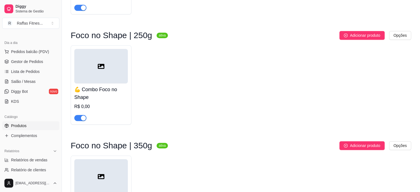
click at [117, 101] on h4 "💪 Combo Foco no Shape" at bounding box center [101, 93] width 54 height 15
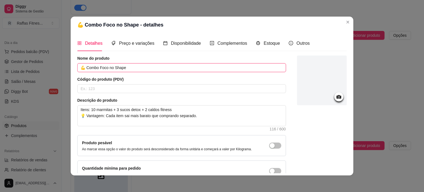
click at [80, 67] on input "💪 Combo Foco no Shape" at bounding box center [181, 67] width 209 height 9
click at [125, 66] on input "💪 Combo Foco no Shape" at bounding box center [181, 67] width 209 height 9
paste input "💪"
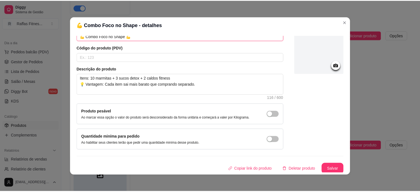
scroll to position [32, 0]
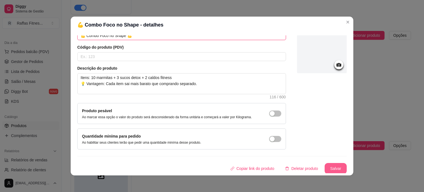
type input "💪 Combo Foco no Shape 💪"
click at [333, 170] on button "Salvar" at bounding box center [336, 168] width 22 height 11
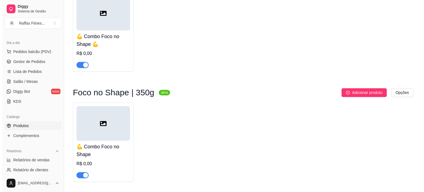
scroll to position [525, 0]
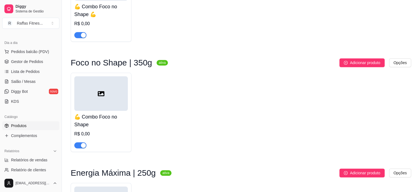
click at [99, 111] on div at bounding box center [101, 93] width 54 height 35
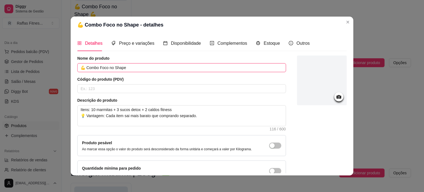
click at [135, 70] on input "💪 Combo Foco no Shape" at bounding box center [181, 67] width 209 height 9
paste input "💪"
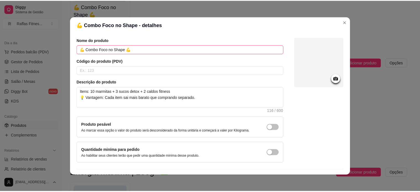
scroll to position [32, 0]
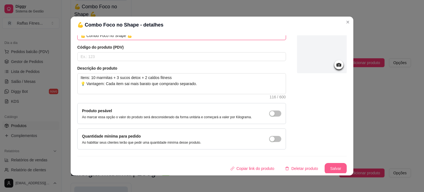
type input "💪 Combo Foco no Shape 💪"
click at [331, 170] on button "Salvar" at bounding box center [336, 168] width 22 height 11
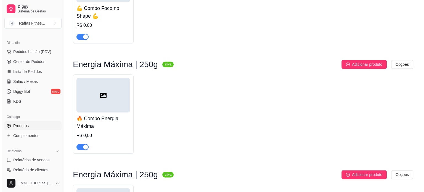
scroll to position [663, 0]
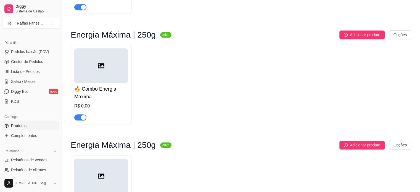
click at [109, 83] on div at bounding box center [101, 65] width 54 height 35
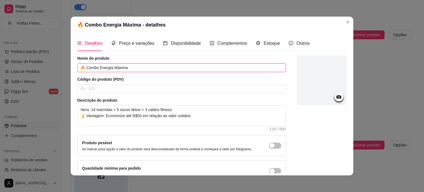
click at [81, 70] on input "🔥 Combo Energia Máxima" at bounding box center [181, 67] width 209 height 9
click at [132, 68] on input "🔥 Combo Energia Máxima" at bounding box center [181, 67] width 209 height 9
paste input "🔥"
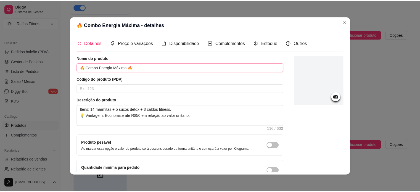
scroll to position [32, 0]
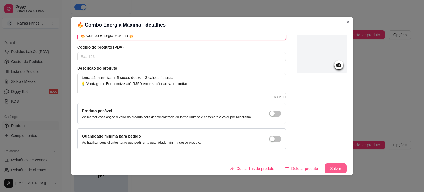
type input "🔥 Combo Energia Máxima 🔥"
click at [336, 166] on button "Salvar" at bounding box center [336, 168] width 22 height 11
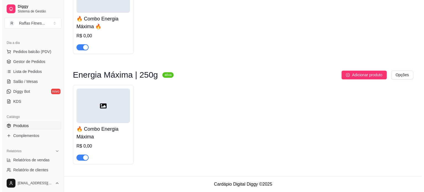
scroll to position [743, 0]
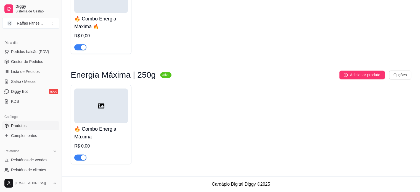
click at [115, 110] on div at bounding box center [101, 105] width 54 height 35
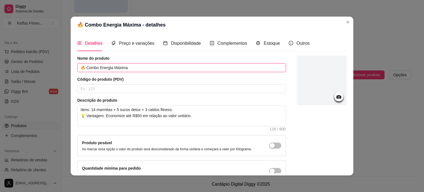
click at [134, 64] on input "🔥 Combo Energia Máxima" at bounding box center [181, 67] width 209 height 9
paste input "🔥"
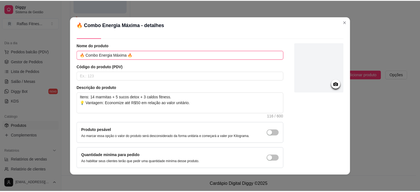
scroll to position [32, 0]
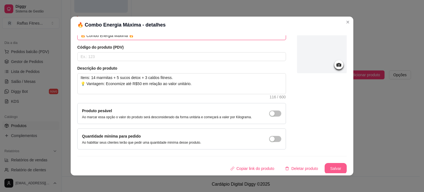
type input "🔥 Combo Energia Máxima 🔥"
click at [329, 169] on button "Salvar" at bounding box center [336, 168] width 22 height 11
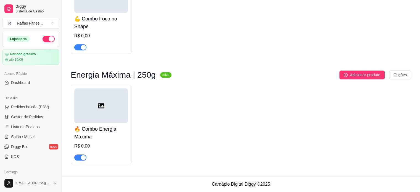
scroll to position [632, 0]
click at [350, 71] on button "Adicionar produto" at bounding box center [361, 74] width 45 height 9
click at [363, 78] on button "Adicionar produto" at bounding box center [361, 74] width 45 height 9
click at [101, 95] on div at bounding box center [101, 105] width 54 height 35
click at [346, 77] on icon "plus-circle" at bounding box center [346, 75] width 4 height 4
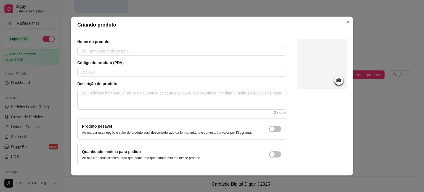
scroll to position [32, 0]
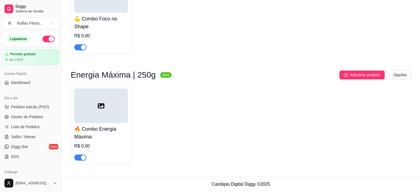
click at [117, 97] on div at bounding box center [101, 105] width 54 height 35
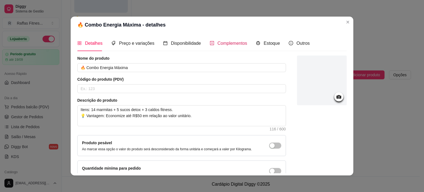
click at [218, 43] on span "Complementos" at bounding box center [233, 43] width 30 height 5
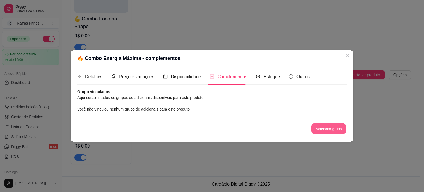
click at [320, 130] on button "Adicionar grupo" at bounding box center [329, 128] width 35 height 11
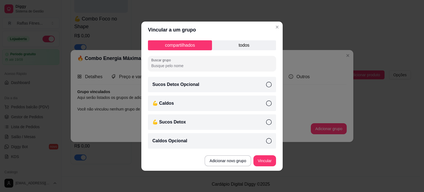
click at [236, 45] on p "todos" at bounding box center [244, 45] width 64 height 10
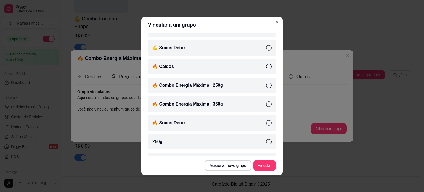
scroll to position [123, 0]
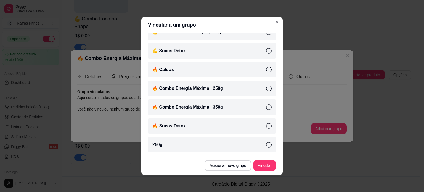
click at [266, 87] on icon at bounding box center [269, 89] width 6 height 6
click at [266, 126] on icon at bounding box center [269, 126] width 6 height 6
click at [266, 69] on icon at bounding box center [269, 70] width 6 height 6
click at [268, 164] on button "Vincular" at bounding box center [265, 165] width 22 height 11
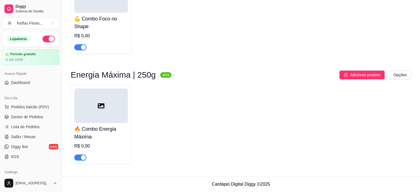
scroll to position [632, 0]
click at [115, 77] on h3 "Energia Máxima | 250g" at bounding box center [113, 75] width 85 height 7
copy h3 "Energia Máxima | 250g"
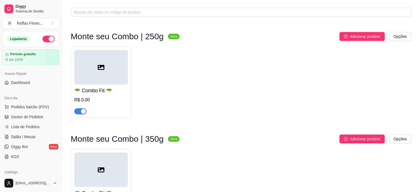
scroll to position [0, 0]
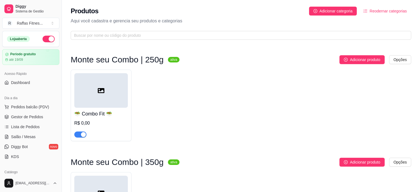
click at [293, 96] on div "🥗 Combo Fit 🥗 R$ 0,00" at bounding box center [241, 106] width 341 height 72
click at [327, 12] on span "Adicionar categoria" at bounding box center [336, 11] width 33 height 6
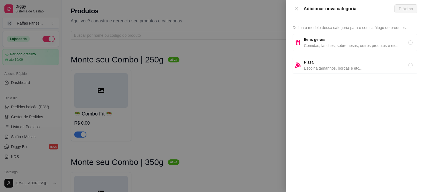
click at [323, 49] on div "Itens gerais Comidas, lanches, sobremesas, outros produtos e etc..." at bounding box center [355, 42] width 125 height 17
radio input "true"
click at [413, 8] on span "Próximo" at bounding box center [406, 9] width 14 height 6
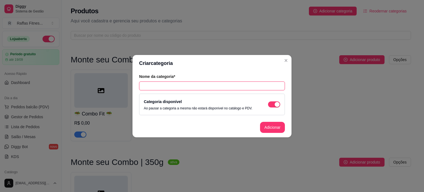
click at [230, 89] on input "text" at bounding box center [212, 85] width 146 height 9
paste input "Energia Máxima | 250g"
type input "Energia Máxima | 250g"
click at [273, 123] on button "Adicionar" at bounding box center [272, 127] width 24 height 11
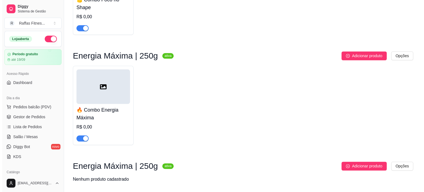
scroll to position [670, 0]
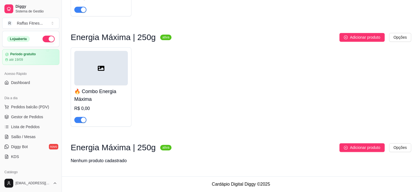
click at [97, 64] on div at bounding box center [101, 68] width 54 height 35
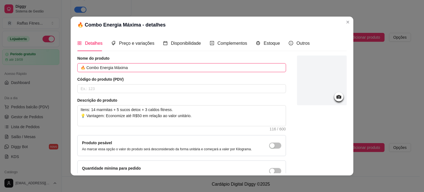
click at [116, 69] on input "🔥 Combo Energia Máxima" at bounding box center [181, 67] width 209 height 9
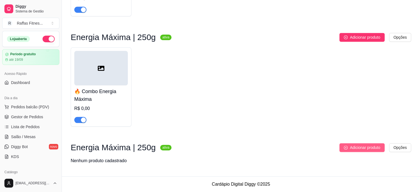
click at [346, 151] on button "Adicionar produto" at bounding box center [361, 147] width 45 height 9
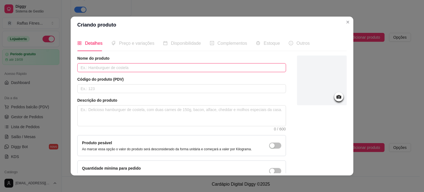
click at [147, 66] on input "text" at bounding box center [181, 67] width 209 height 9
paste input "🔥 Combo Energia Máxima"
type input "🔥 Combo Energia Máxima"
click at [99, 105] on span "0 / 600" at bounding box center [181, 115] width 209 height 21
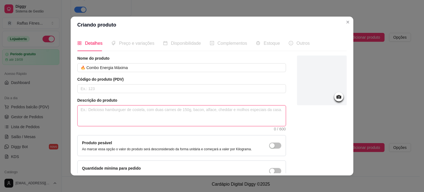
click at [99, 110] on textarea at bounding box center [182, 116] width 208 height 20
paste textarea "Itens: 14 marmitas + 5 sucos detox + 3 caldos fitness. 💡 Vantagem: Economize at…"
type textarea "Itens: 14 marmitas + 5 sucos detox + 3 caldos fitness. 💡 Vantagem: Economize at…"
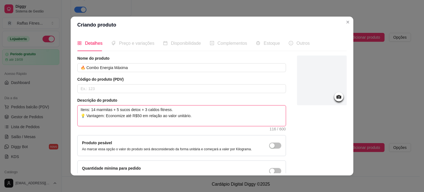
drag, startPoint x: 107, startPoint y: 120, endPoint x: 286, endPoint y: 188, distance: 191.6
click at [144, 132] on div "Nome do produto 🔥 Combo Energia Máxima Código do produto (PDV) Descrição do pro…" at bounding box center [181, 119] width 209 height 126
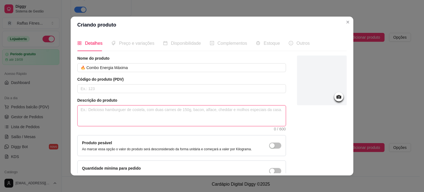
paste textarea "Itens: 14 marmitas + 5 sucos detox + 3 caldos fitness. 💡 Vantagem: Economize at…"
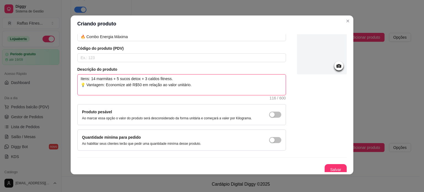
scroll to position [32, 0]
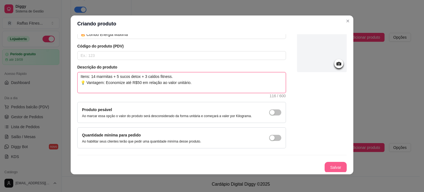
type textarea "Itens: 14 marmitas + 5 sucos detox + 3 caldos fitness. 💡 Vantagem: Economize at…"
click at [335, 167] on button "Salvar" at bounding box center [336, 167] width 22 height 11
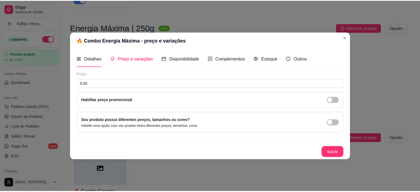
scroll to position [0, 0]
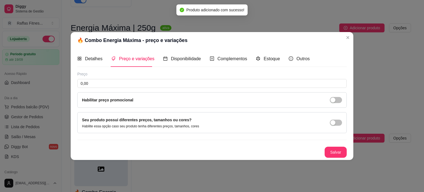
click at [2, 148] on div "Dia a dia Pedidos balcão (PDV) Gestor de Pedidos Lista de Pedidos Salão / Mesas…" at bounding box center [31, 127] width 62 height 72
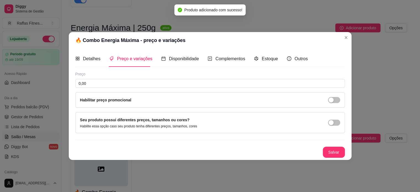
click at [3, 136] on link "Salão / Mesas" at bounding box center [30, 136] width 57 height 9
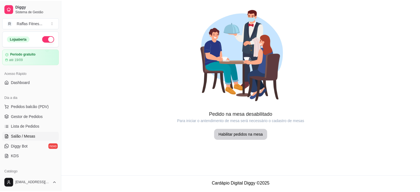
scroll to position [110, 0]
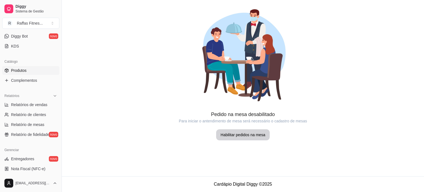
click at [28, 72] on link "Produtos" at bounding box center [30, 70] width 57 height 9
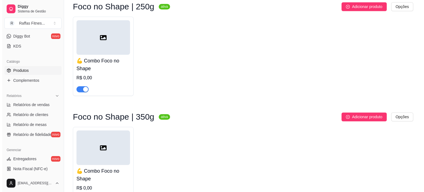
scroll to position [743, 0]
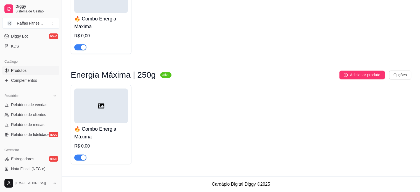
click at [123, 102] on div at bounding box center [101, 105] width 54 height 35
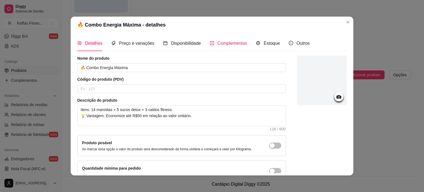
click at [223, 41] on span "Complementos" at bounding box center [233, 43] width 30 height 5
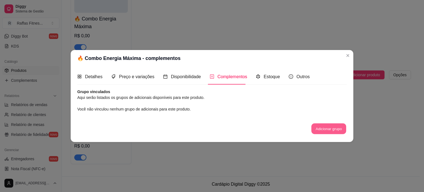
click at [326, 128] on button "Adicionar grupo" at bounding box center [329, 128] width 35 height 11
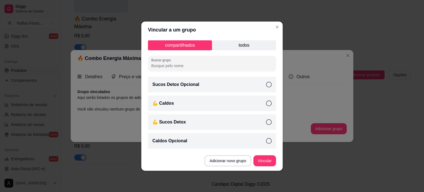
click at [226, 47] on p "todos" at bounding box center [244, 45] width 64 height 10
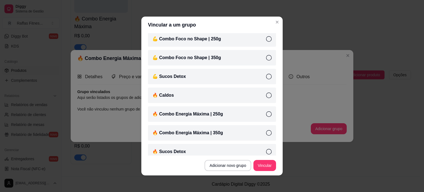
scroll to position [110, 0]
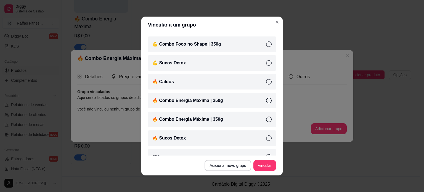
click at [266, 118] on icon at bounding box center [269, 120] width 6 height 6
click at [266, 135] on icon at bounding box center [269, 138] width 6 height 6
click at [262, 85] on div "🔥 Caldos" at bounding box center [212, 81] width 128 height 15
click at [261, 168] on button "Vincular" at bounding box center [265, 165] width 23 height 11
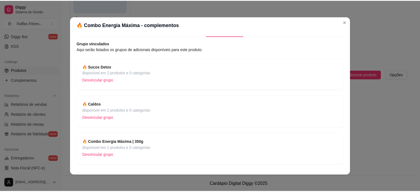
scroll to position [28, 0]
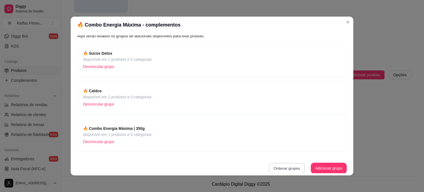
click at [285, 165] on button "Ordenar grupos" at bounding box center [287, 168] width 36 height 11
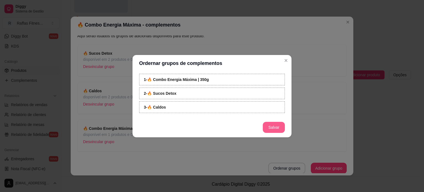
click at [267, 127] on button "Salvar" at bounding box center [274, 127] width 22 height 11
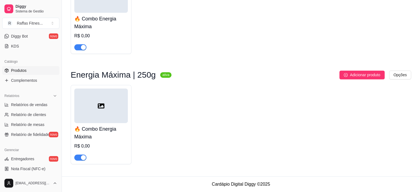
click at [124, 113] on div at bounding box center [101, 105] width 54 height 35
